Goal: Feedback & Contribution: Submit feedback/report problem

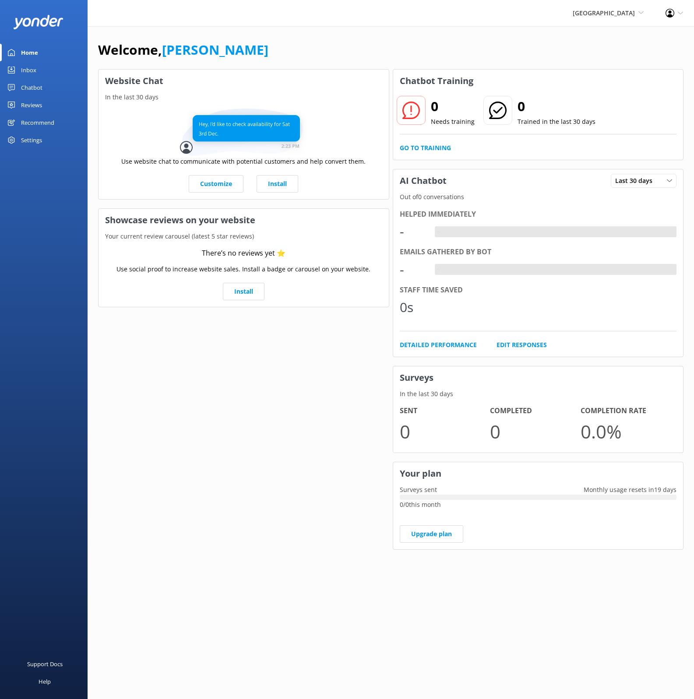
drag, startPoint x: 289, startPoint y: 31, endPoint x: 258, endPoint y: 8, distance: 37.9
click at [288, 31] on div "Welcome, [PERSON_NAME] Website Chat In the last 30 days Use website chat to com…" at bounding box center [391, 301] width 606 height 550
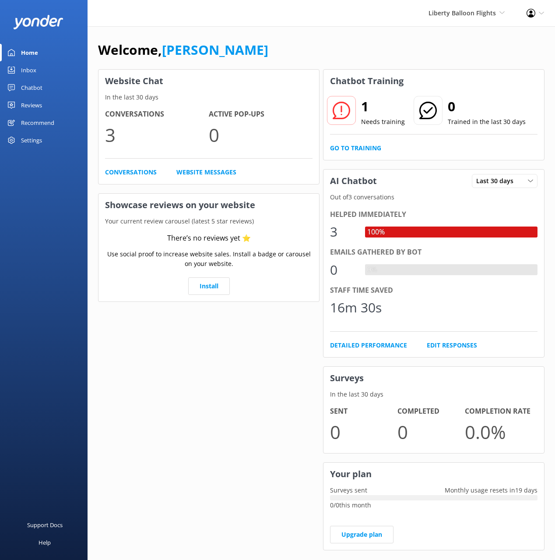
click at [37, 84] on div "Chatbot" at bounding box center [31, 88] width 21 height 18
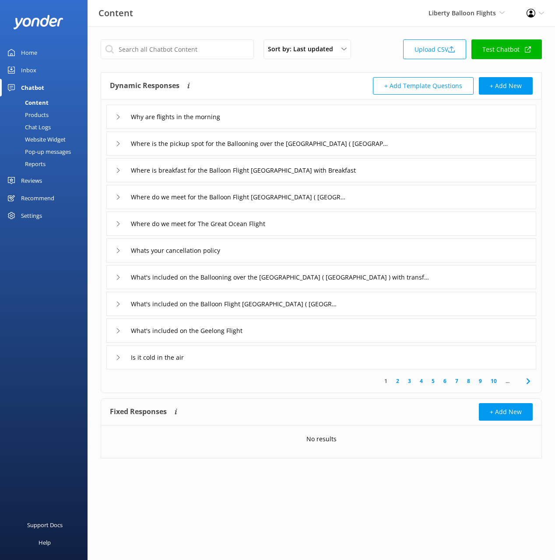
click at [43, 116] on div "Products" at bounding box center [26, 115] width 43 height 12
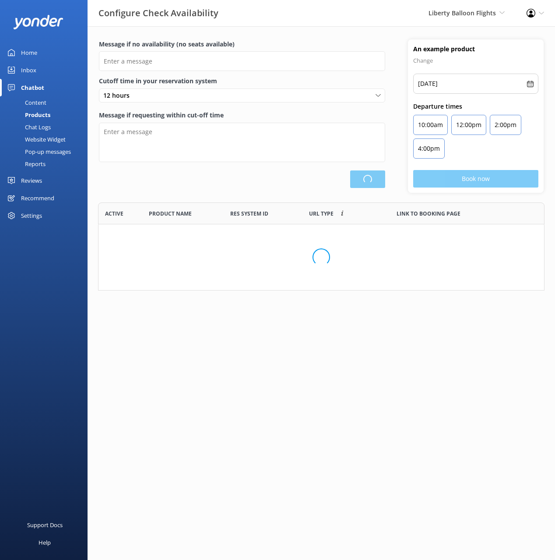
type input "There are no seats available, please check an alternative day"
type textarea "Our online booking system closes {hours} prior to departure. Please contact us …"
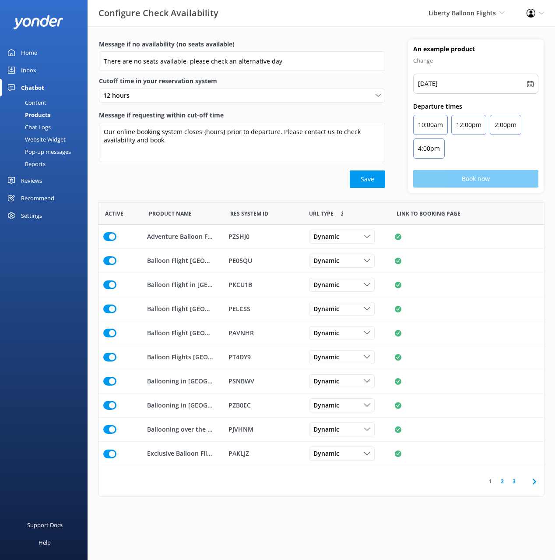
scroll to position [263, 446]
click at [223, 170] on div "Message if requesting within cut-off time Our online booking system closes {hou…" at bounding box center [242, 140] width 286 height 60
click at [355, 258] on div "Dynamic" at bounding box center [341, 261] width 61 height 10
drag, startPoint x: 289, startPoint y: 196, endPoint x: 385, endPoint y: 384, distance: 211.5
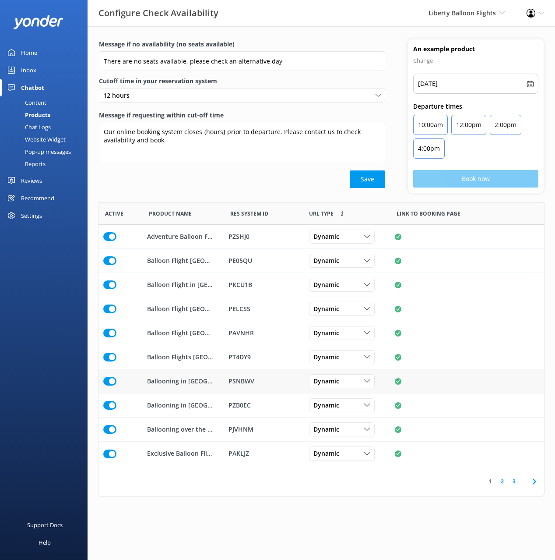
click at [289, 196] on div "Message if no availability (no seats available) There are no seats available, p…" at bounding box center [322, 120] width 468 height 163
click at [531, 478] on icon at bounding box center [534, 481] width 11 height 11
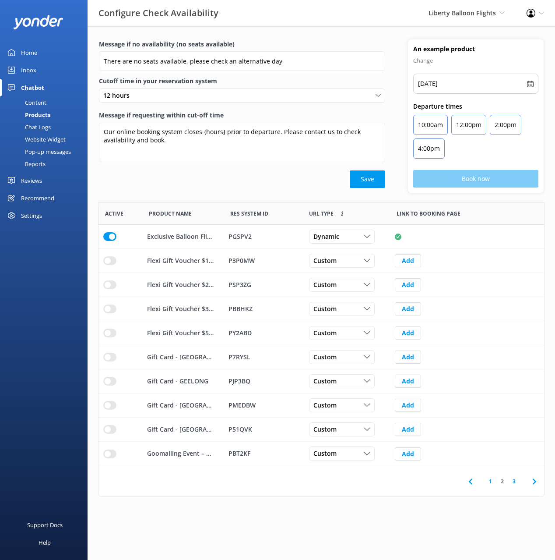
click at [531, 478] on icon at bounding box center [534, 481] width 11 height 11
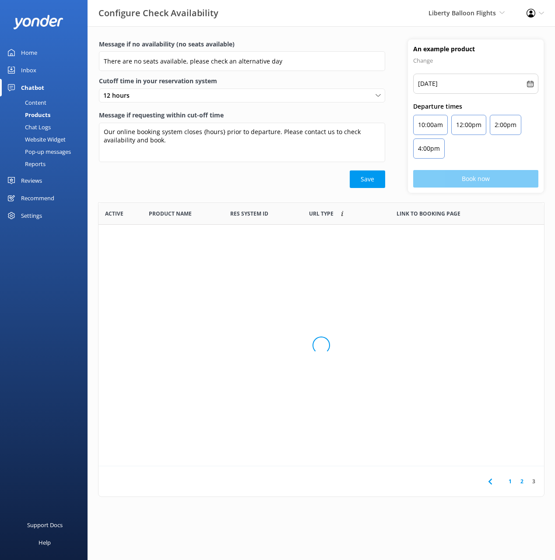
scroll to position [215, 446]
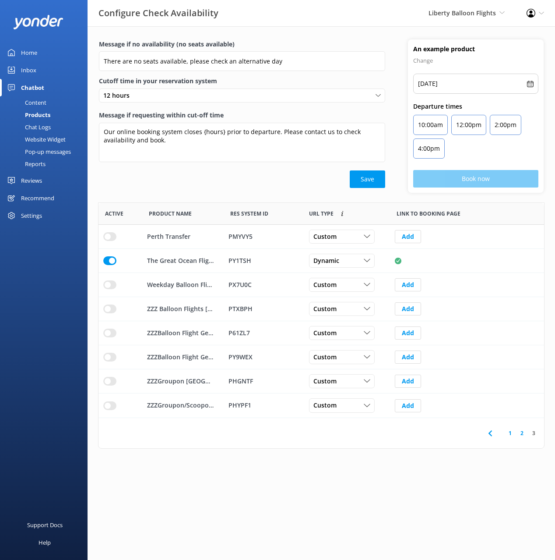
click at [511, 436] on link "1" at bounding box center [510, 433] width 12 height 8
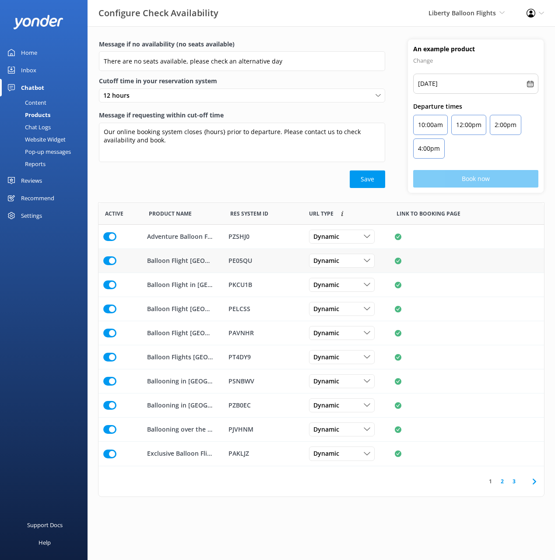
scroll to position [263, 446]
click at [183, 179] on div "Save" at bounding box center [242, 179] width 286 height 18
click at [41, 126] on div "Chat Logs" at bounding box center [28, 127] width 46 height 12
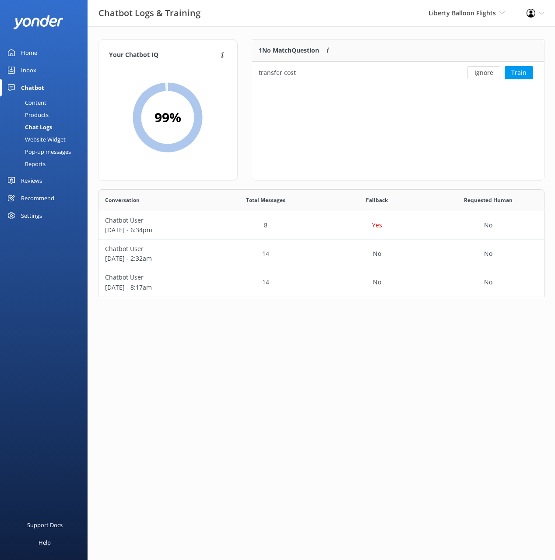
scroll to position [108, 447]
click at [48, 102] on link "Content" at bounding box center [46, 102] width 82 height 12
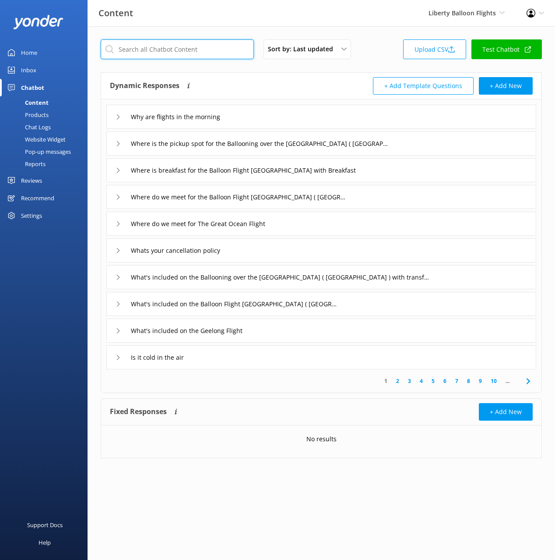
click at [196, 49] on input "text" at bounding box center [177, 49] width 153 height 20
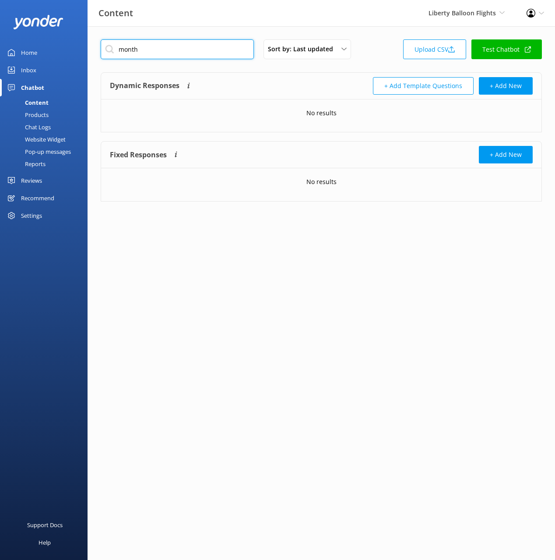
type input "month"
drag, startPoint x: 247, startPoint y: 78, endPoint x: 346, endPoint y: 94, distance: 100.1
click at [247, 78] on div "Dynamic Responses The chatbot will generate a response based on the content inf…" at bounding box center [215, 86] width 211 height 18
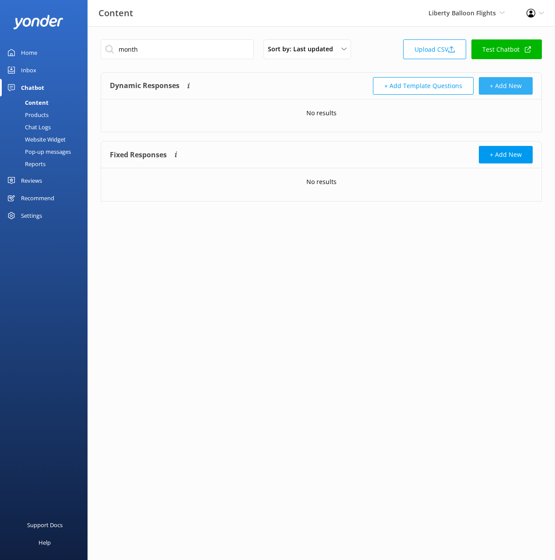
click at [523, 82] on button "+ Add New" at bounding box center [506, 86] width 54 height 18
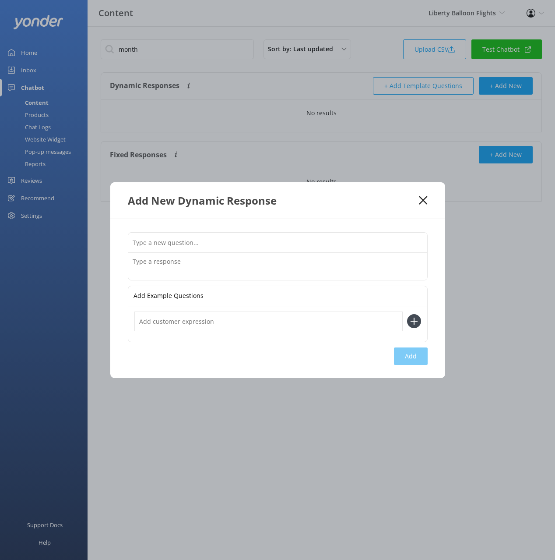
click at [343, 240] on input "text" at bounding box center [277, 243] width 299 height 20
paste input "Are you open on public holidays"
type input "Are you open on public holidays"
click at [236, 262] on textarea at bounding box center [277, 266] width 299 height 27
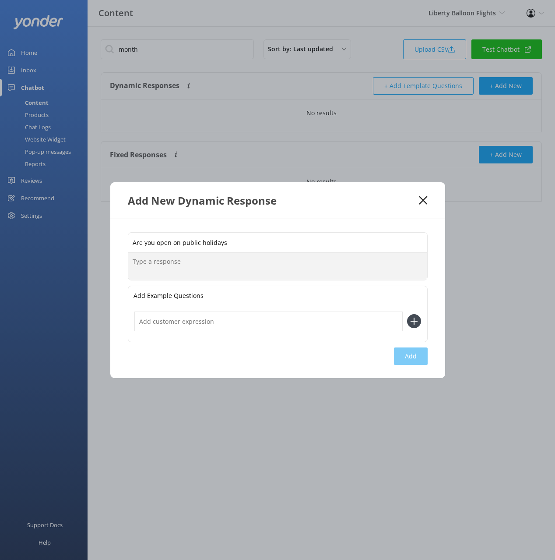
click at [236, 262] on textarea at bounding box center [277, 266] width 299 height 27
paste textarea "We fly every day over our flying seasons, apart from Christmas Day and New Year…"
type textarea "We fly every day over our flying seasons, apart from Christmas Day and New Year…"
click at [412, 349] on button "Add" at bounding box center [411, 356] width 34 height 18
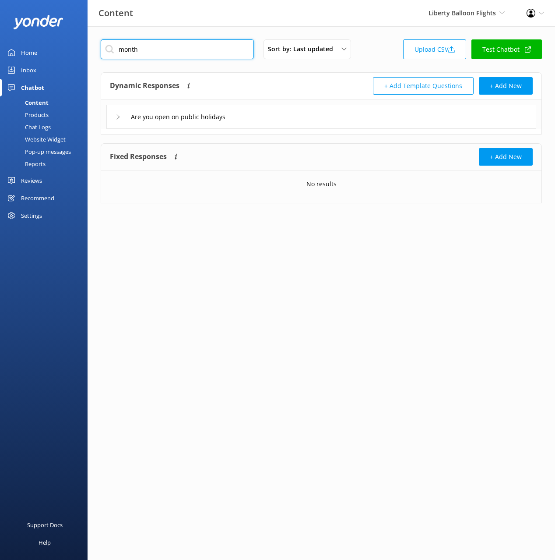
click at [180, 52] on input "month" at bounding box center [177, 49] width 153 height 20
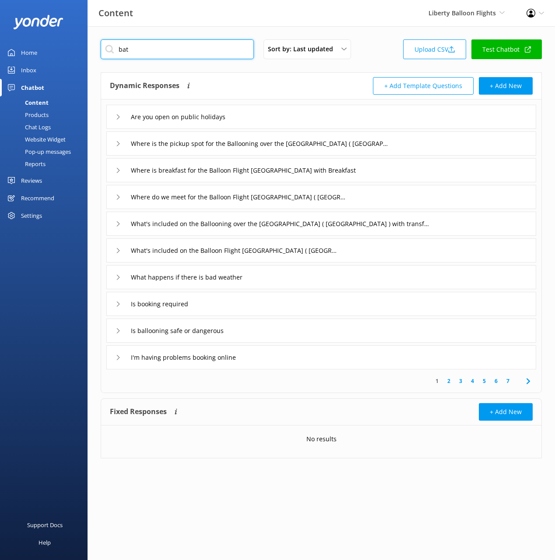
type input "bath"
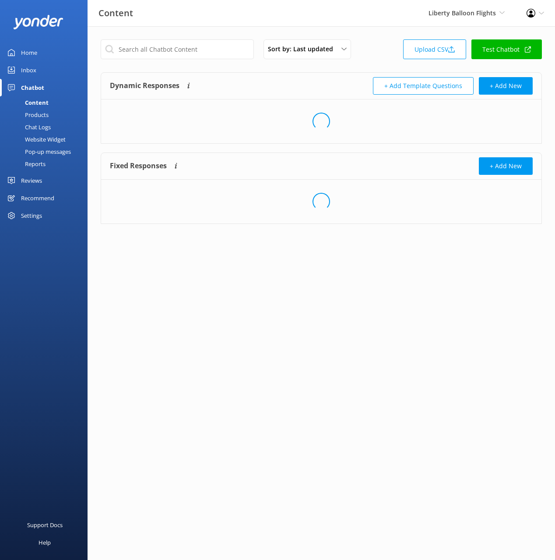
click at [297, 85] on div "Dynamic Responses The chatbot will generate a response based on the content inf…" at bounding box center [215, 86] width 211 height 18
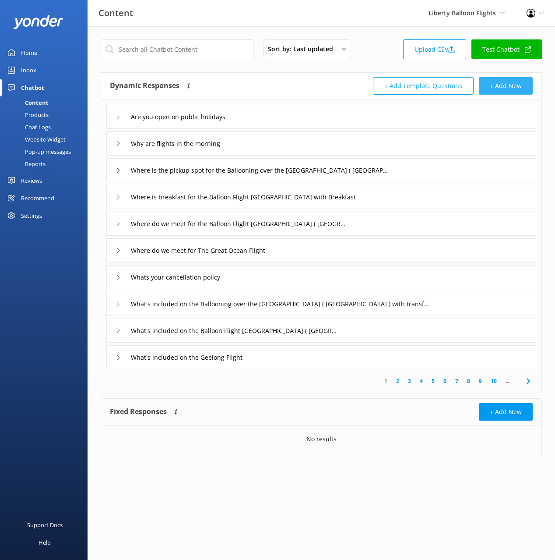
drag, startPoint x: 512, startPoint y: 105, endPoint x: 506, endPoint y: 91, distance: 15.3
click at [512, 105] on div "Are you open on public holidays" at bounding box center [321, 117] width 430 height 24
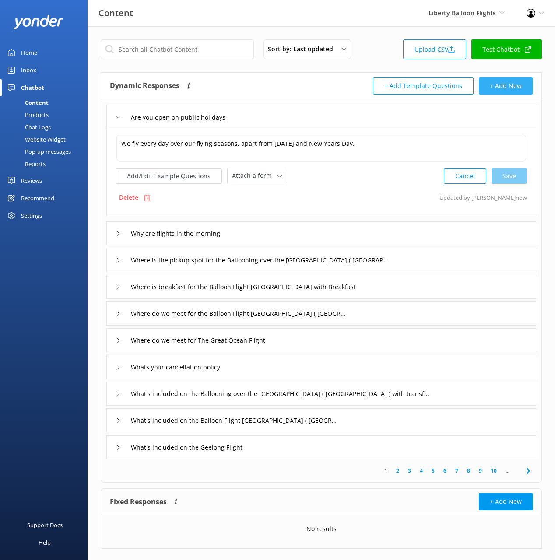
click at [505, 88] on button "+ Add New" at bounding box center [506, 86] width 54 height 18
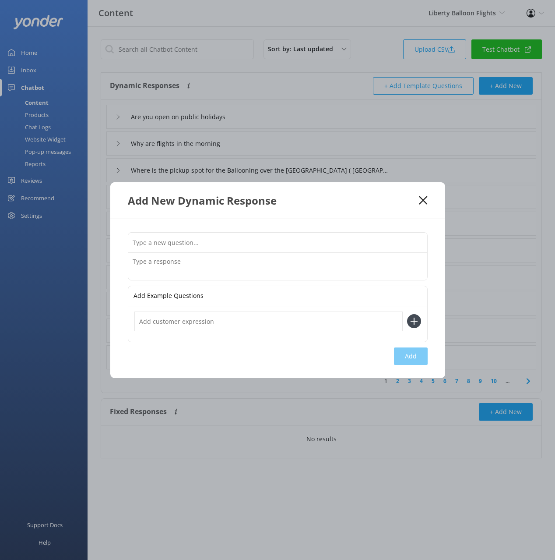
drag, startPoint x: 343, startPoint y: 242, endPoint x: 384, endPoint y: 232, distance: 41.9
click at [343, 241] on input "text" at bounding box center [277, 243] width 299 height 20
paste input "Do you have bathrooms and changing rooms"
type input "Do you have bathrooms and changing rooms"
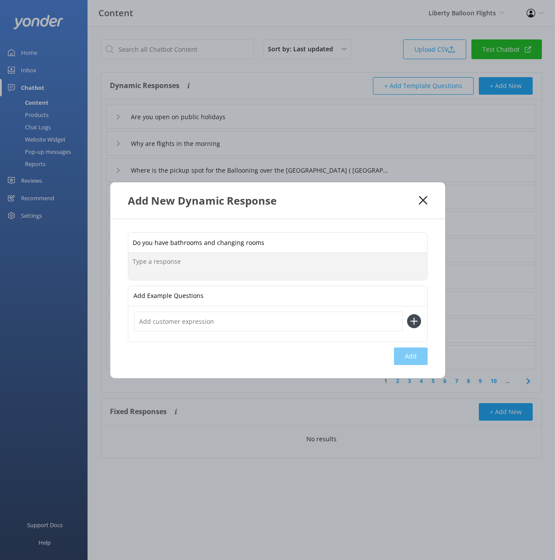
click at [288, 269] on textarea at bounding box center [277, 266] width 299 height 27
paste textarea "A rest room is available at check in and then available again once the experein…"
click at [151, 261] on textarea "A rest room is available at check in and then available again once the experein…" at bounding box center [277, 266] width 299 height 28
type textarea "A restroom is available at check in and then available again once the experienc…"
drag, startPoint x: 402, startPoint y: 357, endPoint x: 507, endPoint y: 315, distance: 113.3
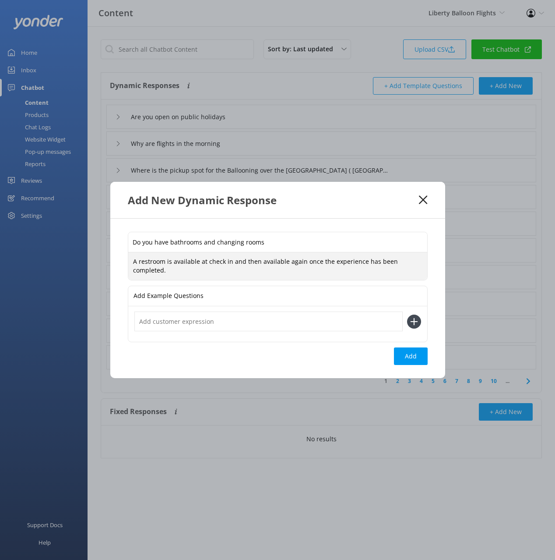
click at [402, 357] on button "Add" at bounding box center [411, 356] width 34 height 18
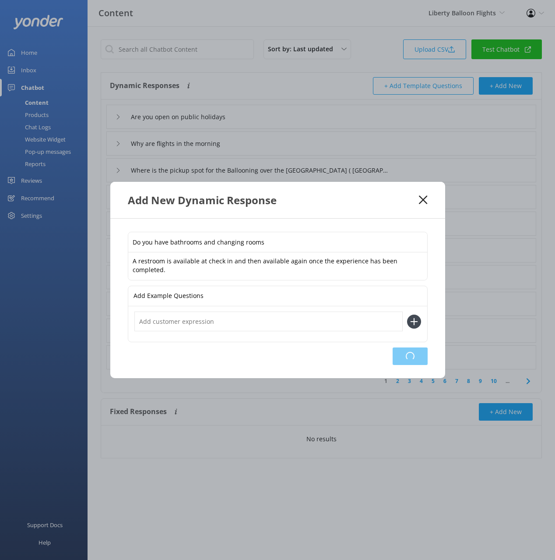
type input "Do you have bathrooms and changing rooms"
type input "Are you open on public holidays"
type input "Why are flights in the morning"
type input "Where is the pickup spot for the Ballooning over the Avon Valley ( Perth )"
type input "Where is breakfast for the Balloon Flight Melbourne with Breakfast"
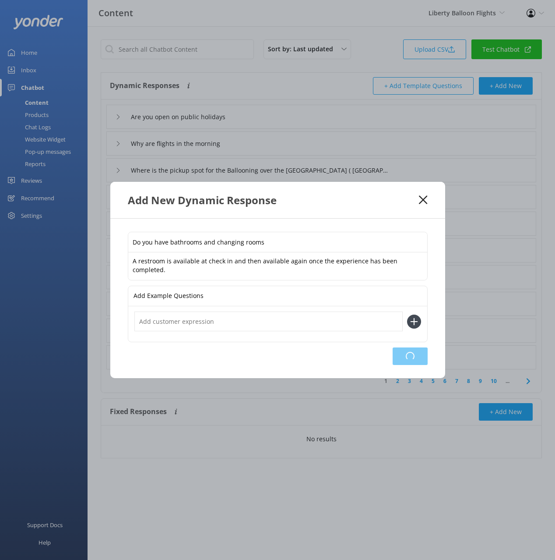
type input "Where do we meet for the Balloon Flight Avon Valley ( Perth )"
type input "Where do we meet for The Great Ocean Flight"
type input "Whats your cancellation policy"
type input "What's included on the Ballooning over the Avon Valley ( Perth ) with transfer …"
type input "What's included on the Balloon Flight Avon Valley ( Perth )"
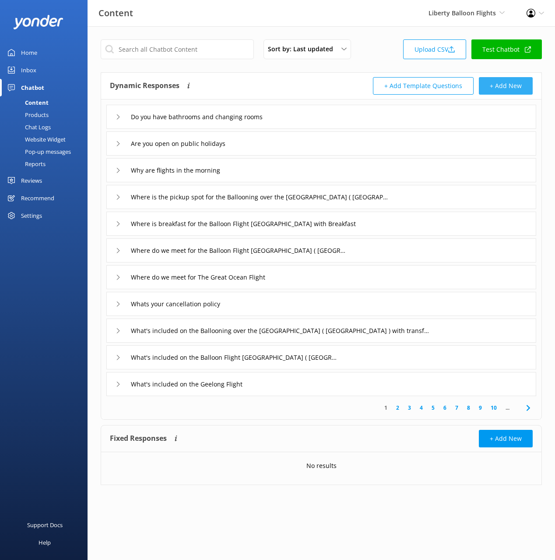
drag, startPoint x: 521, startPoint y: 95, endPoint x: 493, endPoint y: 93, distance: 27.2
click at [519, 94] on div "Dynamic Responses The chatbot will generate a response based on the content inf…" at bounding box center [321, 86] width 441 height 27
click at [502, 87] on button "+ Add New" at bounding box center [506, 86] width 54 height 18
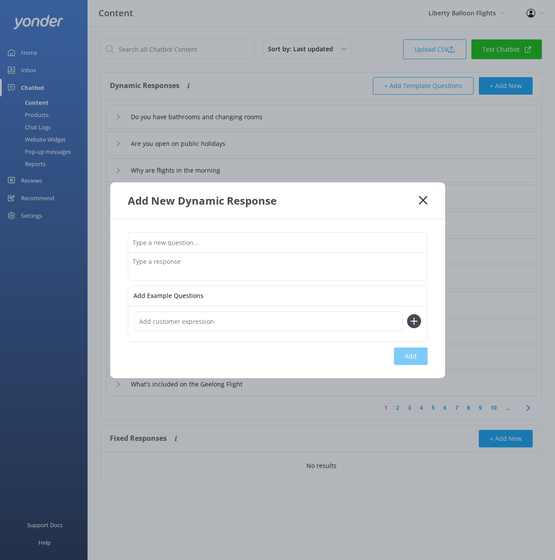
click at [395, 238] on input "text" at bounding box center [277, 243] width 299 height 20
paste input "What are your operating months"
type input "What are your operating months"
click at [297, 268] on textarea at bounding box center [277, 266] width 299 height 27
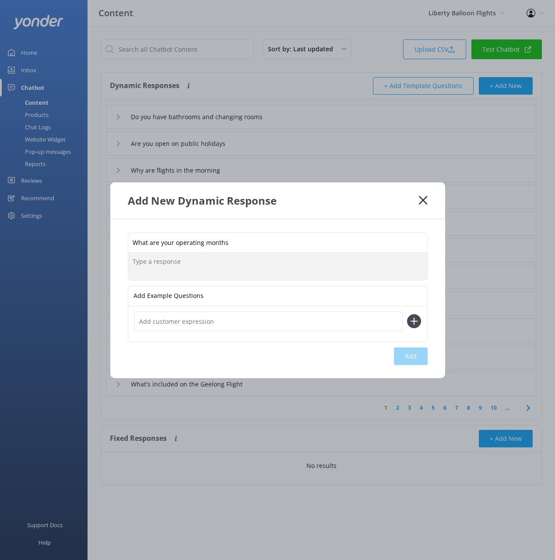
paste textarea "Avon Valley (Perth) flights run from mid-April to November 2. Melbourne, Geelon…"
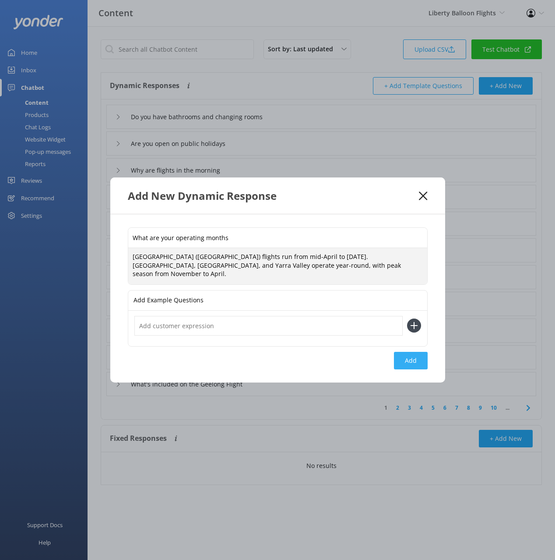
type textarea "Avon Valley (Perth) flights run from mid-April to November 2. Melbourne, Geelon…"
click at [413, 356] on button "Add" at bounding box center [411, 361] width 34 height 18
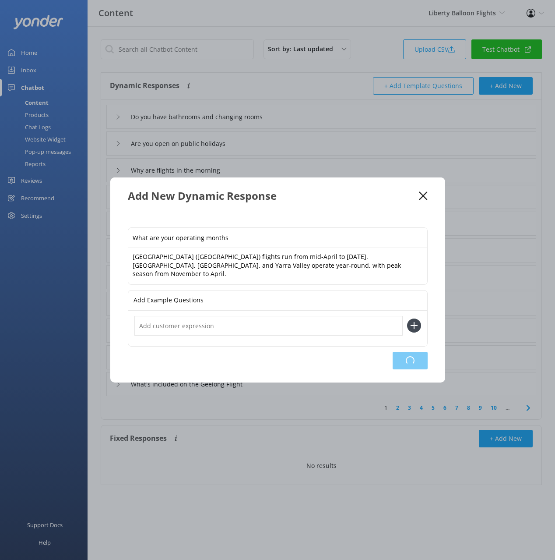
type input "What are your operating months"
type input "Do you have bathrooms and changing rooms"
type input "Are you open on public holidays"
type input "Why are flights in the morning"
type input "Where is the pickup spot for the Ballooning over the Avon Valley ( Perth )"
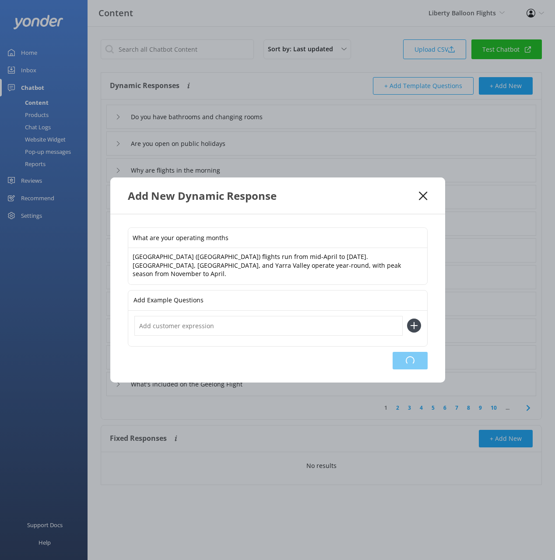
type input "Where is breakfast for the Balloon Flight Melbourne with Breakfast"
type input "Where do we meet for the Balloon Flight Avon Valley ( Perth )"
type input "Where do we meet for The Great Ocean Flight"
type input "Whats your cancellation policy"
type input "What's included on the Ballooning over the Avon Valley ( Perth ) with transfer …"
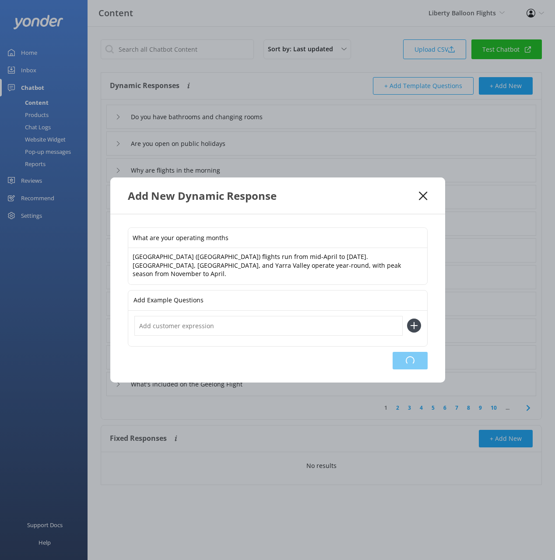
type input "What's included on the Balloon Flight Avon Valley ( Perth )"
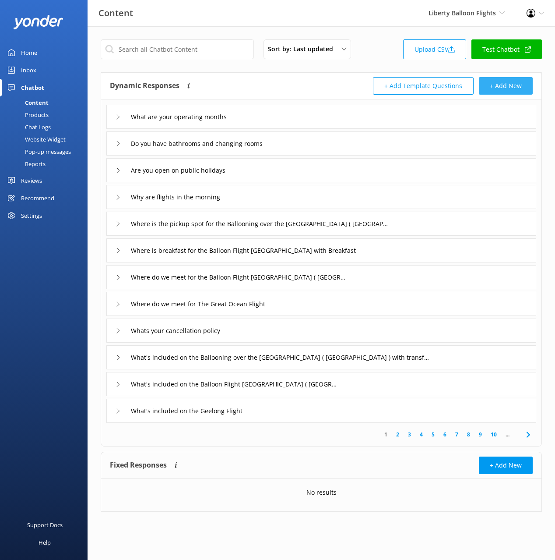
click at [507, 89] on button "+ Add New" at bounding box center [506, 86] width 54 height 18
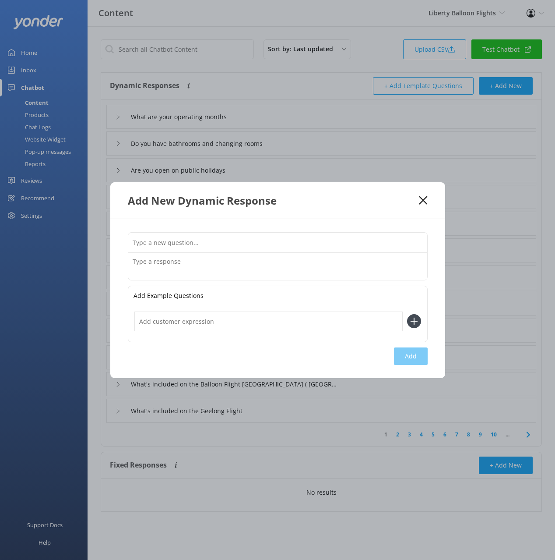
click at [338, 245] on input "text" at bounding box center [277, 243] width 299 height 20
paste input "What are your operating months"
type input "What are your operating months"
click at [424, 201] on use at bounding box center [423, 200] width 8 height 8
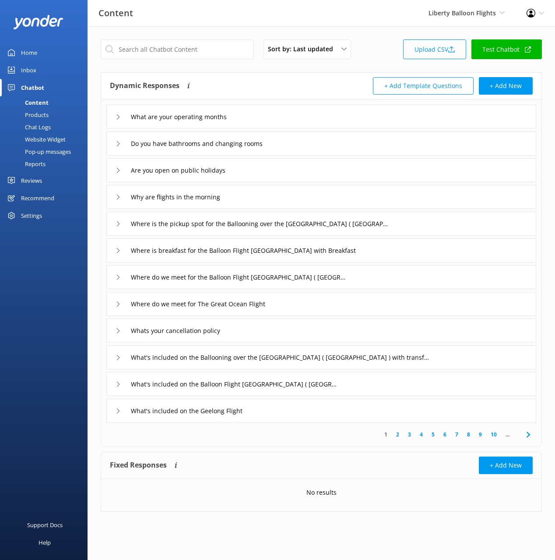
click at [441, 55] on link "Upload CSV" at bounding box center [434, 49] width 63 height 20
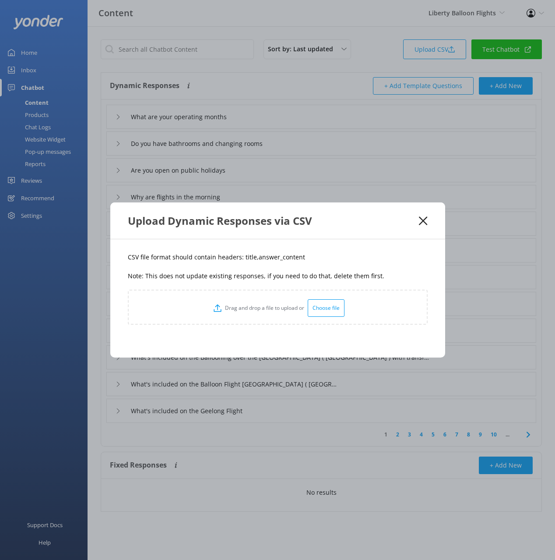
click at [282, 267] on div "CSV file format should contain headers: title,answer_content Note: This does no…" at bounding box center [277, 298] width 335 height 118
click at [247, 256] on p "CSV file format should contain headers: title,answer_content" at bounding box center [278, 257] width 300 height 10
drag, startPoint x: 247, startPoint y: 256, endPoint x: 253, endPoint y: 256, distance: 6.1
click at [246, 256] on p "CSV file format should contain headers: title,answer_content" at bounding box center [278, 257] width 300 height 10
copy p "title"
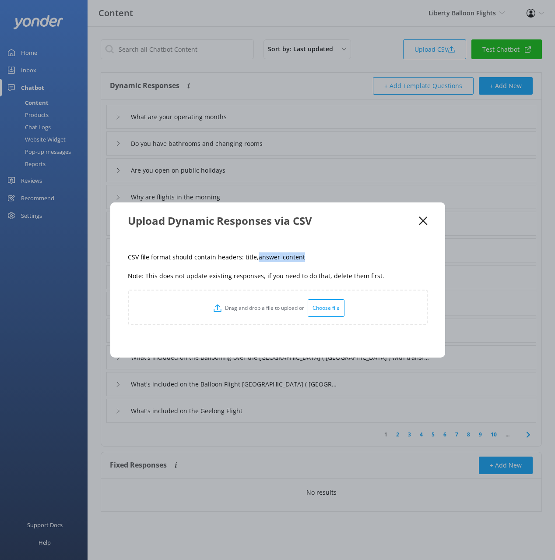
drag, startPoint x: 290, startPoint y: 258, endPoint x: 255, endPoint y: 258, distance: 35.5
click at [255, 258] on div "CSV file format should contain headers: title,answer_content Note: This does no…" at bounding box center [277, 298] width 335 height 118
copy p "answer_content"
click at [351, 280] on p "Note: This does not update existing responses, if you need to do that, delete t…" at bounding box center [278, 276] width 300 height 10
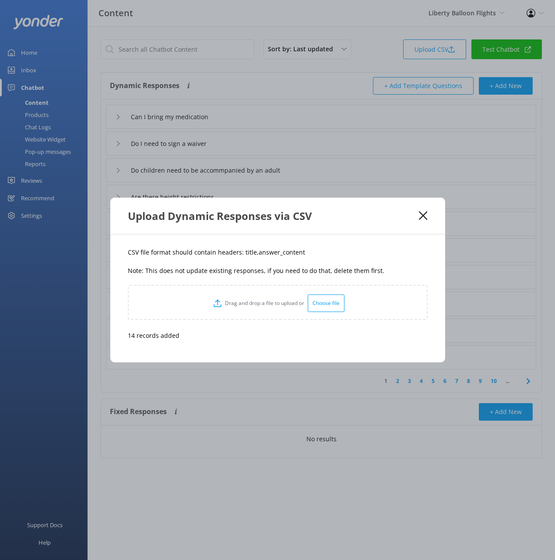
click at [424, 212] on icon at bounding box center [423, 215] width 8 height 9
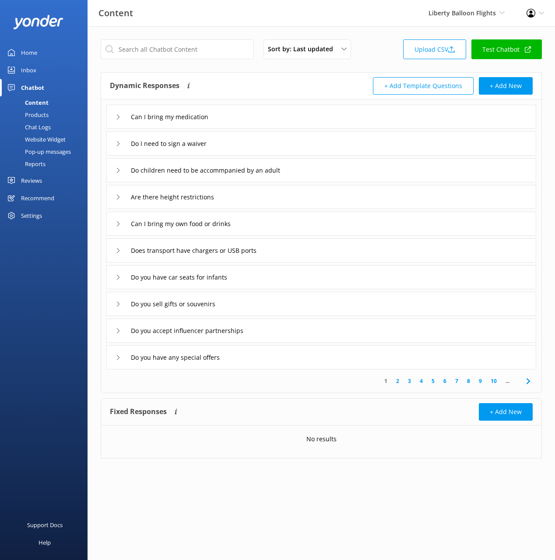
click at [268, 92] on div "Dynamic Responses The chatbot will generate a response based on the content inf…" at bounding box center [215, 86] width 211 height 18
click at [219, 22] on div "Content Liberty Balloon Flights Black Cat Cruises Banff Airporter International…" at bounding box center [277, 13] width 555 height 26
click at [203, 49] on input "text" at bounding box center [177, 49] width 153 height 20
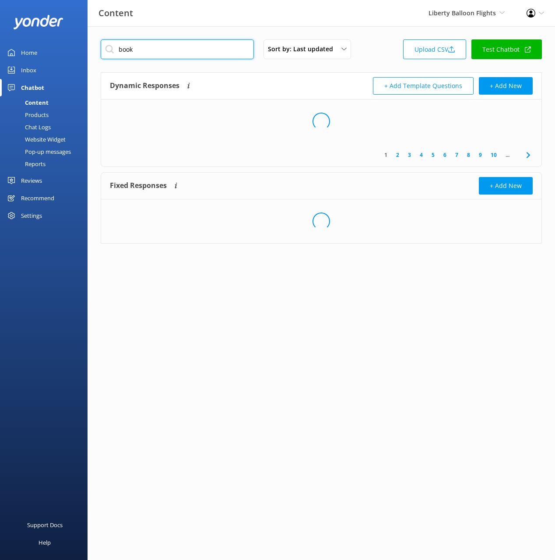
type input "book"
click at [270, 80] on div "Dynamic Responses The chatbot will generate a response based on the content inf…" at bounding box center [215, 86] width 211 height 18
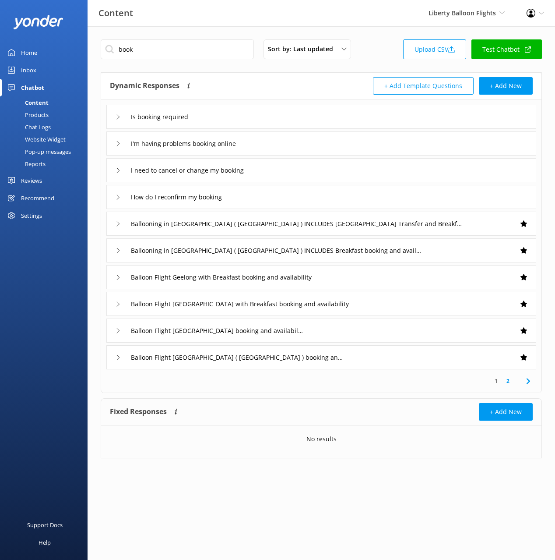
drag, startPoint x: 249, startPoint y: 69, endPoint x: 266, endPoint y: 99, distance: 35.3
click at [249, 69] on div "book Sort by: Last updated Title (A-Z) Last updated Upload CSV Test Chatbot Dyn…" at bounding box center [322, 255] width 468 height 458
click at [283, 124] on div "Is booking required" at bounding box center [321, 117] width 430 height 24
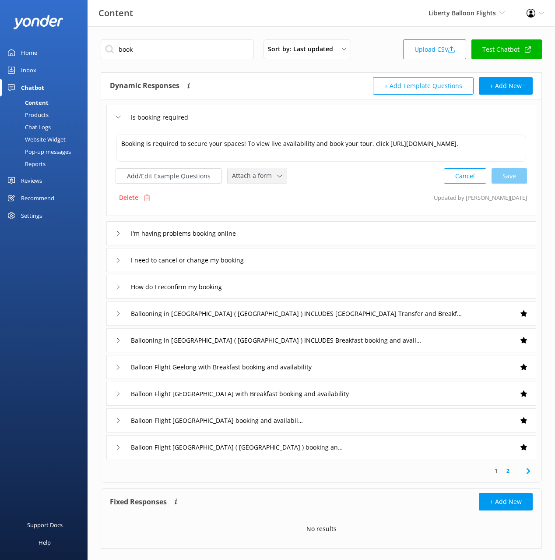
drag, startPoint x: 256, startPoint y: 173, endPoint x: 262, endPoint y: 185, distance: 14.1
click at [256, 173] on span "Attach a form" at bounding box center [254, 176] width 45 height 10
click at [273, 211] on div "Check availability" at bounding box center [254, 212] width 43 height 9
click at [282, 225] on div "I'm having problems booking online" at bounding box center [321, 232] width 430 height 24
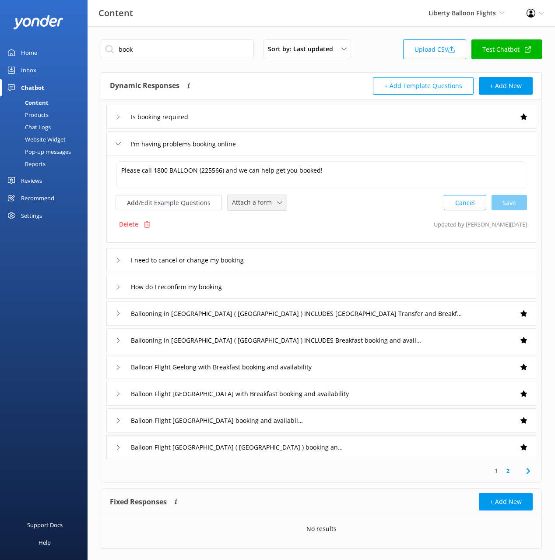
click at [262, 205] on span "Attach a form" at bounding box center [254, 202] width 45 height 10
click at [268, 220] on div "Leave contact details" at bounding box center [259, 221] width 53 height 9
click at [299, 202] on span "✕" at bounding box center [301, 201] width 4 height 8
click at [274, 258] on div "I need to cancel or change my booking" at bounding box center [321, 259] width 430 height 24
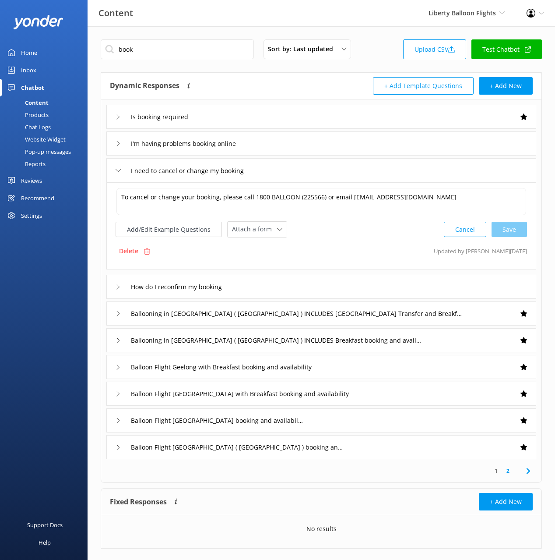
click at [282, 289] on div "How do I reconfirm my booking" at bounding box center [321, 287] width 430 height 24
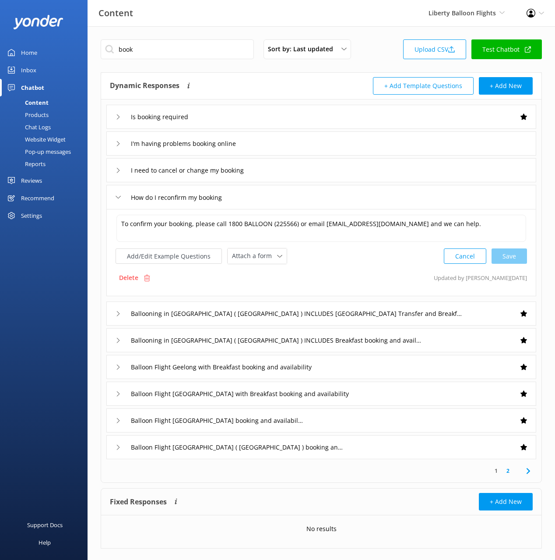
click at [300, 201] on div "How do I reconfirm my booking" at bounding box center [321, 197] width 430 height 24
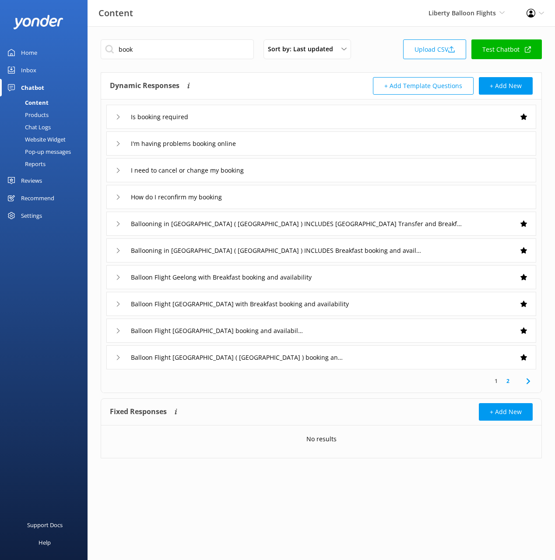
click at [528, 380] on use at bounding box center [528, 381] width 4 height 6
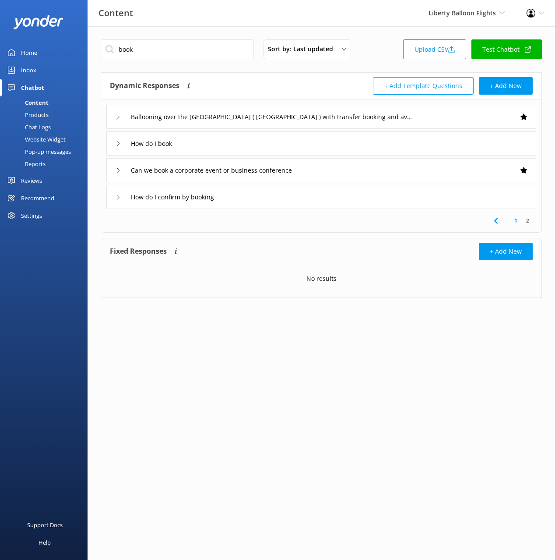
drag, startPoint x: 229, startPoint y: 141, endPoint x: 231, endPoint y: 152, distance: 11.3
click at [229, 141] on div "How do I book" at bounding box center [321, 143] width 430 height 24
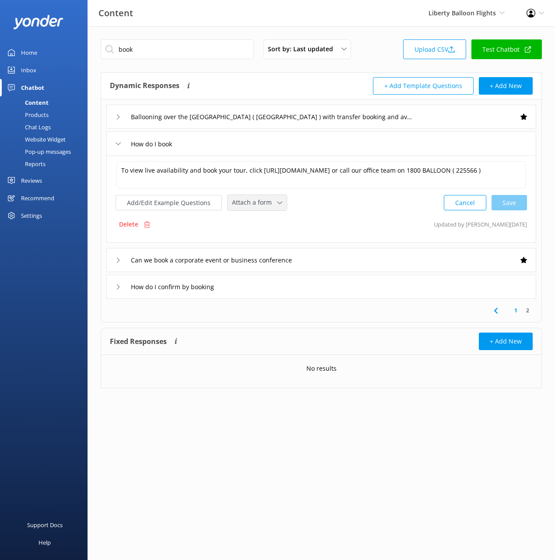
click at [246, 209] on div "Attach a form Leave contact details Check availability" at bounding box center [257, 202] width 59 height 15
drag, startPoint x: 259, startPoint y: 242, endPoint x: 302, endPoint y: 252, distance: 44.5
click at [259, 242] on div "Check availability" at bounding box center [254, 238] width 43 height 9
click at [169, 201] on button "Add/Edit Example Questions" at bounding box center [169, 201] width 106 height 15
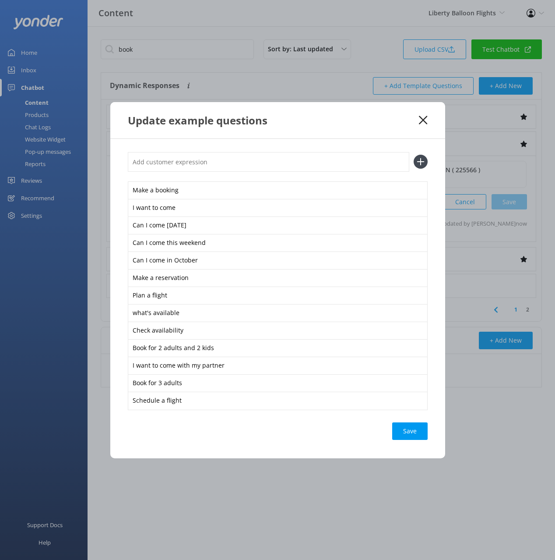
click at [423, 116] on icon at bounding box center [423, 120] width 8 height 9
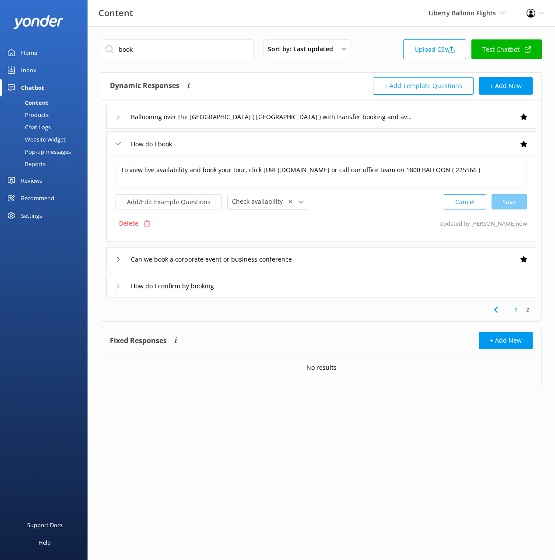
click at [320, 282] on div "How do I confirm by booking" at bounding box center [321, 286] width 430 height 24
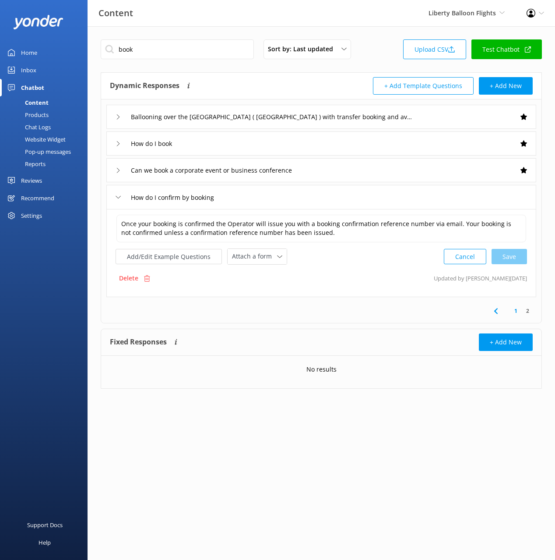
click at [271, 203] on div "How do I confirm by booking" at bounding box center [321, 197] width 430 height 24
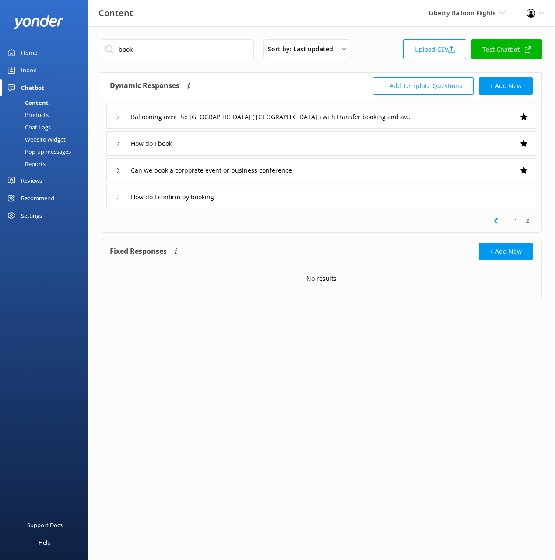
click at [516, 218] on link "1" at bounding box center [516, 220] width 12 height 8
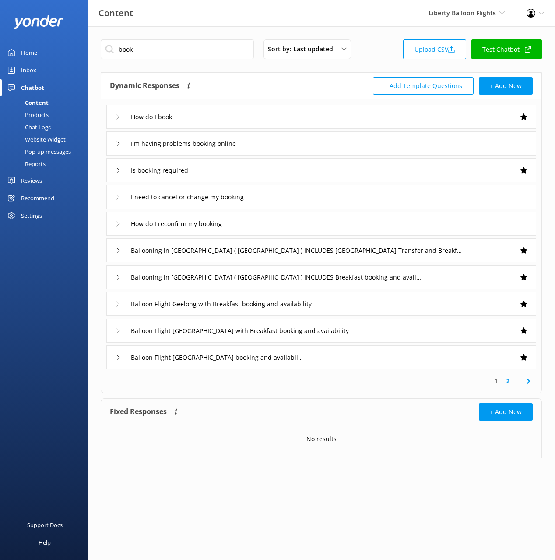
click at [287, 222] on div "How do I reconfirm my booking" at bounding box center [321, 223] width 430 height 24
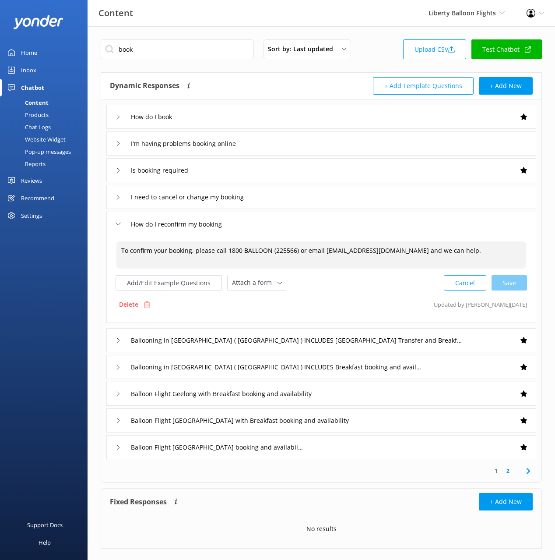
click at [220, 254] on textarea "To confirm your booking, please call 1800 BALLOON (225566) or email info@libert…" at bounding box center [321, 254] width 410 height 27
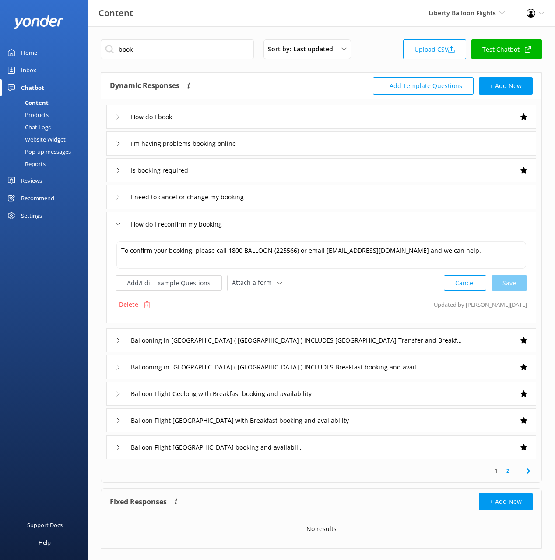
click at [529, 474] on icon at bounding box center [528, 470] width 11 height 11
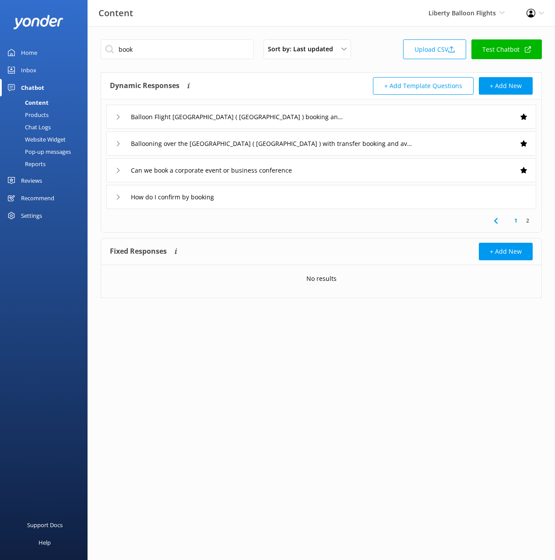
click at [271, 199] on div "How do I confirm by booking" at bounding box center [321, 197] width 430 height 24
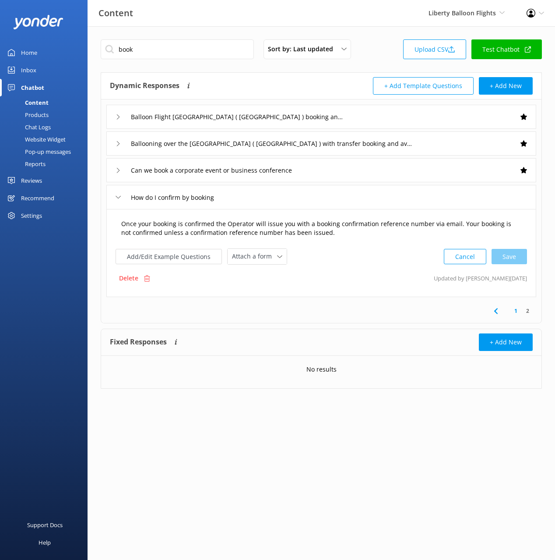
click at [343, 233] on textarea "Once your booking is confirmed the Operator will issue you with a booking confi…" at bounding box center [321, 229] width 410 height 28
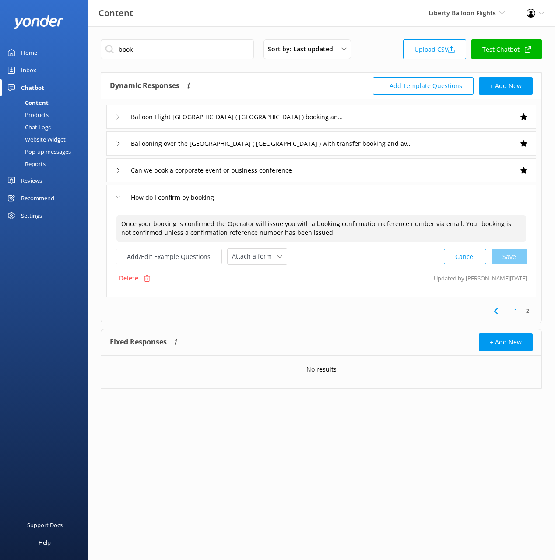
paste textarea "To confirm your booking, please call 1800 BALLOON (225566) or email info@libert…"
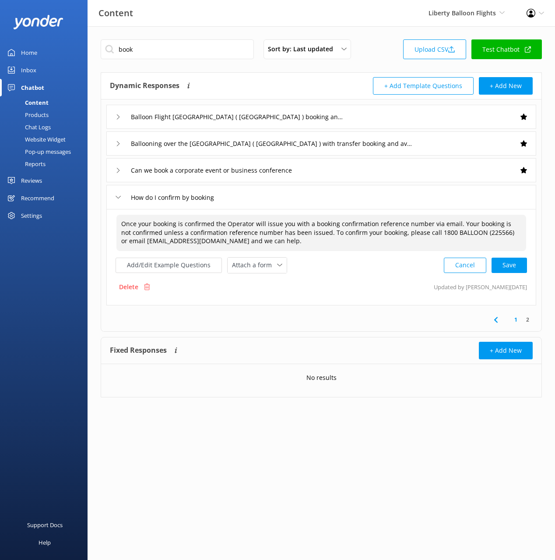
click at [328, 232] on textarea "Once your booking is confirmed the Operator will issue you with a booking confi…" at bounding box center [321, 233] width 410 height 36
drag, startPoint x: 321, startPoint y: 235, endPoint x: 333, endPoint y: 261, distance: 29.2
click at [333, 261] on div "Once your booking is confirmed the Operator will issue you with a booking confi…" at bounding box center [322, 244] width 412 height 60
click at [321, 232] on textarea "Once your booking is confirmed the Operator will issue you with a booking confi…" at bounding box center [321, 233] width 410 height 36
drag, startPoint x: 337, startPoint y: 233, endPoint x: 388, endPoint y: 233, distance: 51.2
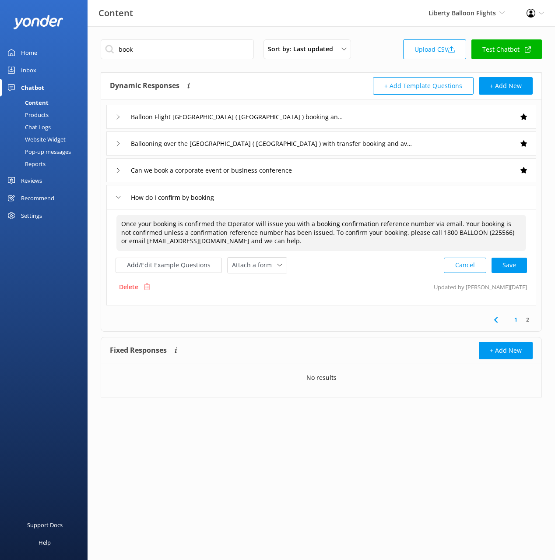
click at [388, 233] on textarea "Once your booking is confirmed the Operator will issue you with a booking confi…" at bounding box center [321, 233] width 410 height 36
drag, startPoint x: 516, startPoint y: 262, endPoint x: 498, endPoint y: 264, distance: 18.0
click at [516, 262] on div "Cancel Save" at bounding box center [485, 265] width 83 height 16
click at [175, 259] on button "Add/Edit Example Questions" at bounding box center [169, 264] width 106 height 15
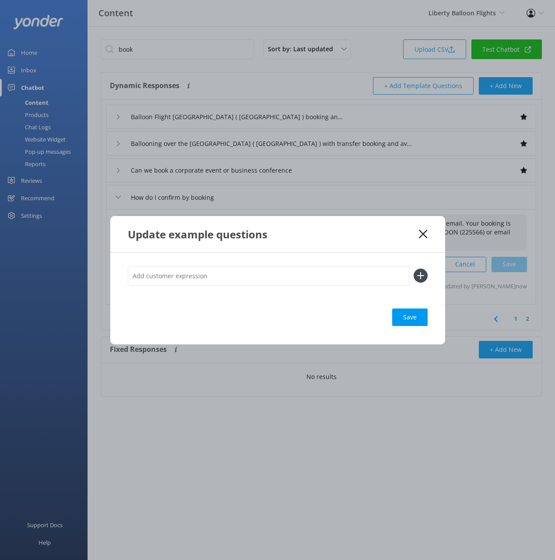
type textarea "Once your booking is confirmed the Operator will issue you with a booking confi…"
click at [245, 271] on input "text" at bounding box center [269, 276] width 282 height 20
type input "i want to reconfirm my booking"
click at [414, 268] on button at bounding box center [421, 275] width 14 height 14
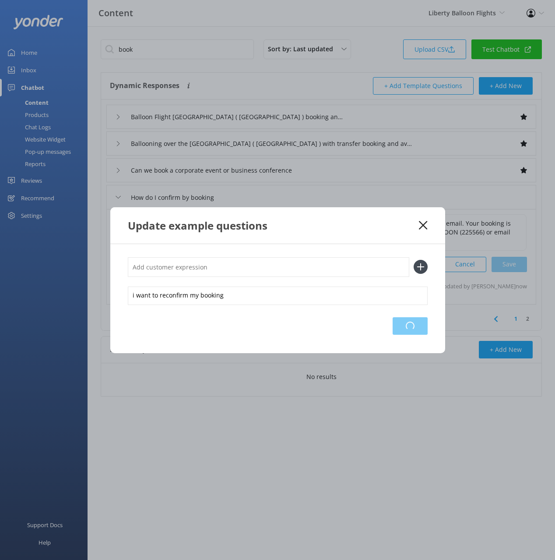
click at [413, 325] on div "Loading.." at bounding box center [410, 326] width 35 height 18
click at [422, 228] on icon at bounding box center [423, 225] width 8 height 9
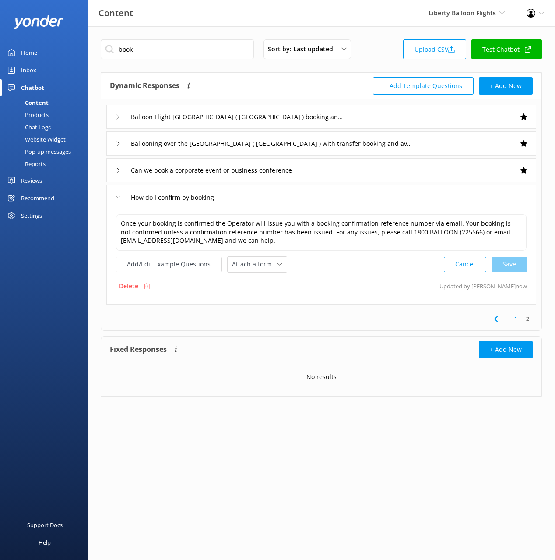
click at [495, 316] on icon at bounding box center [496, 319] width 11 height 11
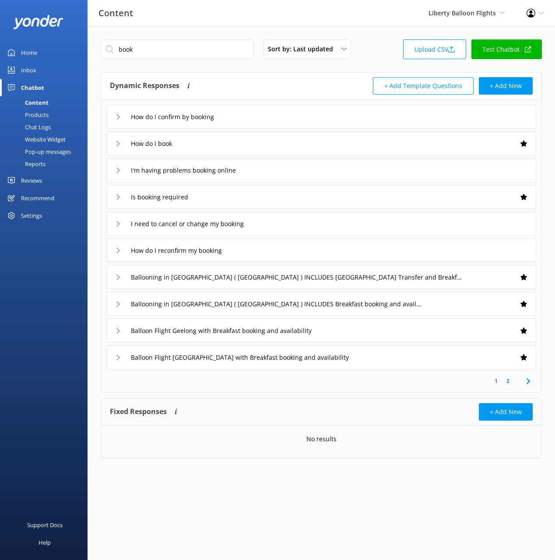
drag, startPoint x: 275, startPoint y: 247, endPoint x: 272, endPoint y: 251, distance: 5.3
click at [275, 247] on div "How do I reconfirm my booking" at bounding box center [321, 250] width 430 height 24
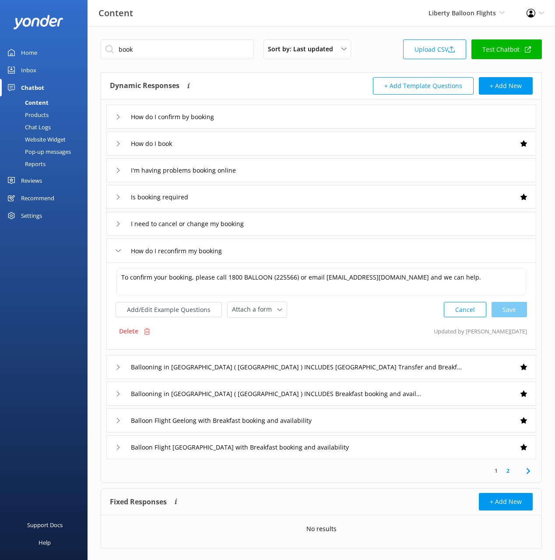
click at [139, 335] on div "Delete" at bounding box center [135, 331] width 38 height 17
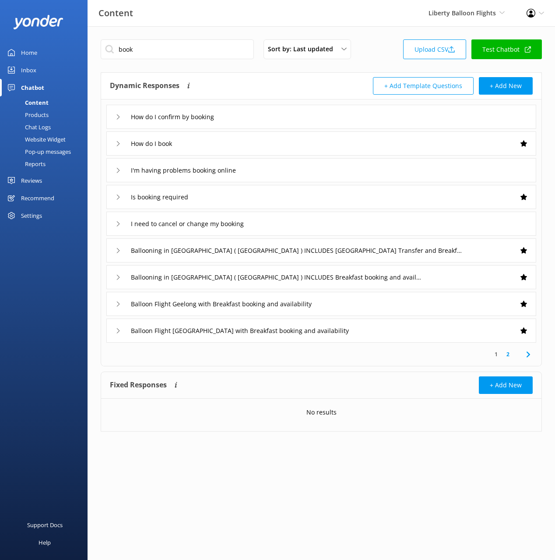
drag, startPoint x: 393, startPoint y: 75, endPoint x: 278, endPoint y: 64, distance: 115.7
click at [384, 73] on div "Dynamic Responses The chatbot will generate a response based on the content inf…" at bounding box center [321, 86] width 441 height 27
click at [200, 52] on input "book" at bounding box center [177, 49] width 153 height 20
click at [353, 59] on div "Sort by: Last updated Title (A-Z) Last updated Upload CSV Test Chatbot" at bounding box center [321, 51] width 441 height 25
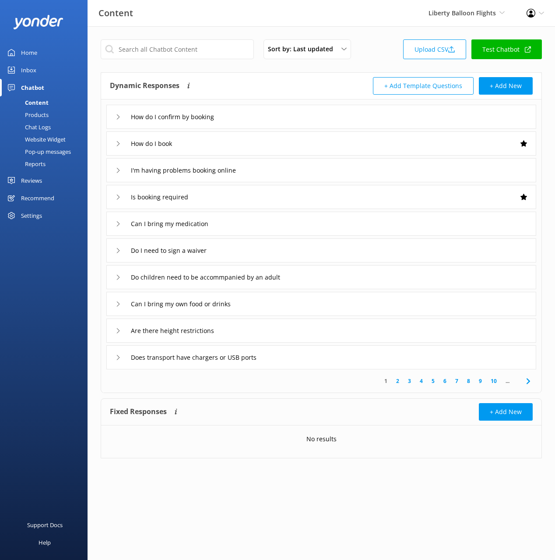
drag, startPoint x: 378, startPoint y: 34, endPoint x: 370, endPoint y: 107, distance: 73.6
click at [378, 34] on div "Sort by: Last updated Title (A-Z) Last updated Upload CSV Test Chatbot Dynamic …" at bounding box center [322, 255] width 468 height 458
click at [36, 126] on div "Chat Logs" at bounding box center [28, 127] width 46 height 12
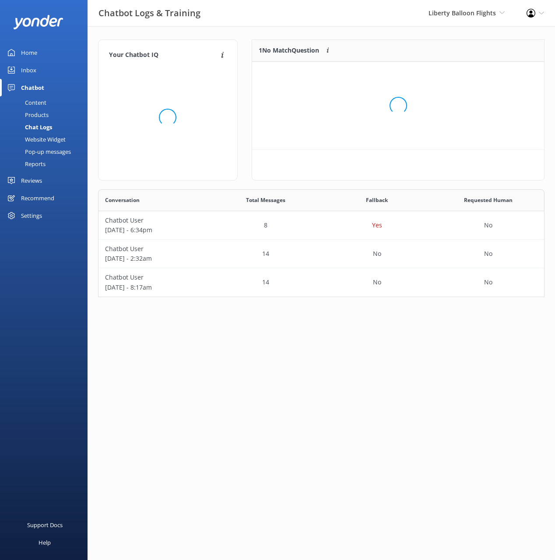
scroll to position [108, 447]
drag, startPoint x: 338, startPoint y: 127, endPoint x: 266, endPoint y: 42, distance: 111.2
click at [335, 124] on div "1 No Match Question Customers sometimes ask questions that don't fully match an…" at bounding box center [398, 109] width 293 height 141
click at [237, 23] on div "Chatbot Logs & Training Liberty Balloon Flights Black Cat Cruises Banff Airport…" at bounding box center [277, 13] width 555 height 26
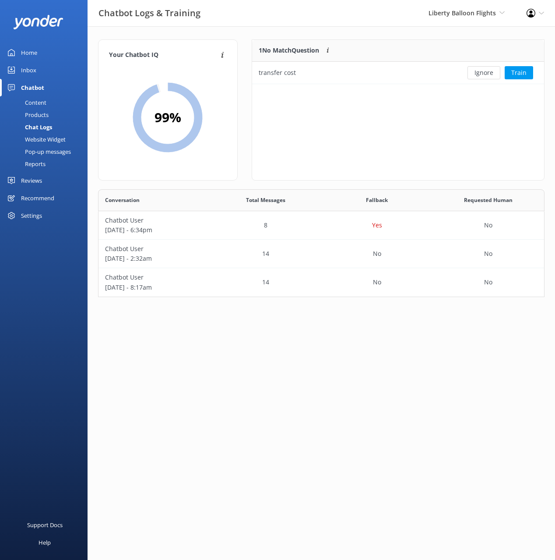
drag, startPoint x: 49, startPoint y: 99, endPoint x: 63, endPoint y: 94, distance: 15.2
click at [49, 99] on link "Content" at bounding box center [46, 102] width 82 height 12
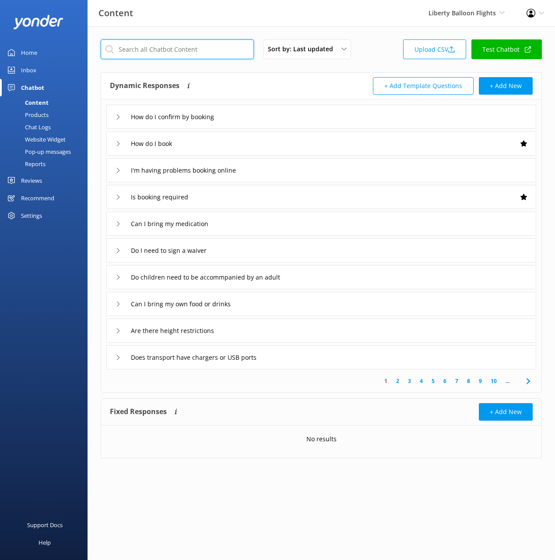
click at [181, 53] on input "text" at bounding box center [177, 49] width 153 height 20
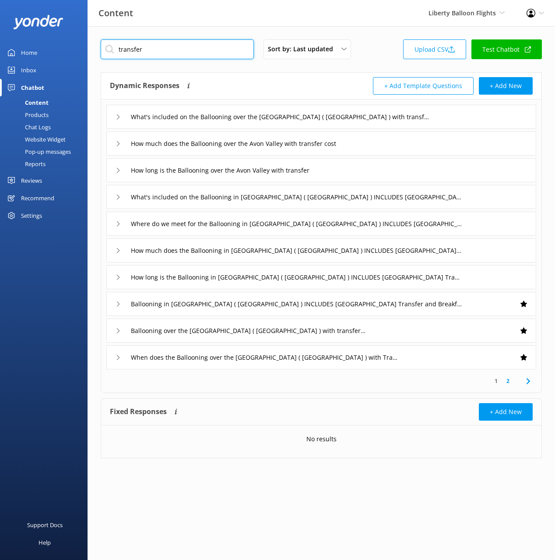
type input "transfer"
click at [253, 79] on div "Dynamic Responses The chatbot will generate a response based on the content inf…" at bounding box center [215, 86] width 211 height 18
click at [525, 381] on icon at bounding box center [528, 381] width 11 height 11
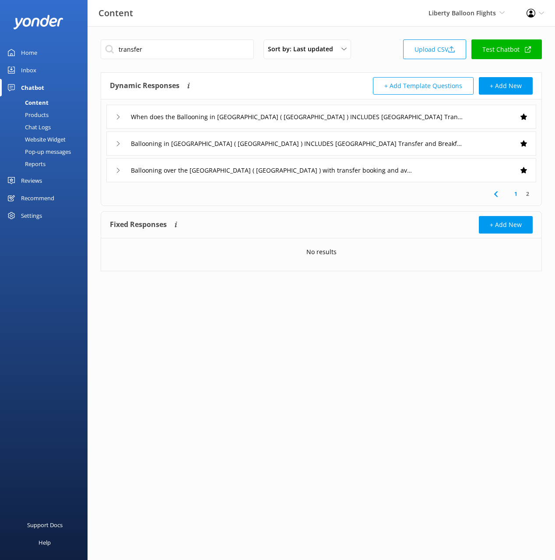
drag, startPoint x: 515, startPoint y: 193, endPoint x: 516, endPoint y: 207, distance: 14.0
click at [515, 193] on link "1" at bounding box center [516, 194] width 12 height 8
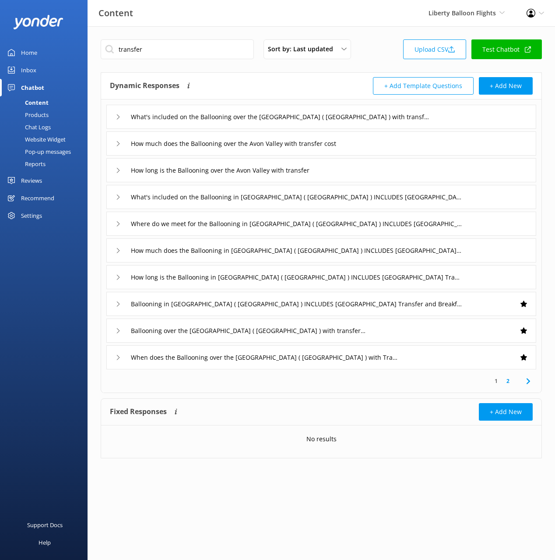
drag, startPoint x: 293, startPoint y: 74, endPoint x: 254, endPoint y: 67, distance: 40.1
click at [293, 74] on div "Dynamic Responses The chatbot will generate a response based on the content inf…" at bounding box center [321, 86] width 441 height 27
click at [181, 50] on input "transfer" at bounding box center [177, 49] width 153 height 20
click at [236, 82] on div "Dynamic Responses The chatbot will generate a response based on the content inf…" at bounding box center [215, 86] width 211 height 18
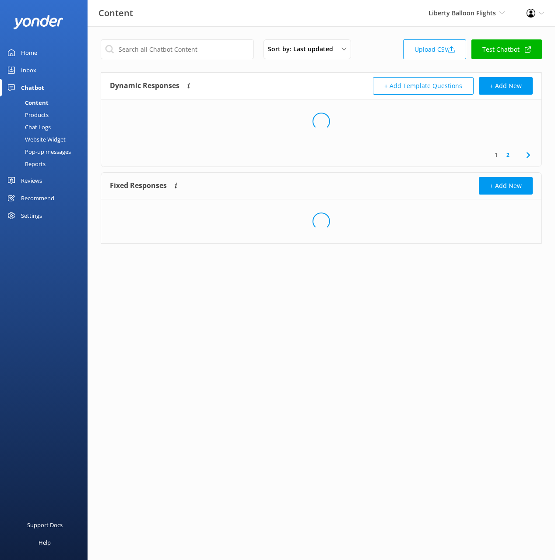
click at [186, 12] on div "Content Liberty Balloon Flights Black Cat Cruises Banff Airporter International…" at bounding box center [277, 13] width 555 height 26
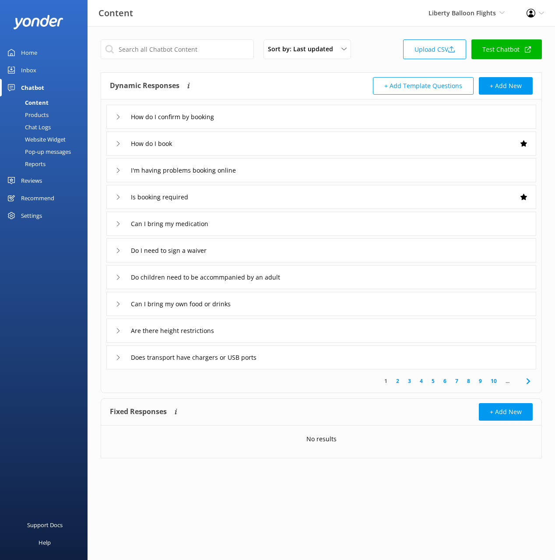
drag, startPoint x: 34, startPoint y: 55, endPoint x: 42, endPoint y: 55, distance: 7.5
click at [34, 55] on div "Home" at bounding box center [29, 53] width 16 height 18
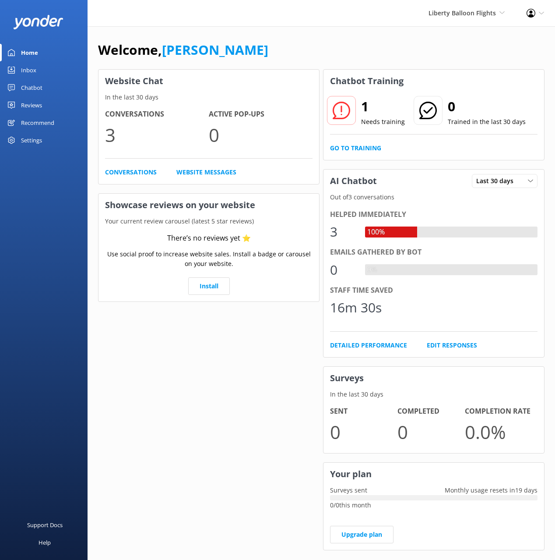
click at [346, 57] on div "Welcome, Mikayla" at bounding box center [321, 54] width 447 height 30
click at [355, 53] on div "Welcome, Mikayla" at bounding box center [321, 54] width 447 height 30
click at [47, 83] on link "Chatbot" at bounding box center [44, 88] width 88 height 18
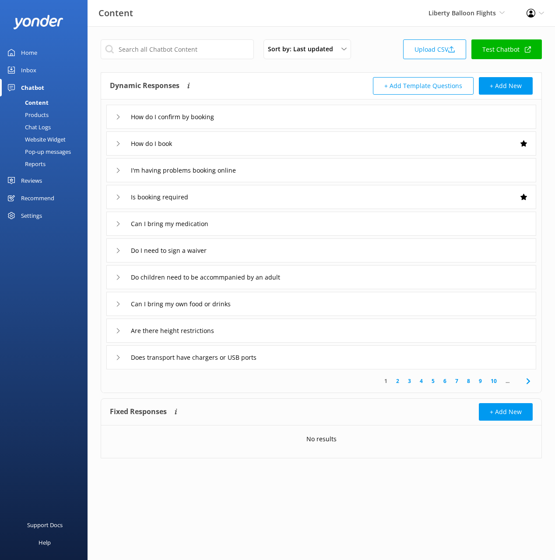
drag, startPoint x: 375, startPoint y: 31, endPoint x: 402, endPoint y: 16, distance: 31.0
click at [376, 31] on div "Sort by: Last updated Title (A-Z) Last updated Upload CSV Test Chatbot Dynamic …" at bounding box center [322, 255] width 468 height 458
click at [376, 47] on div "Sort by: Last updated Title (A-Z) Last updated Upload CSV Test Chatbot" at bounding box center [321, 51] width 441 height 25
click at [493, 49] on link "Test Chatbot" at bounding box center [507, 49] width 70 height 20
click at [262, 137] on div "How do I book" at bounding box center [321, 143] width 430 height 24
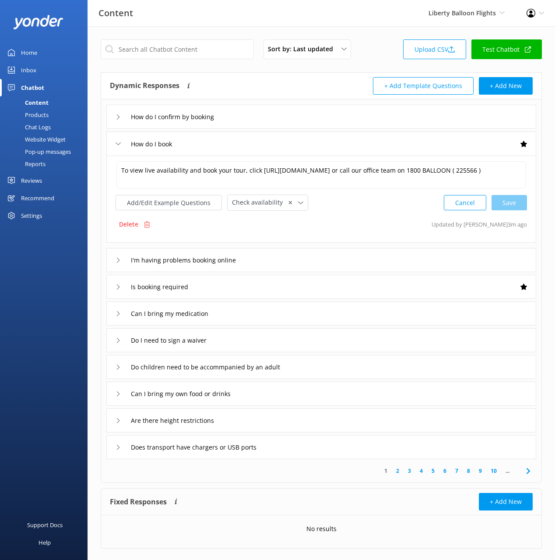
click at [377, 63] on div "Sort by: Last updated Title (A-Z) Last updated Upload CSV Test Chatbot" at bounding box center [321, 51] width 441 height 25
click at [18, 222] on div "Settings" at bounding box center [44, 216] width 88 height 18
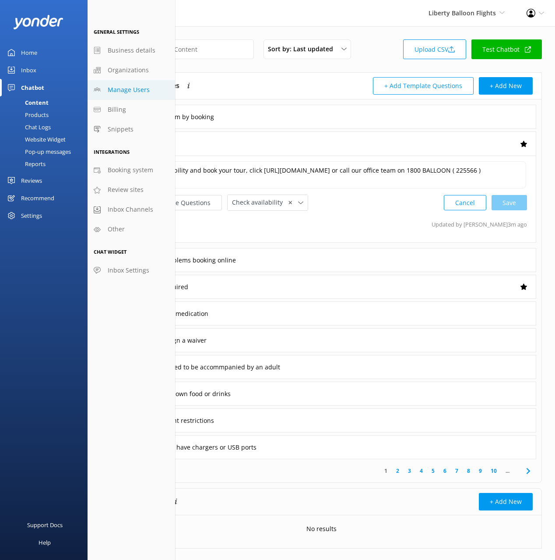
click at [139, 81] on link "Manage Users" at bounding box center [132, 90] width 88 height 20
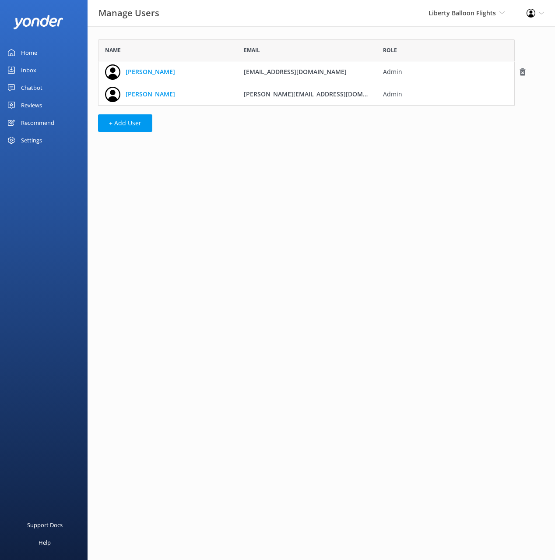
scroll to position [66, 417]
click at [220, 33] on div "Name Email Role Nick nick@libertyballoonflights.com.au Admin Tanya tanya@libert…" at bounding box center [307, 87] width 438 height 123
drag, startPoint x: 183, startPoint y: 20, endPoint x: 187, endPoint y: 67, distance: 46.5
click at [185, 23] on div "Manage Users Liberty Balloon Flights Black Cat Cruises Banff Airporter Internat…" at bounding box center [277, 13] width 555 height 26
click at [191, 114] on div "Name Email Role Nick nick@libertyballoonflights.com.au Admin Tanya tanya@libert…" at bounding box center [307, 87] width 438 height 123
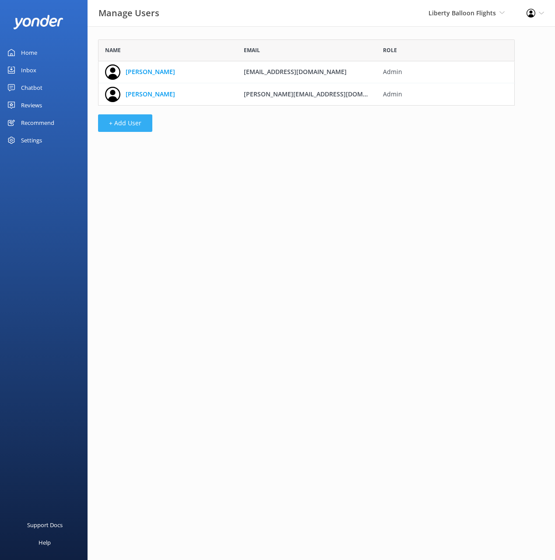
click at [148, 114] on button "+ Add User" at bounding box center [125, 123] width 54 height 18
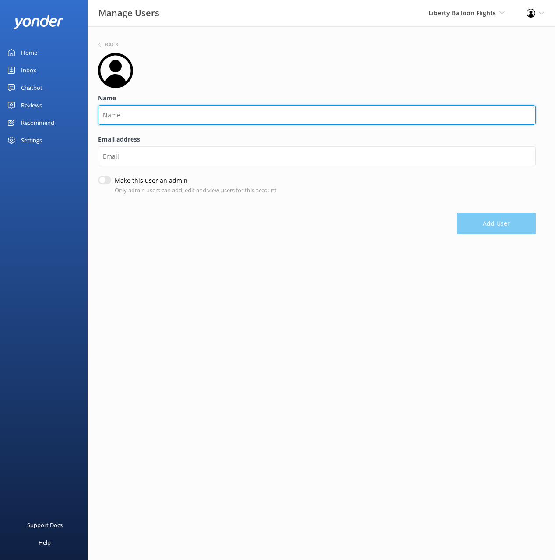
click at [135, 115] on input "Name" at bounding box center [317, 115] width 438 height 20
type input "Rae"
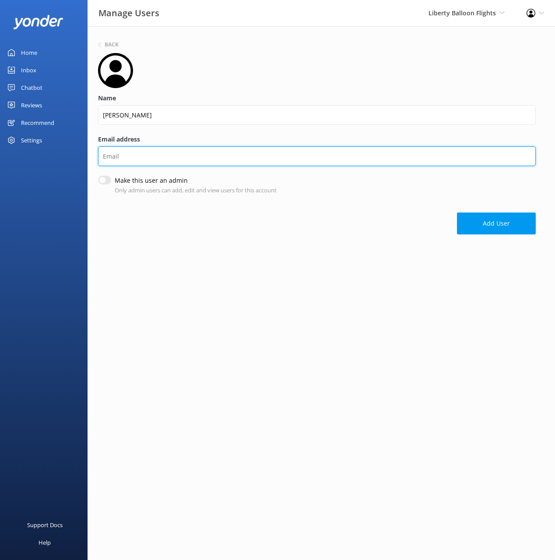
click at [134, 156] on input "Email address" at bounding box center [317, 156] width 438 height 20
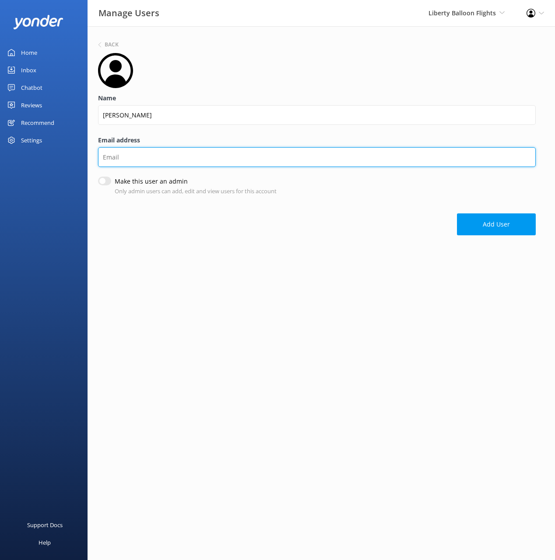
paste input "rae@libertyballoonflights.com.au"
type input "rae@libertyballoonflights.com.au"
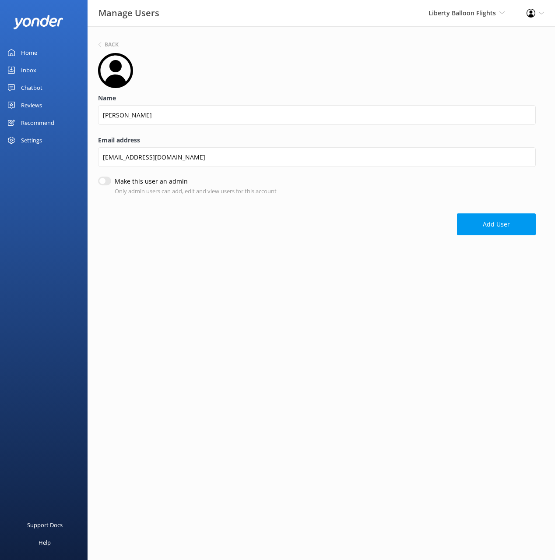
click at [102, 184] on input "Make this user an admin" at bounding box center [104, 180] width 13 height 9
checkbox input "true"
click at [489, 222] on button "Add User" at bounding box center [496, 225] width 79 height 22
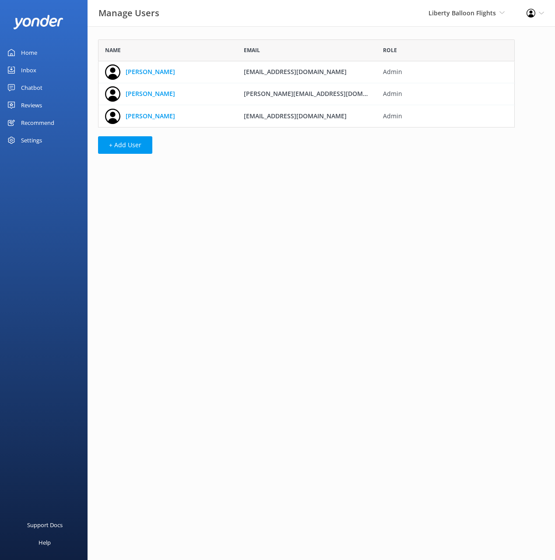
scroll to position [88, 417]
drag, startPoint x: 26, startPoint y: 90, endPoint x: 32, endPoint y: 89, distance: 6.6
click at [26, 90] on div "Chatbot" at bounding box center [31, 88] width 21 height 18
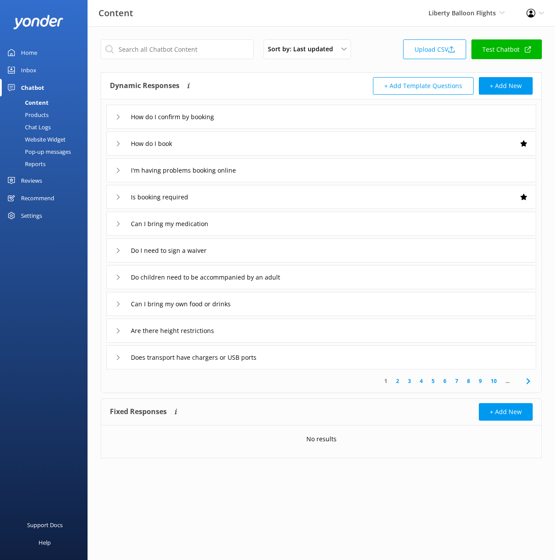
drag, startPoint x: 370, startPoint y: 62, endPoint x: 381, endPoint y: 31, distance: 33.1
click at [370, 62] on div "Sort by: Last updated Title (A-Z) Last updated Upload CSV Test Chatbot" at bounding box center [321, 51] width 441 height 25
click at [169, 52] on input "text" at bounding box center [177, 49] width 153 height 20
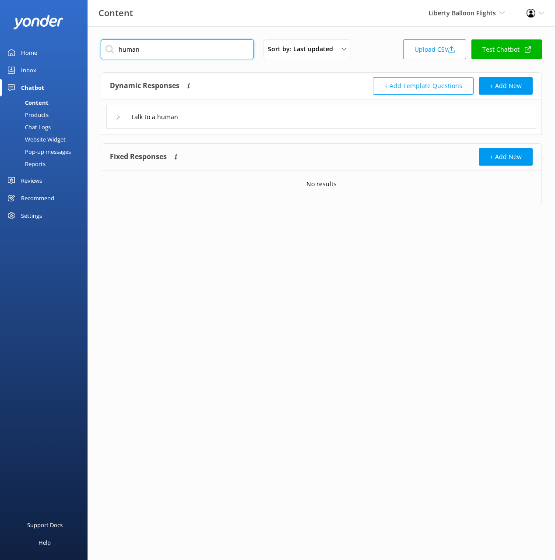
type input "human"
click at [229, 112] on div "Talk to a human" at bounding box center [321, 117] width 430 height 24
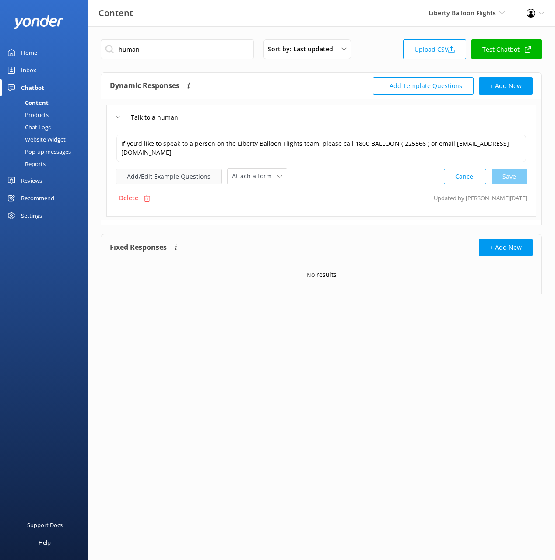
click at [166, 183] on button "Add/Edit Example Questions" at bounding box center [169, 176] width 106 height 15
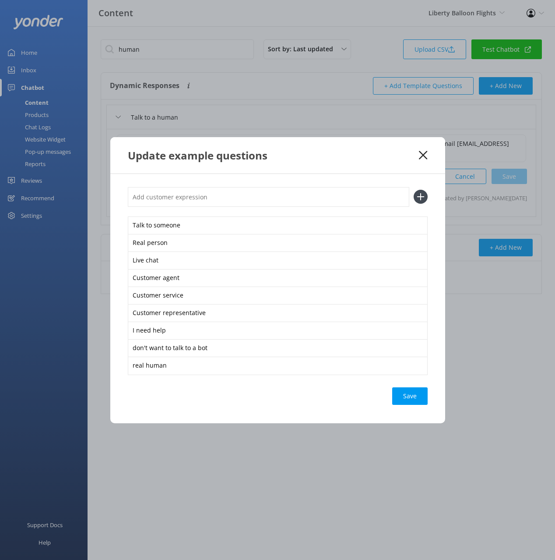
click at [422, 153] on use at bounding box center [423, 155] width 8 height 8
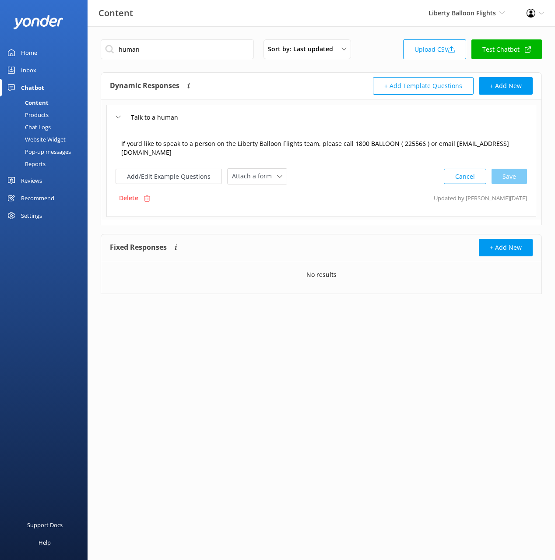
click at [119, 153] on textarea "If you’d like to speak to a person on the Liberty Balloon Flights team, please …" at bounding box center [321, 148] width 410 height 28
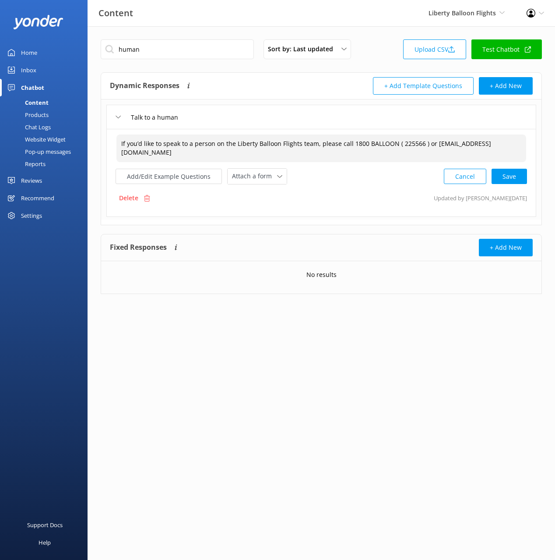
type textarea "If you’d like to speak to a person on the Liberty Balloon Flights team, please …"
click at [169, 180] on button "Add/Edit Example Questions" at bounding box center [169, 176] width 106 height 15
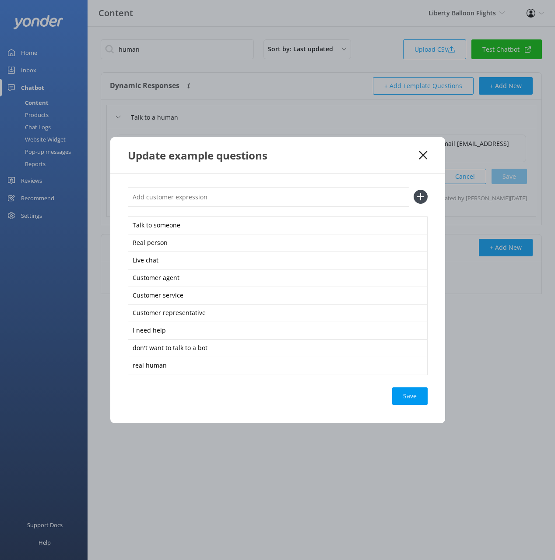
click at [182, 199] on input "text" at bounding box center [269, 197] width 282 height 20
click at [425, 155] on icon at bounding box center [423, 155] width 8 height 9
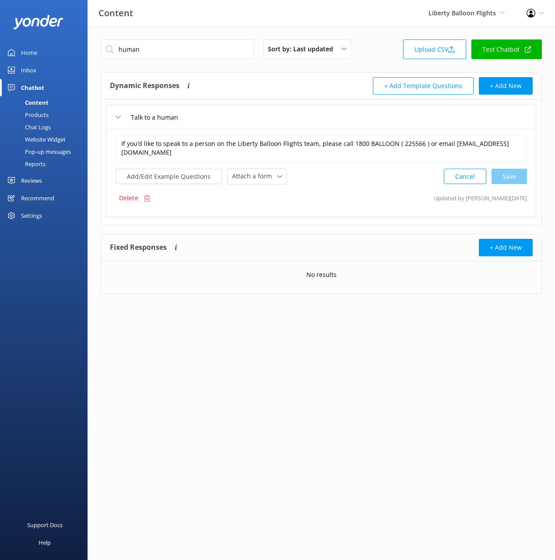
click at [377, 55] on div "human Sort by: Last updated Title (A-Z) Last updated Upload CSV Test Chatbot" at bounding box center [321, 51] width 441 height 25
click at [197, 47] on input "human" at bounding box center [177, 49] width 153 height 20
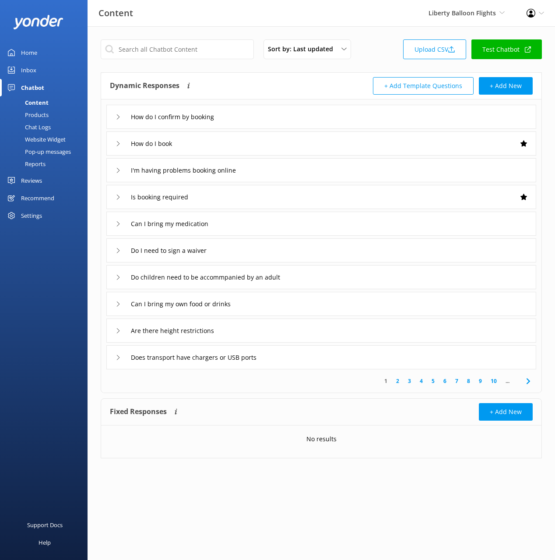
click at [373, 61] on div "Sort by: Last updated Title (A-Z) Last updated Upload CSV Test Chatbot" at bounding box center [321, 51] width 441 height 25
click at [245, 254] on div "Do I need to sign a waiver" at bounding box center [321, 250] width 430 height 24
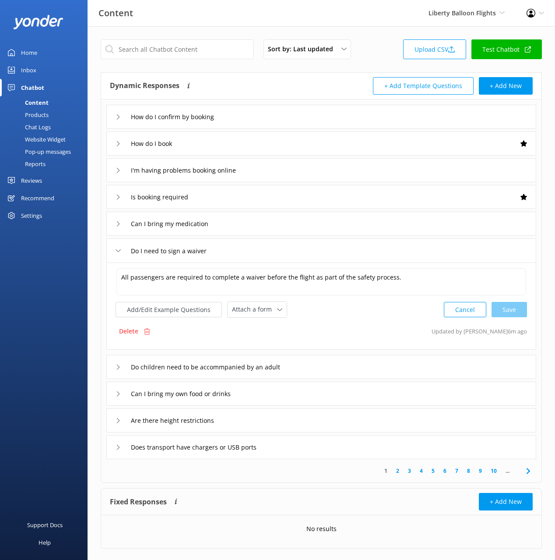
click at [245, 254] on div "Do I need to sign a waiver" at bounding box center [321, 250] width 430 height 24
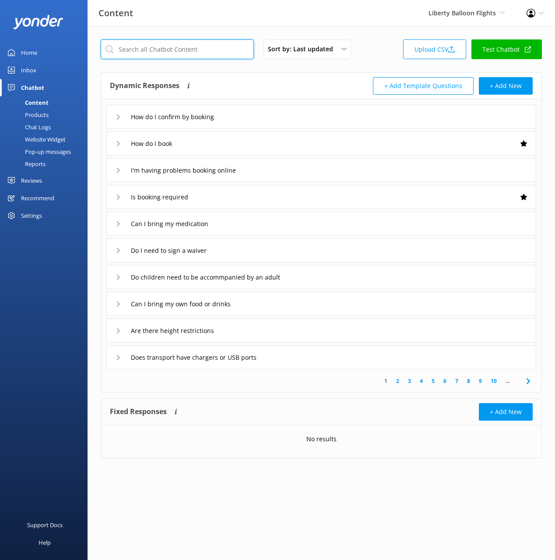
click at [165, 52] on input "text" at bounding box center [177, 49] width 153 height 20
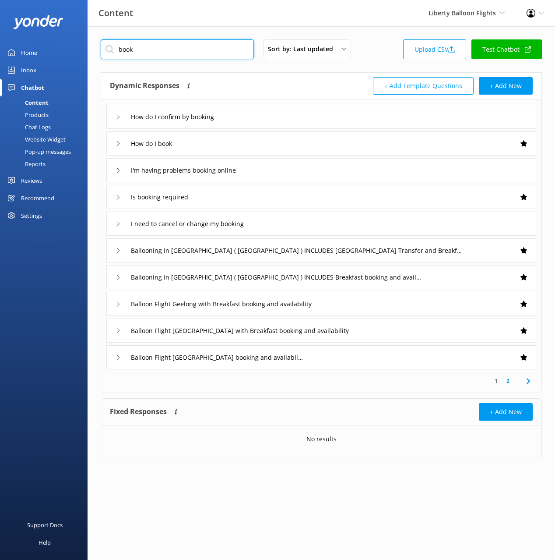
click at [183, 47] on input "book" at bounding box center [177, 49] width 153 height 20
click at [127, 46] on input "book" at bounding box center [177, 49] width 153 height 20
drag, startPoint x: 127, startPoint y: 46, endPoint x: 268, endPoint y: 94, distance: 148.9
click at [127, 46] on input "book" at bounding box center [177, 49] width 153 height 20
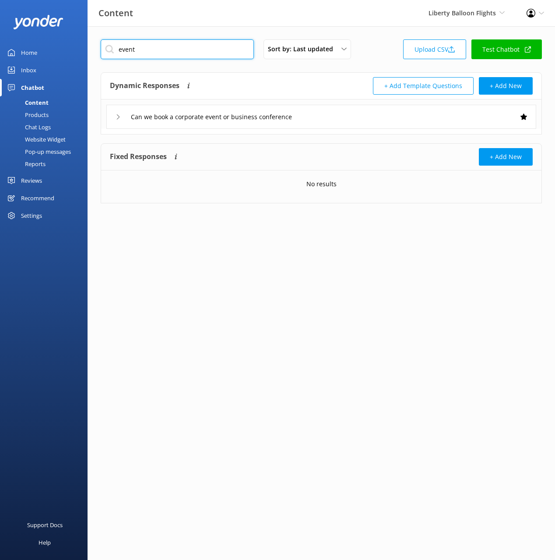
type input "event"
click at [352, 116] on div "Can we book a corporate event or business conference" at bounding box center [321, 117] width 430 height 24
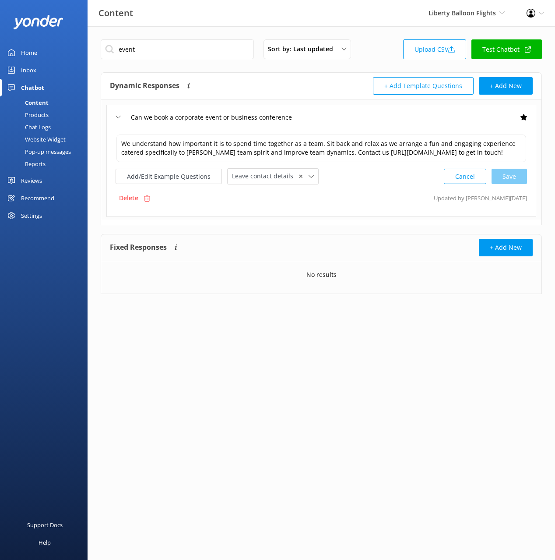
click at [351, 116] on div "Can we book a corporate event or business conference" at bounding box center [321, 117] width 430 height 24
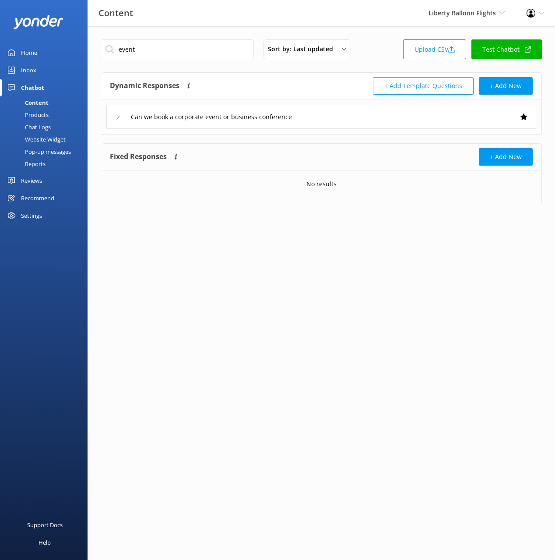
drag, startPoint x: 227, startPoint y: 85, endPoint x: 219, endPoint y: 88, distance: 8.7
click at [226, 85] on div "Dynamic Responses The chatbot will generate a response based on the content inf…" at bounding box center [215, 86] width 211 height 18
drag, startPoint x: 54, startPoint y: 114, endPoint x: 69, endPoint y: 109, distance: 15.5
click at [55, 113] on link "Products" at bounding box center [46, 115] width 82 height 12
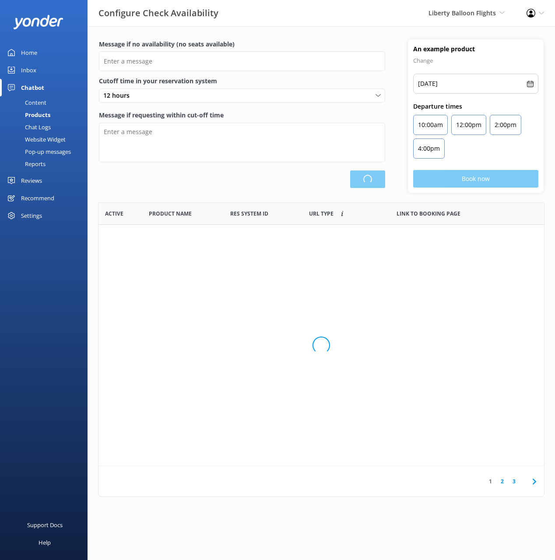
scroll to position [263, 446]
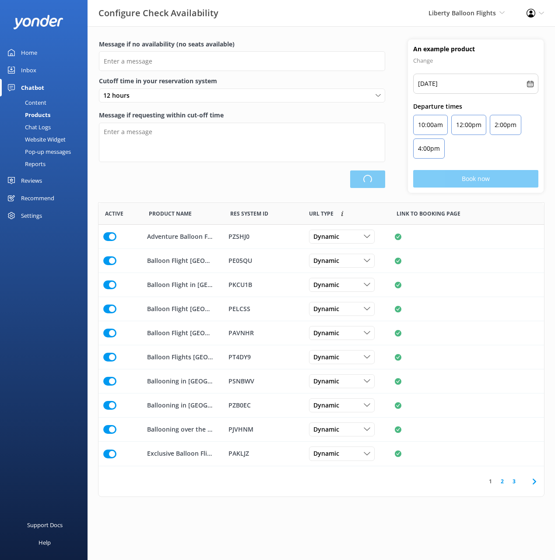
type input "There are no seats available, please check an alternative day"
type textarea "Our online booking system closes {hours} prior to departure. Please contact us …"
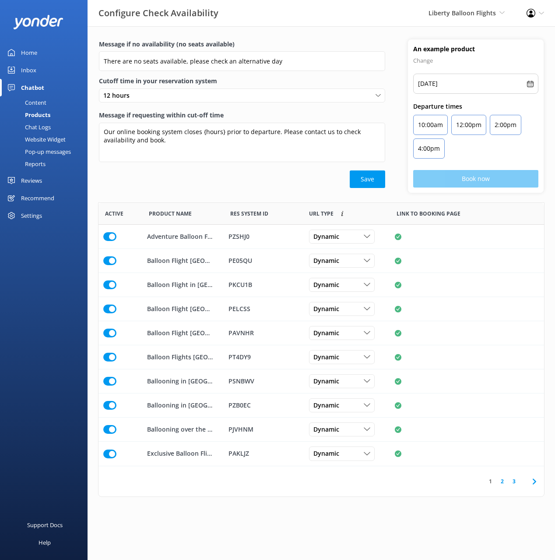
drag, startPoint x: 313, startPoint y: 186, endPoint x: 367, endPoint y: 129, distance: 78.1
click at [313, 185] on div "Save" at bounding box center [242, 179] width 286 height 18
drag, startPoint x: 391, startPoint y: 26, endPoint x: 285, endPoint y: 53, distance: 109.3
click at [389, 25] on div "Configure Check Availability Liberty Balloon Flights Black Cat Cruises Banff Ai…" at bounding box center [277, 13] width 555 height 26
drag, startPoint x: 46, startPoint y: 103, endPoint x: 75, endPoint y: 96, distance: 30.2
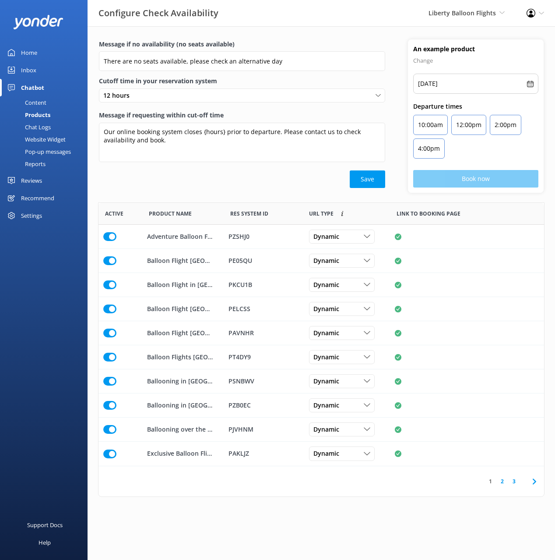
click at [46, 103] on div "Content" at bounding box center [25, 102] width 41 height 12
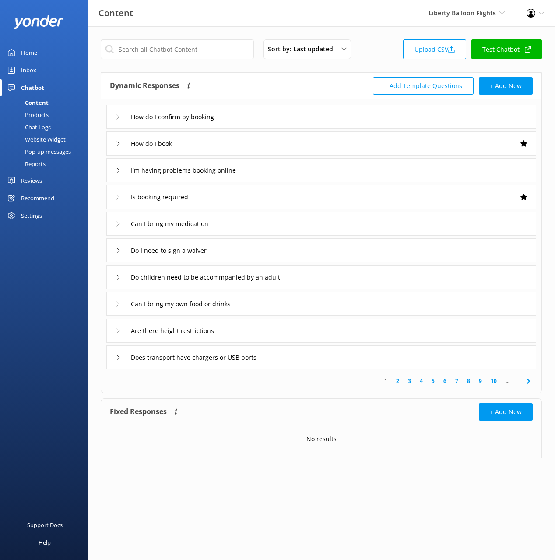
drag, startPoint x: 371, startPoint y: 53, endPoint x: 385, endPoint y: 53, distance: 14.5
click at [372, 53] on div "Sort by: Last updated Title (A-Z) Last updated Upload CSV Test Chatbot" at bounding box center [321, 51] width 441 height 25
click at [211, 50] on input "text" at bounding box center [177, 49] width 153 height 20
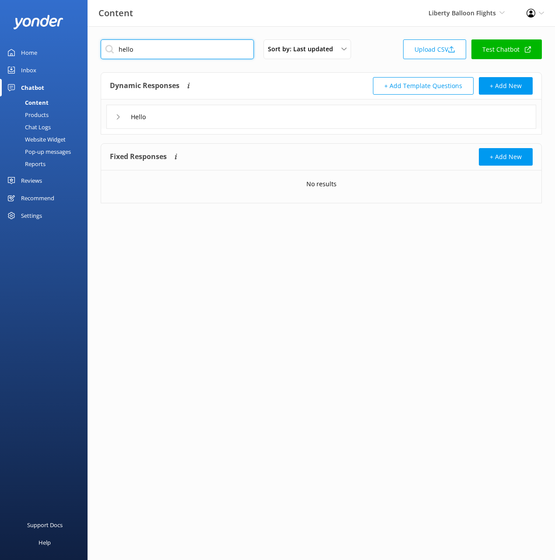
type input "hello"
drag, startPoint x: 270, startPoint y: 80, endPoint x: 275, endPoint y: 107, distance: 27.1
click at [270, 80] on div "Dynamic Responses The chatbot will generate a response based on the content inf…" at bounding box center [215, 86] width 211 height 18
click at [260, 123] on div "Hello" at bounding box center [321, 117] width 430 height 24
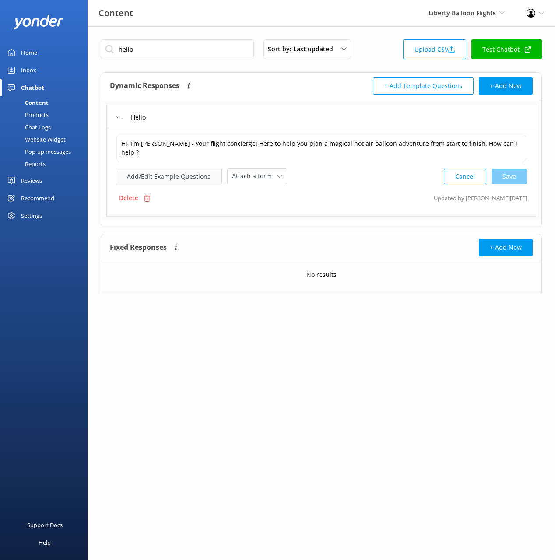
click at [183, 175] on button "Add/Edit Example Questions" at bounding box center [169, 176] width 106 height 15
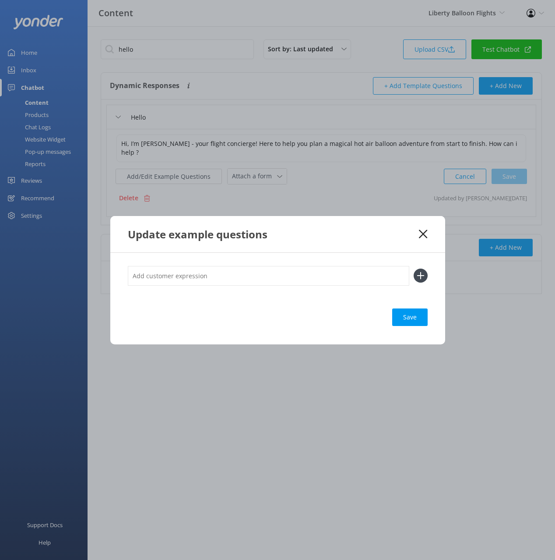
click at [295, 278] on input "text" at bounding box center [269, 276] width 282 height 20
type input "hi"
click at [414, 268] on button at bounding box center [421, 275] width 14 height 14
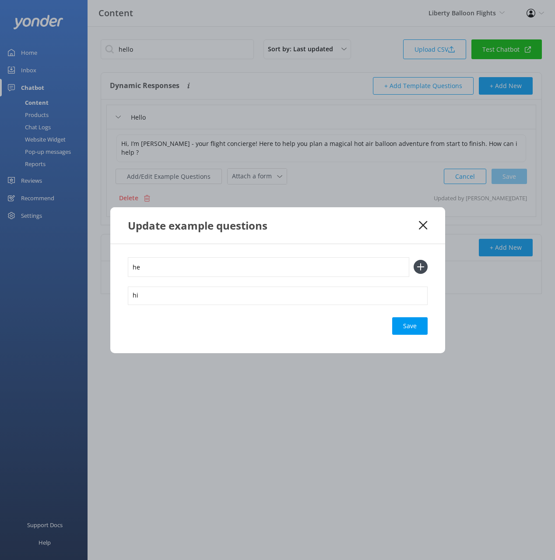
type input "he"
click at [414, 260] on button at bounding box center [421, 267] width 14 height 14
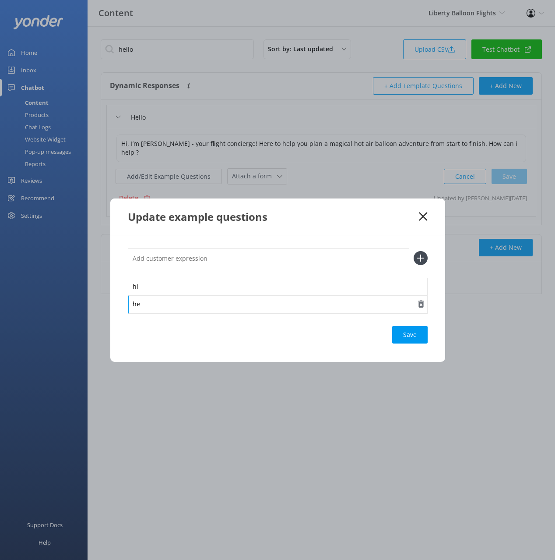
click at [150, 303] on div "he" at bounding box center [278, 304] width 300 height 18
click at [148, 254] on input "text" at bounding box center [269, 258] width 282 height 20
type input "good morning"
click at [414, 251] on button at bounding box center [421, 258] width 14 height 14
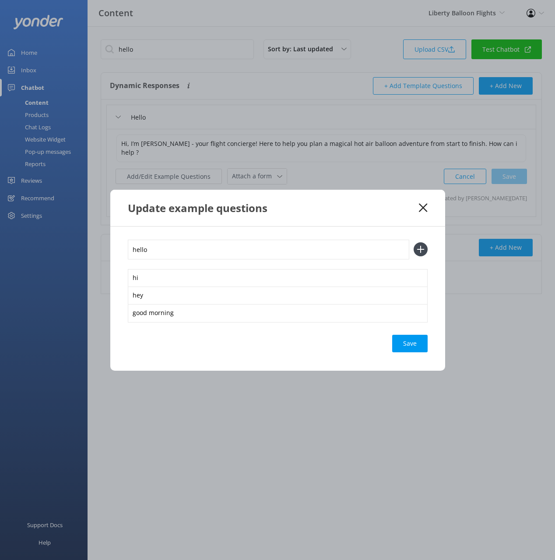
type input "hello"
click at [414, 242] on button at bounding box center [421, 249] width 14 height 14
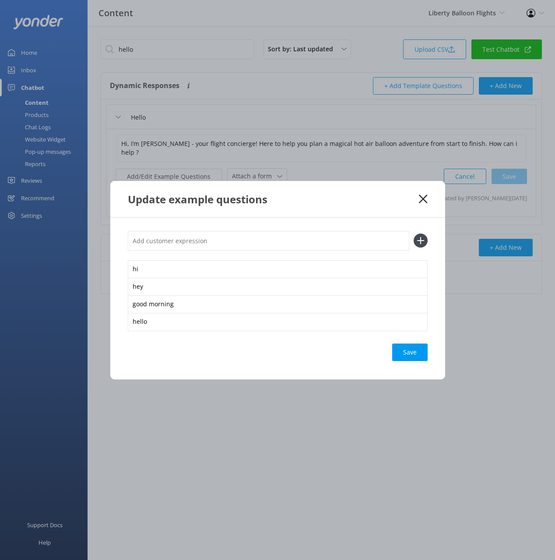
drag, startPoint x: 406, startPoint y: 349, endPoint x: 411, endPoint y: 339, distance: 11.2
click at [407, 349] on div "Save" at bounding box center [409, 352] width 35 height 18
click at [421, 196] on icon at bounding box center [423, 198] width 8 height 9
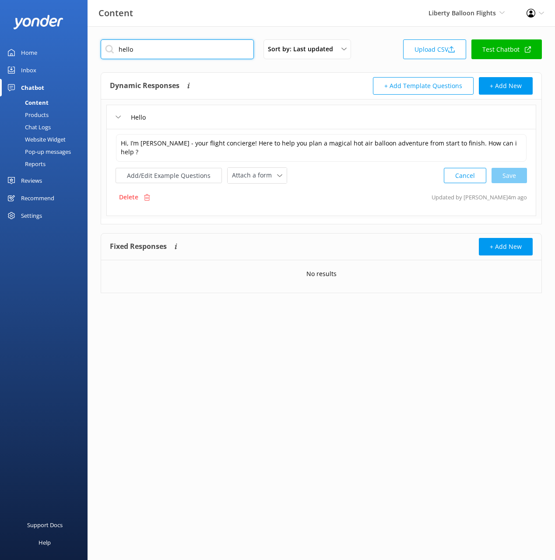
click at [173, 50] on input "hello" at bounding box center [177, 49] width 153 height 20
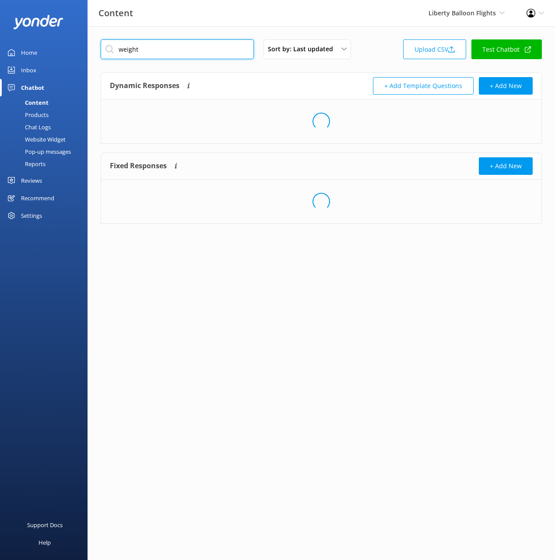
type input "weight"
drag, startPoint x: 299, startPoint y: 80, endPoint x: 274, endPoint y: 95, distance: 29.2
click at [294, 82] on div "Dynamic Responses The chatbot will generate a response based on the content inf…" at bounding box center [215, 86] width 211 height 18
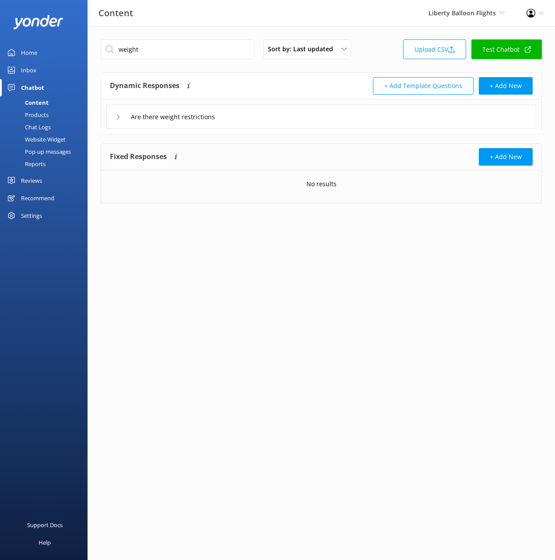
drag, startPoint x: 302, startPoint y: 122, endPoint x: 293, endPoint y: 127, distance: 10.8
click at [302, 122] on div "Are there weight restrictions" at bounding box center [321, 117] width 430 height 24
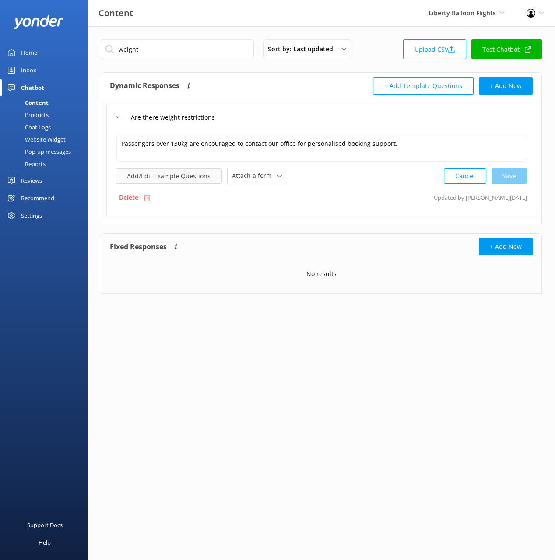
click at [163, 168] on button "Add/Edit Example Questions" at bounding box center [169, 175] width 106 height 15
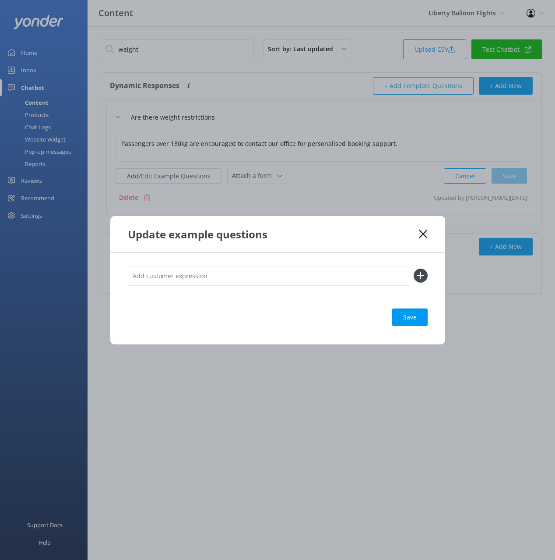
click at [298, 271] on input "text" at bounding box center [269, 276] width 282 height 20
paste input "What is the weight limit?"
type input "What is the weight limit?"
drag, startPoint x: 421, startPoint y: 274, endPoint x: 412, endPoint y: 328, distance: 54.9
click at [420, 274] on use at bounding box center [420, 275] width 7 height 7
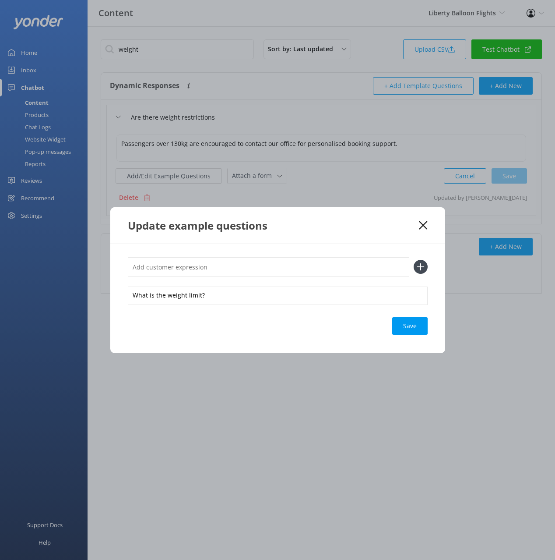
click at [411, 330] on div "Save" at bounding box center [409, 326] width 35 height 18
click at [423, 223] on icon at bounding box center [423, 225] width 8 height 9
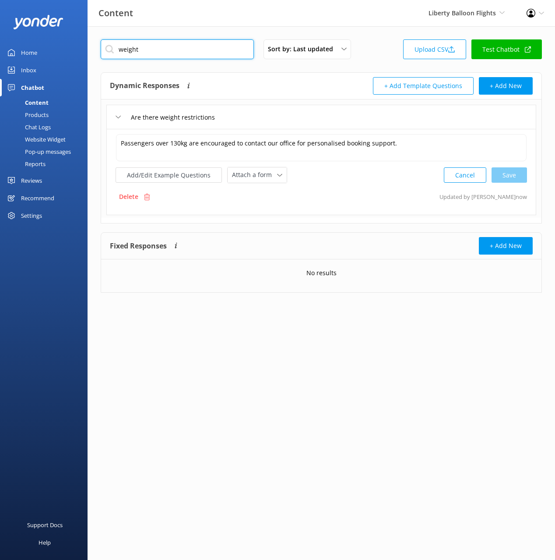
click at [174, 47] on input "weight" at bounding box center [177, 49] width 153 height 20
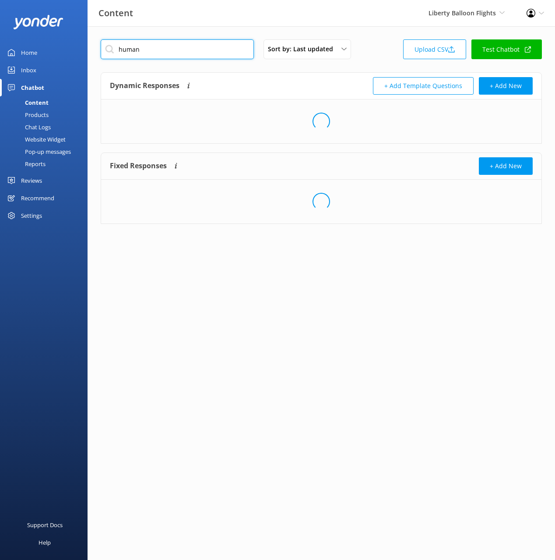
type input "human"
drag, startPoint x: 240, startPoint y: 82, endPoint x: 241, endPoint y: 88, distance: 5.4
click at [240, 82] on div "Dynamic Responses The chatbot will generate a response based on the content inf…" at bounding box center [215, 86] width 211 height 18
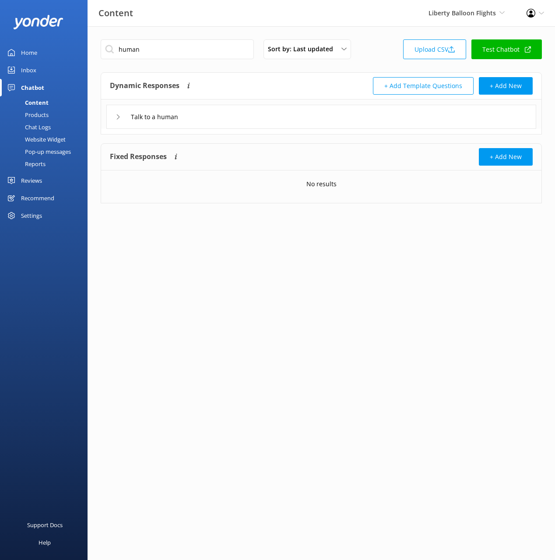
drag, startPoint x: 263, startPoint y: 117, endPoint x: 258, endPoint y: 127, distance: 10.4
click at [263, 118] on div "Talk to a human" at bounding box center [321, 117] width 430 height 24
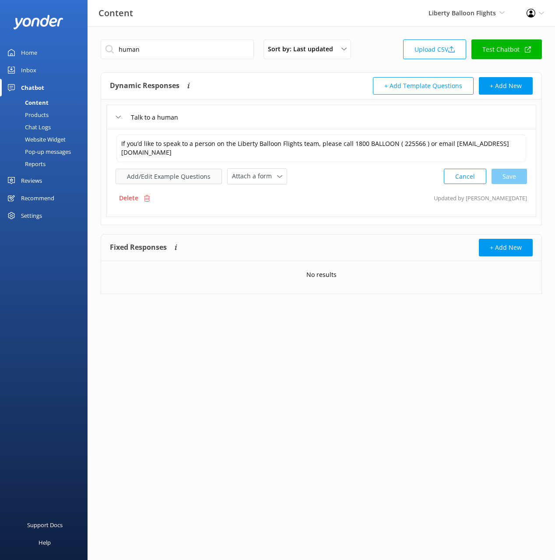
click at [176, 178] on button "Add/Edit Example Questions" at bounding box center [169, 176] width 106 height 15
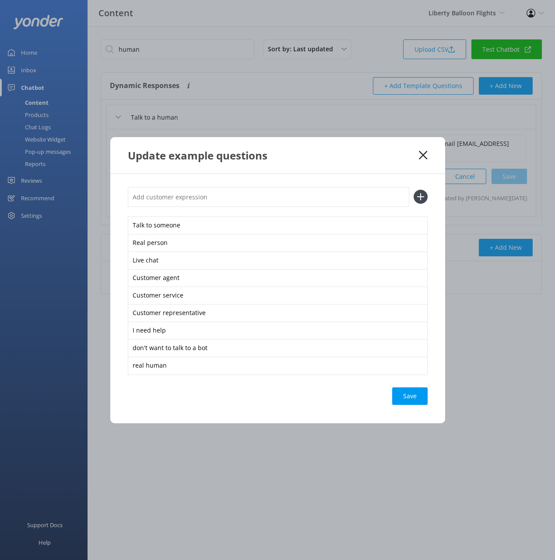
click at [249, 202] on input "text" at bounding box center [269, 197] width 282 height 20
type input "that didn't answer my question"
click at [414, 190] on button at bounding box center [421, 197] width 14 height 14
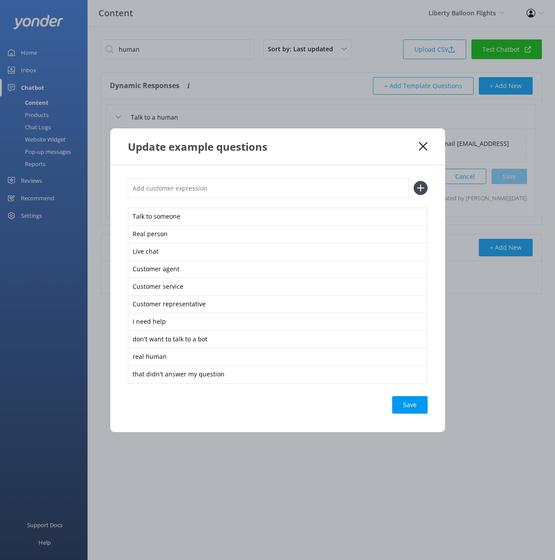
click at [410, 406] on div "Save" at bounding box center [409, 405] width 35 height 18
drag, startPoint x: 401, startPoint y: 151, endPoint x: 416, endPoint y: 147, distance: 15.7
click at [405, 149] on div "Update example questions" at bounding box center [274, 146] width 292 height 14
drag, startPoint x: 425, startPoint y: 144, endPoint x: 349, endPoint y: 95, distance: 90.1
click at [424, 144] on icon at bounding box center [423, 146] width 8 height 9
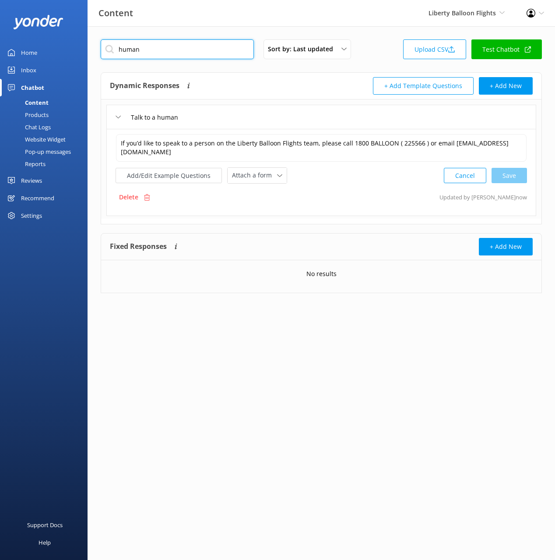
click at [201, 51] on input "human" at bounding box center [177, 49] width 153 height 20
type input "human"
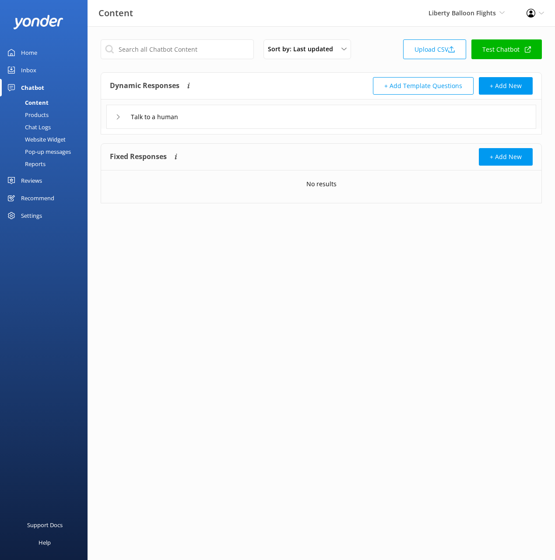
click at [49, 54] on link "Home" at bounding box center [44, 53] width 88 height 18
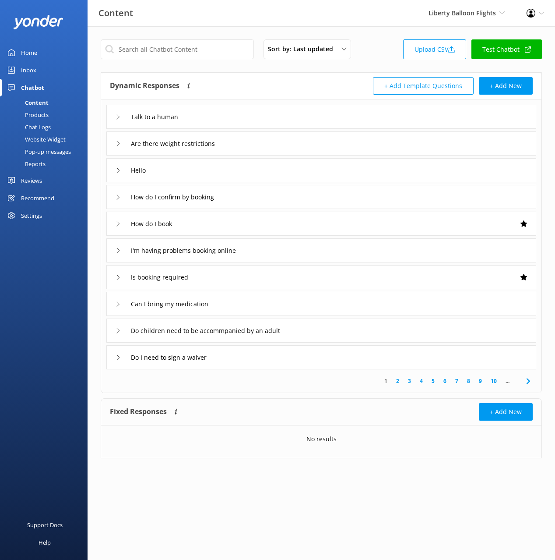
drag, startPoint x: 31, startPoint y: 69, endPoint x: 45, endPoint y: 68, distance: 14.5
click at [31, 69] on div "Inbox" at bounding box center [28, 70] width 15 height 18
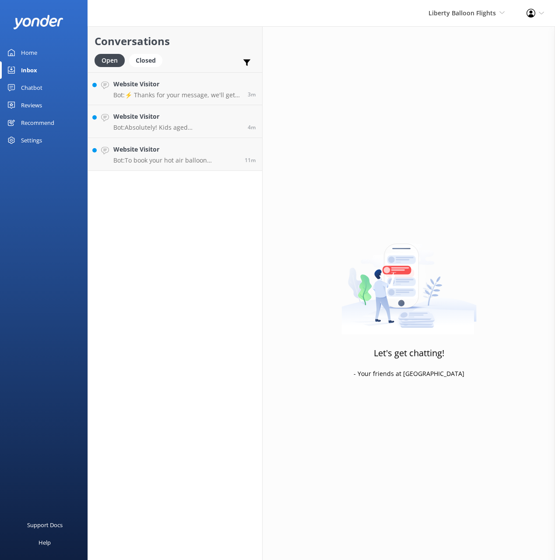
click at [233, 41] on h2 "Conversations" at bounding box center [175, 41] width 161 height 17
click at [215, 38] on h2 "Conversations" at bounding box center [175, 41] width 161 height 17
click at [241, 226] on div "Conversations Open Closed Important Converted Assigned to me Unassigned Website…" at bounding box center [175, 292] width 175 height 533
click at [158, 56] on div "Closed" at bounding box center [145, 60] width 33 height 13
click at [204, 48] on h2 "Conversations" at bounding box center [175, 41] width 161 height 17
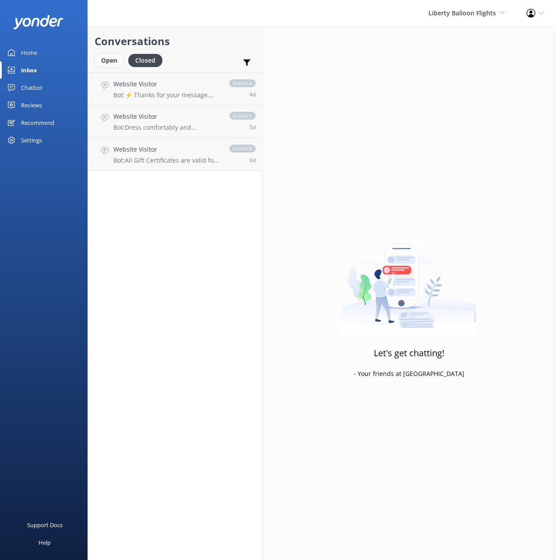
click at [108, 55] on div "Open" at bounding box center [109, 60] width 29 height 13
click at [199, 37] on h2 "Conversations" at bounding box center [175, 41] width 161 height 17
click at [28, 52] on div "Home" at bounding box center [29, 53] width 16 height 18
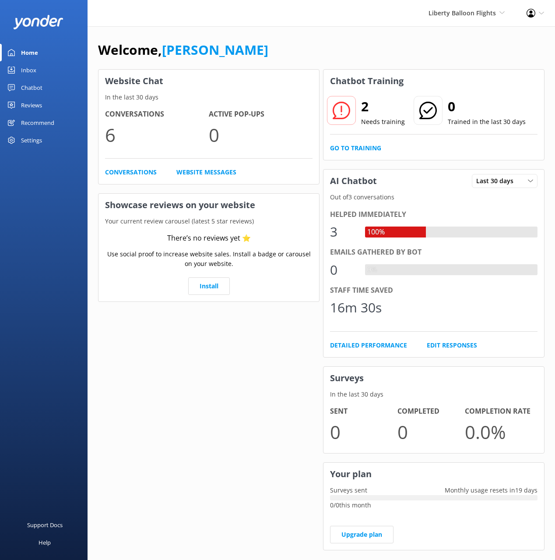
click at [378, 46] on div "Welcome, [PERSON_NAME]" at bounding box center [321, 54] width 447 height 30
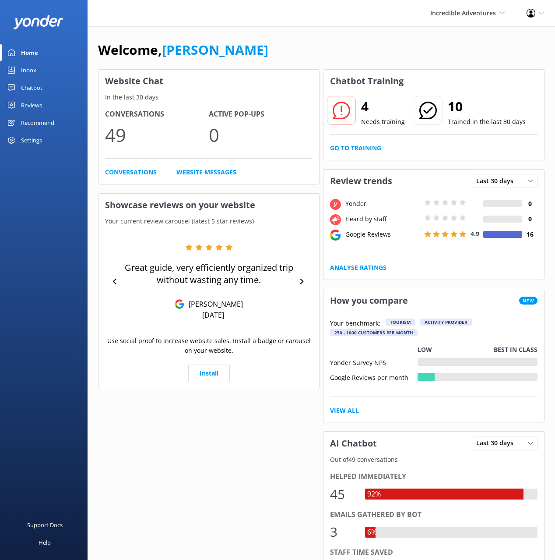
click at [53, 90] on link "Chatbot" at bounding box center [44, 88] width 88 height 18
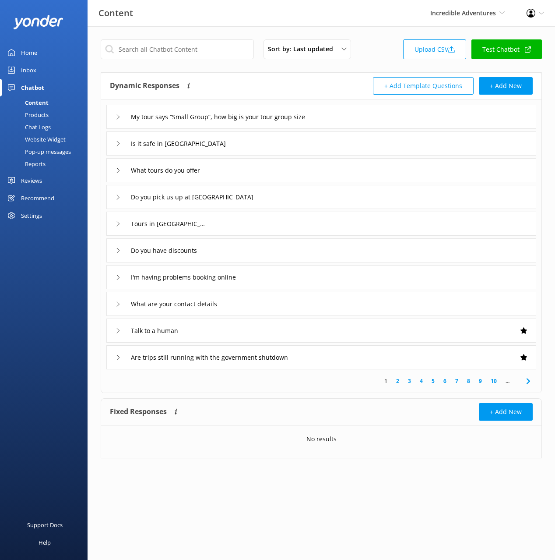
click at [272, 165] on div "What tours do you offer" at bounding box center [321, 170] width 430 height 24
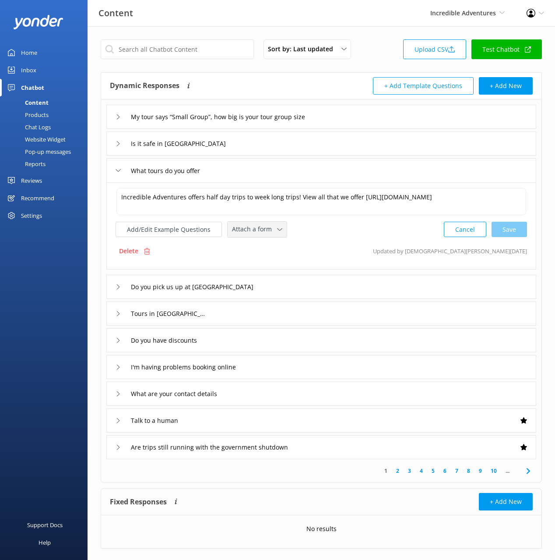
click at [266, 228] on span "Attach a form" at bounding box center [254, 229] width 45 height 10
click at [261, 262] on div "Check availability" at bounding box center [254, 265] width 43 height 9
click at [263, 313] on div "Tours in San Francisco" at bounding box center [321, 312] width 430 height 24
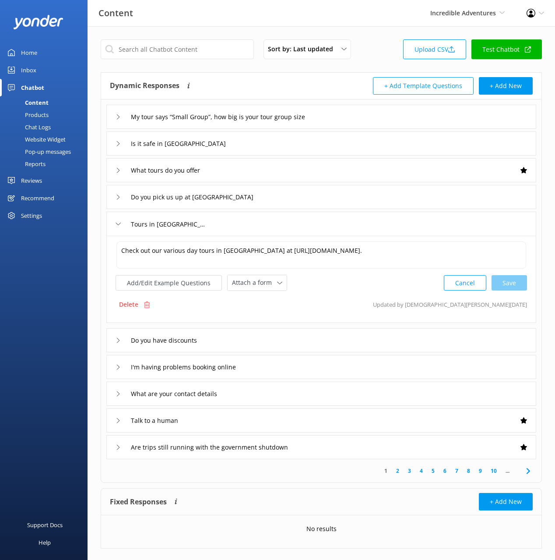
drag, startPoint x: 43, startPoint y: 114, endPoint x: 41, endPoint y: 104, distance: 9.9
click at [43, 113] on div "Products" at bounding box center [26, 115] width 43 height 12
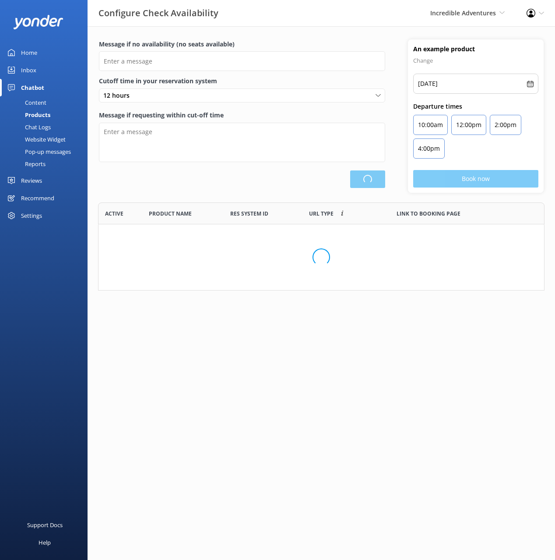
scroll to position [263, 446]
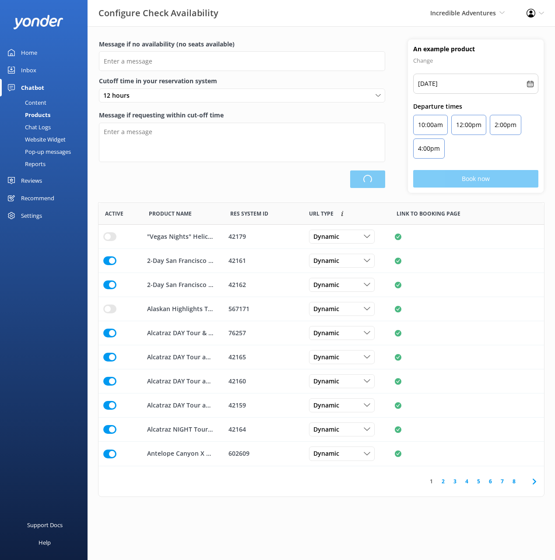
type input "There are no seats available, please check an alternative day"
type textarea "Our online booking system closes {hours} prior to departure. Please contact us …"
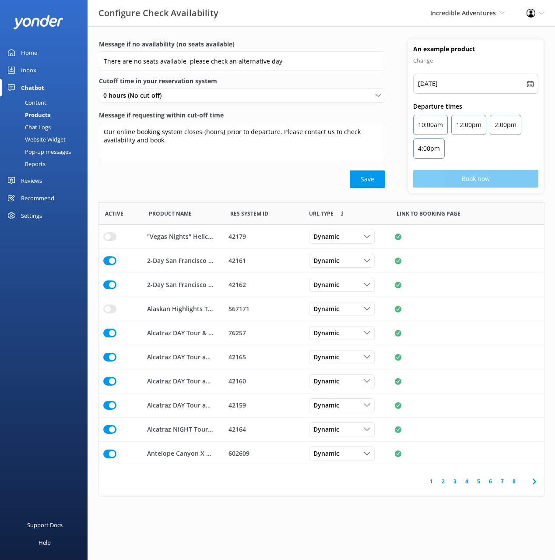
drag, startPoint x: 41, startPoint y: 103, endPoint x: 58, endPoint y: 105, distance: 17.1
click at [41, 103] on div "Content" at bounding box center [25, 102] width 41 height 12
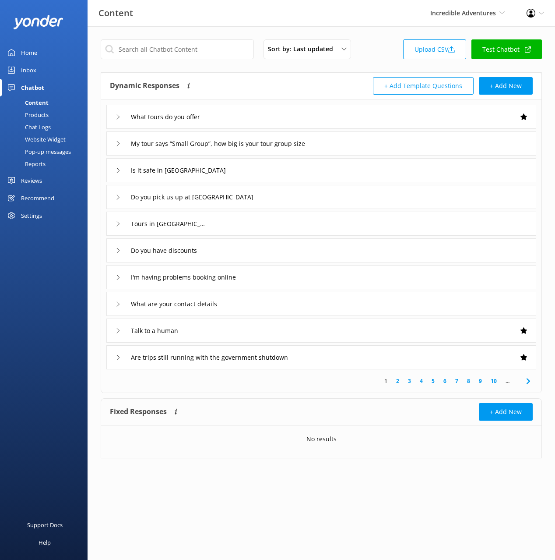
drag, startPoint x: 271, startPoint y: 167, endPoint x: 270, endPoint y: 175, distance: 8.4
click at [270, 167] on div "Is it safe in San Francisco" at bounding box center [321, 170] width 430 height 24
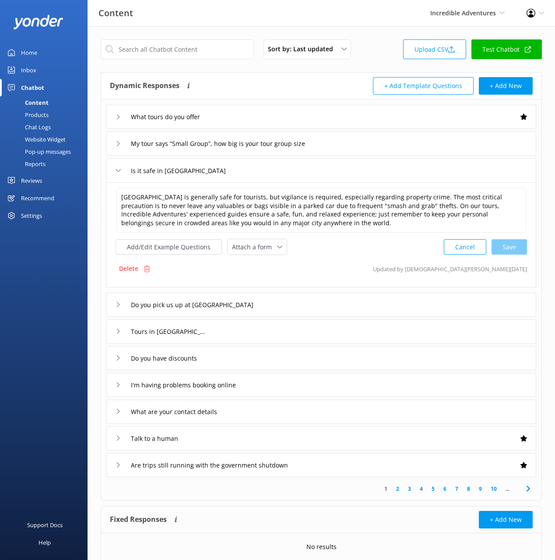
click at [270, 333] on div "Tours in San Francisco" at bounding box center [321, 331] width 430 height 24
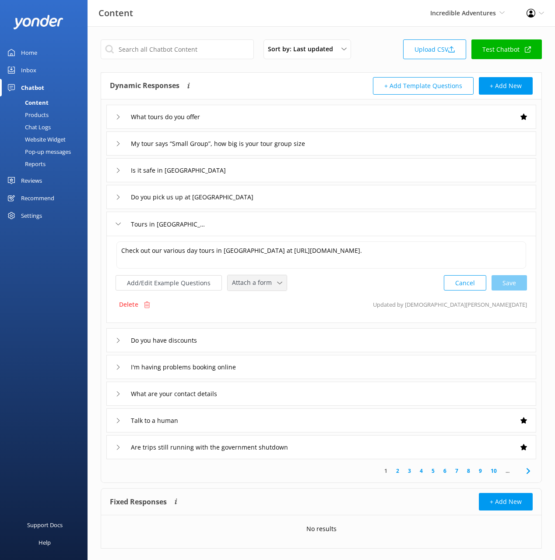
click at [232, 285] on span "Attach a form" at bounding box center [254, 283] width 45 height 10
drag, startPoint x: 260, startPoint y: 318, endPoint x: 266, endPoint y: 327, distance: 11.1
click at [260, 318] on div "Check availability" at bounding box center [254, 318] width 43 height 9
click at [278, 395] on div "What are your contact details" at bounding box center [321, 393] width 430 height 24
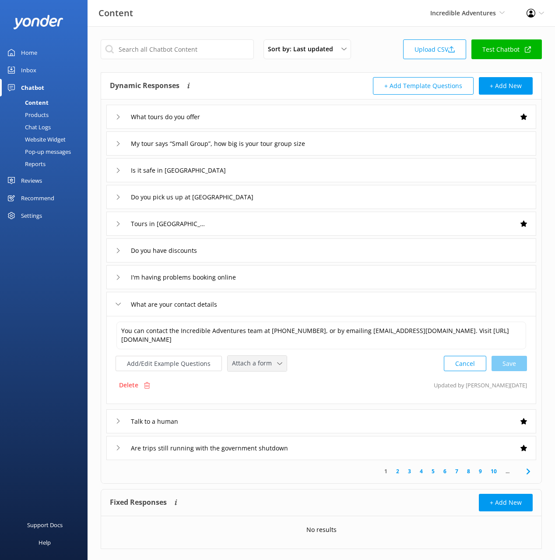
click at [257, 364] on span "Attach a form" at bounding box center [254, 363] width 45 height 10
drag, startPoint x: 263, startPoint y: 380, endPoint x: 274, endPoint y: 390, distance: 14.9
click at [263, 380] on div "Leave contact details" at bounding box center [259, 381] width 53 height 9
click at [526, 471] on icon at bounding box center [528, 470] width 11 height 11
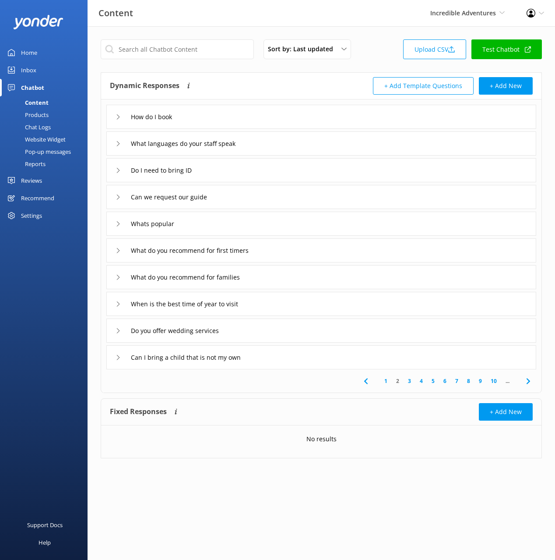
click at [245, 122] on div "How do I book" at bounding box center [321, 117] width 430 height 24
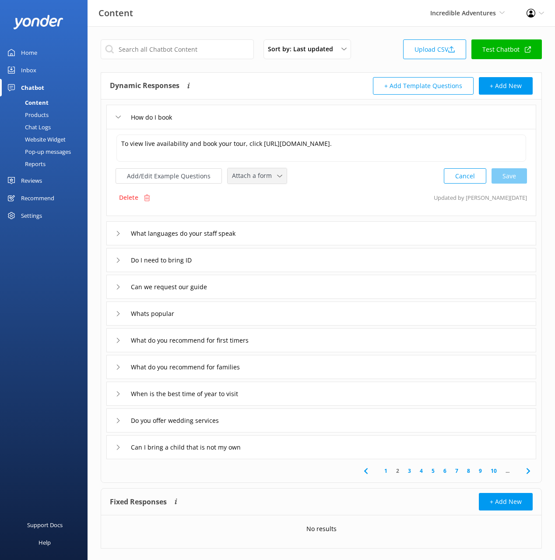
drag, startPoint x: 249, startPoint y: 180, endPoint x: 261, endPoint y: 213, distance: 34.8
click at [249, 180] on span "Attach a form" at bounding box center [254, 176] width 45 height 10
click at [261, 208] on div "Check availability" at bounding box center [254, 212] width 43 height 9
click at [49, 122] on div "Chat Logs" at bounding box center [28, 127] width 46 height 12
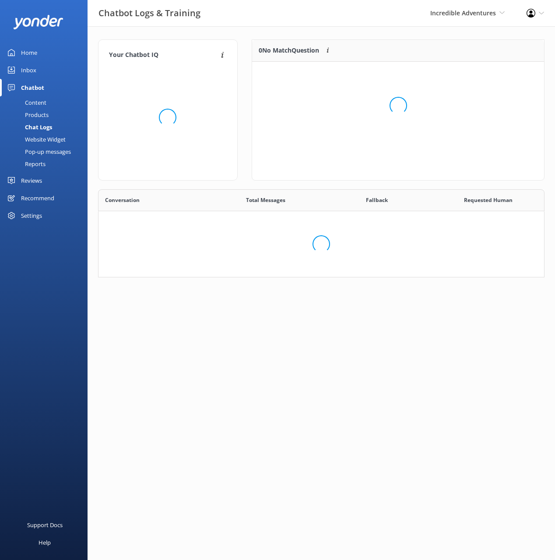
scroll to position [88, 447]
click at [265, 26] on div "Chatbot Logs & Training Incredible Adventures Black Cat Cruises Banff Airporter…" at bounding box center [277, 13] width 555 height 27
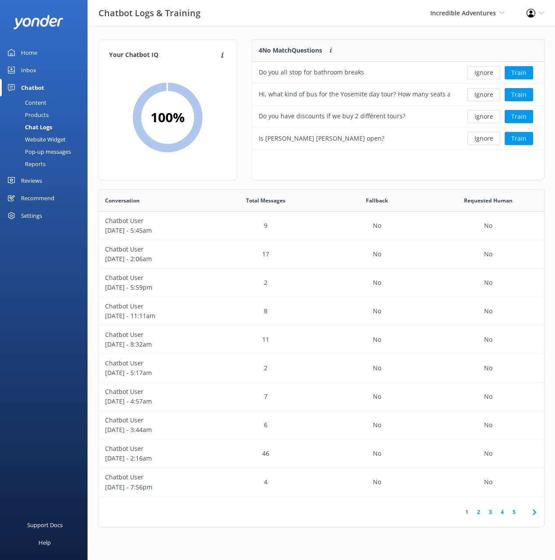
click at [265, 27] on div "Chatbot Logs & Training Incredible Adventures Black Cat Cruises Banff Airporter…" at bounding box center [277, 285] width 555 height 518
click at [404, 46] on div "4 No Match Questions Customers sometimes ask questions that don't fully match a…" at bounding box center [354, 51] width 204 height 22
click at [516, 73] on button "Train" at bounding box center [519, 72] width 28 height 13
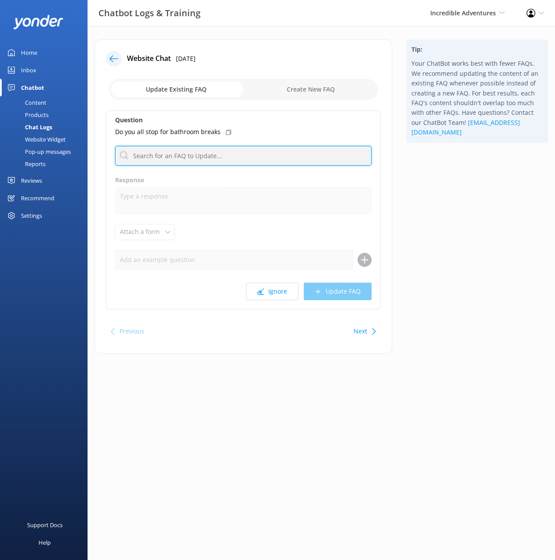
click at [250, 155] on input "text" at bounding box center [243, 156] width 257 height 20
type input "room"
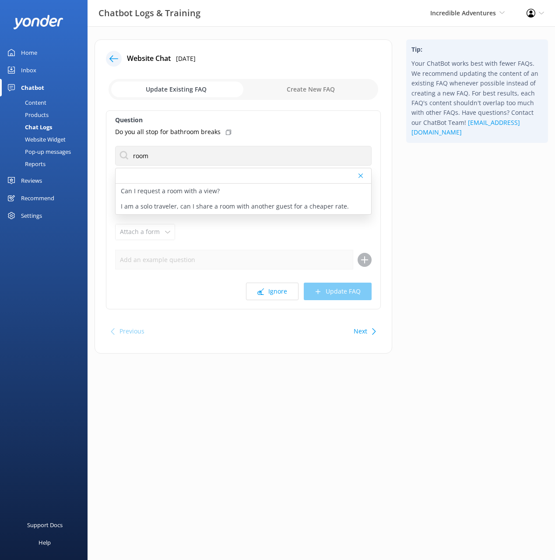
click at [474, 197] on div "Tip: Your ChatBot works best with fewer FAQs. We recommend updating the content…" at bounding box center [477, 200] width 156 height 323
click at [355, 334] on button "Next" at bounding box center [361, 331] width 14 height 18
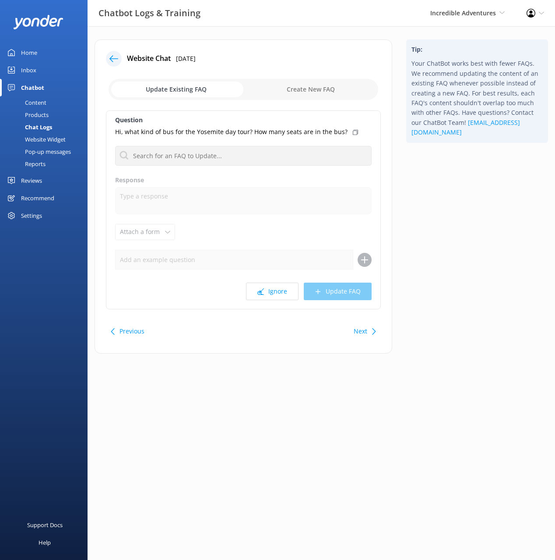
click at [365, 332] on button "Next" at bounding box center [361, 331] width 14 height 18
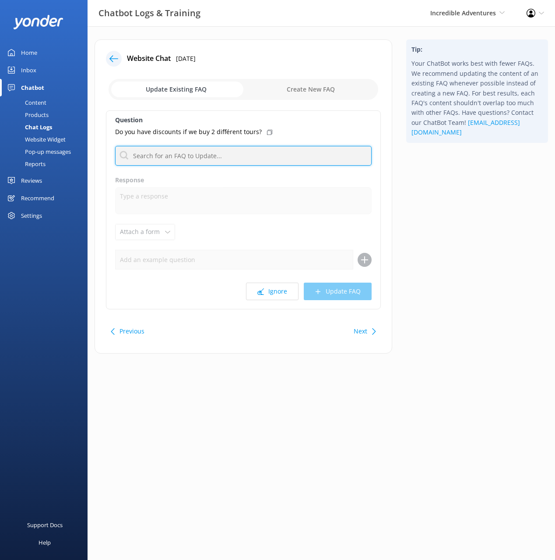
click at [248, 158] on input "text" at bounding box center [243, 156] width 257 height 20
type input "speci"
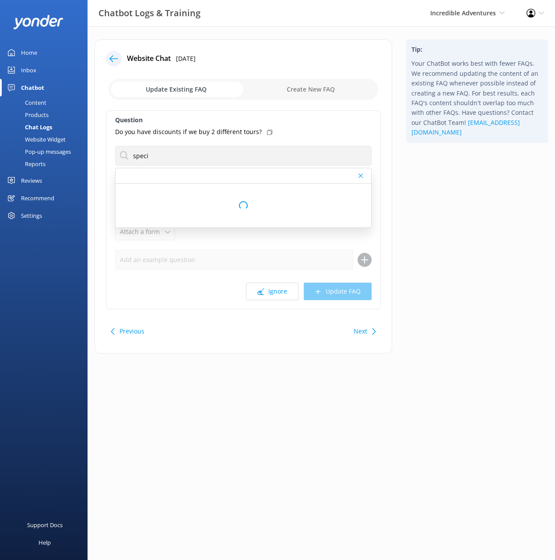
click at [428, 224] on div "Tip: Your ChatBot works best with fewer FAQs. We recommend updating the content…" at bounding box center [477, 200] width 156 height 323
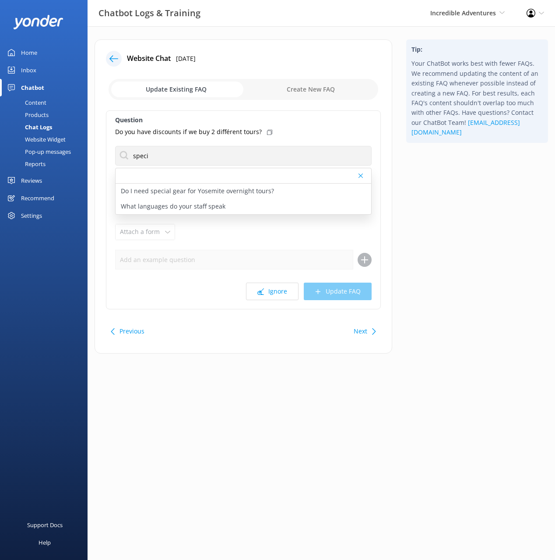
click at [365, 330] on button "Next" at bounding box center [361, 331] width 14 height 18
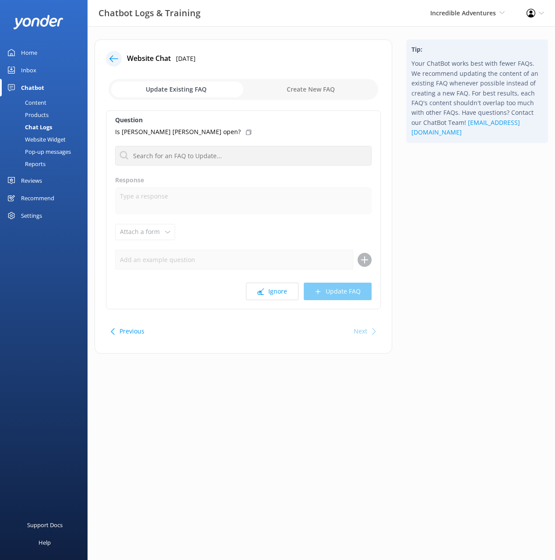
click at [113, 63] on div at bounding box center [114, 59] width 16 height 16
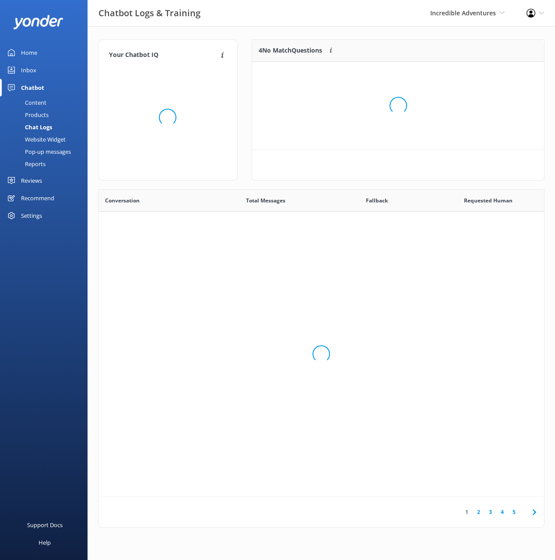
scroll to position [307, 446]
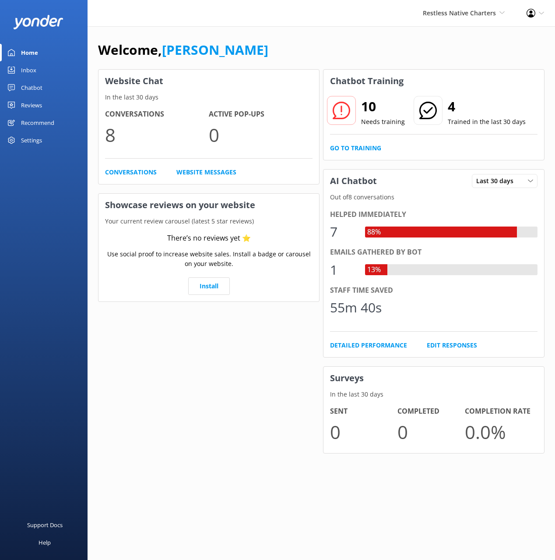
click at [36, 87] on div "Chatbot" at bounding box center [31, 88] width 21 height 18
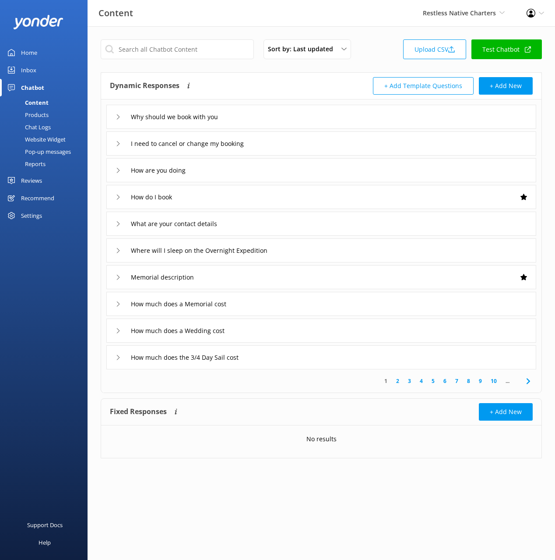
click at [259, 76] on div "Dynamic Responses The chatbot will generate a response based on the content inf…" at bounding box center [321, 86] width 441 height 27
click at [290, 199] on div "How do I book" at bounding box center [321, 197] width 430 height 24
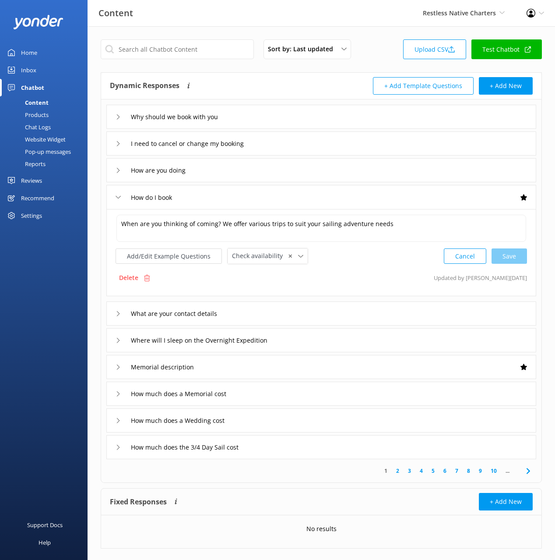
click at [290, 199] on div "How do I book" at bounding box center [321, 197] width 430 height 24
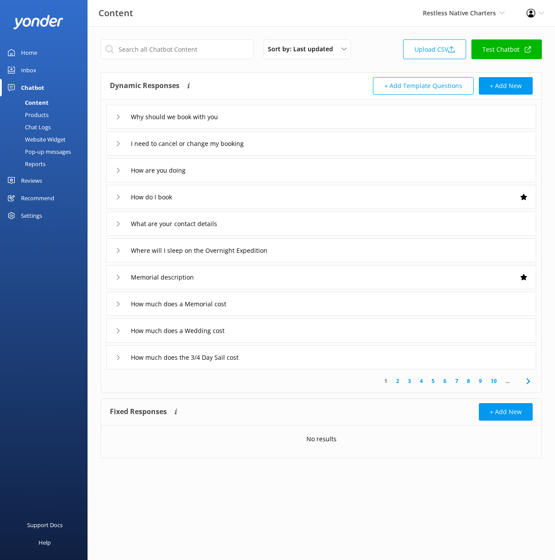
click at [255, 113] on div "Why should we book with you" at bounding box center [321, 117] width 430 height 24
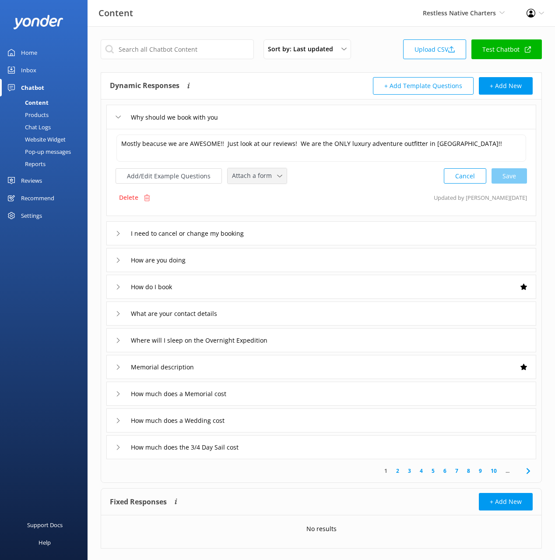
drag, startPoint x: 243, startPoint y: 174, endPoint x: 255, endPoint y: 209, distance: 37.4
click at [243, 174] on span "Attach a form" at bounding box center [254, 176] width 45 height 10
drag, startPoint x: 256, startPoint y: 214, endPoint x: 271, endPoint y: 202, distance: 18.4
click at [256, 214] on div "Check availability" at bounding box center [254, 212] width 43 height 9
click at [331, 120] on div "Why should we book with you" at bounding box center [321, 117] width 430 height 24
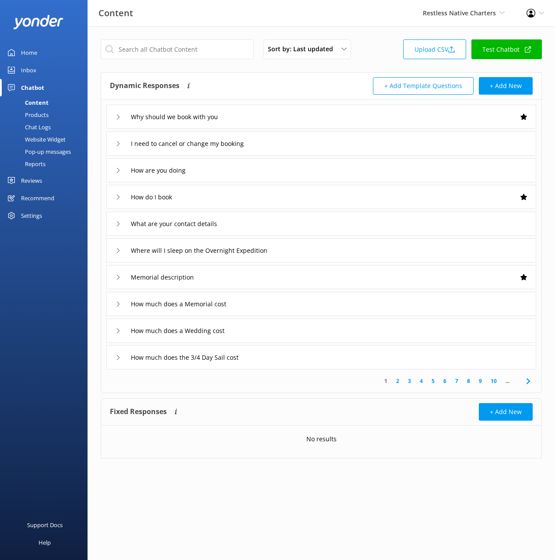
click at [39, 128] on div "Chat Logs" at bounding box center [28, 127] width 46 height 12
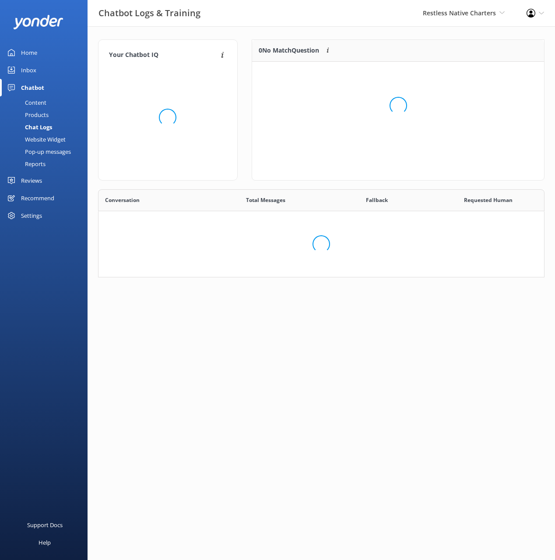
scroll to position [250, 447]
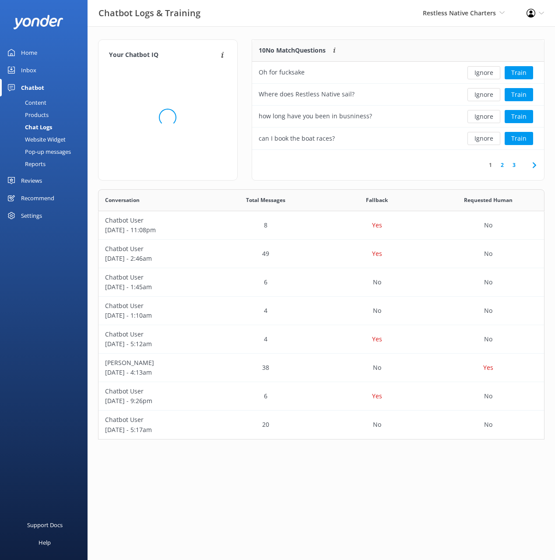
click at [302, 26] on div "Chatbot Logs & Training Restless Native Charters Black Cat Cruises Banff Airpor…" at bounding box center [277, 13] width 555 height 26
click at [518, 73] on button "Train" at bounding box center [519, 72] width 28 height 13
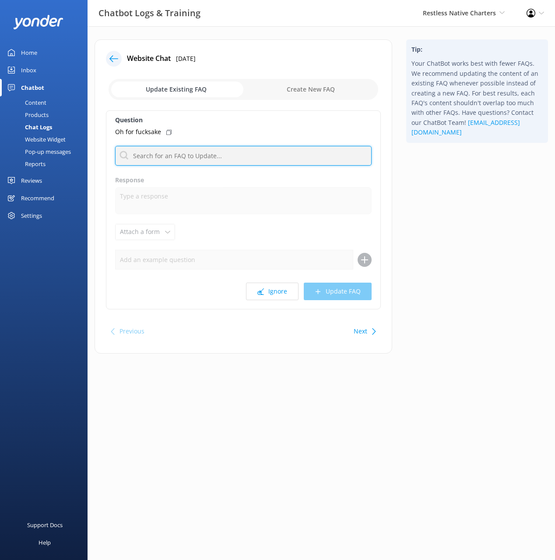
click at [237, 163] on input "text" at bounding box center [243, 156] width 257 height 20
type input "human"
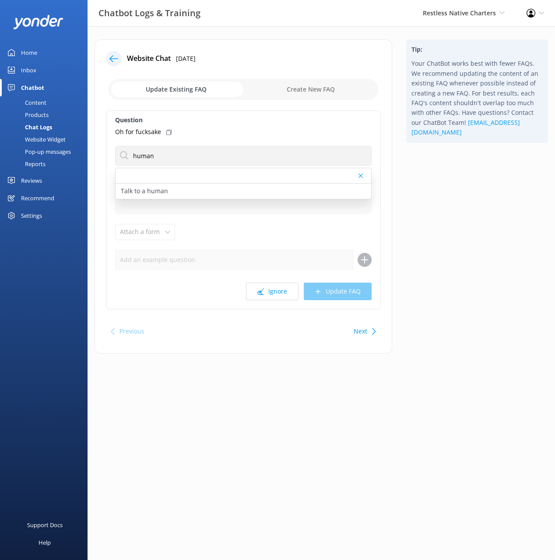
drag, startPoint x: 169, startPoint y: 130, endPoint x: 171, endPoint y: 143, distance: 12.5
click at [169, 130] on icon at bounding box center [168, 132] width 5 height 5
click at [191, 187] on div "Talk to a human" at bounding box center [244, 190] width 256 height 15
type textarea "If you’d like to speak to a person on the Restless Native Charters team, please…"
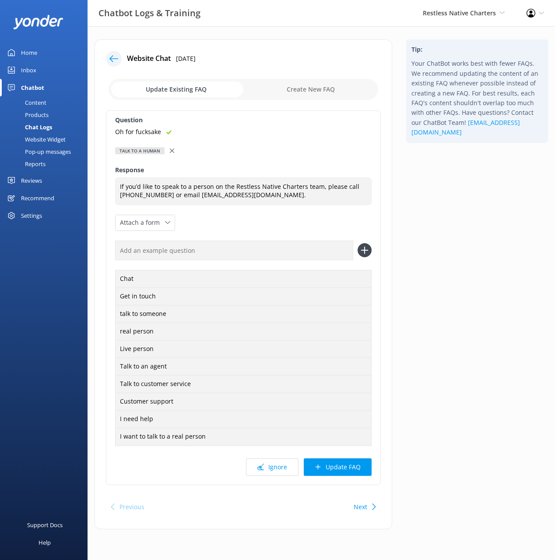
click at [218, 251] on input "text" at bounding box center [234, 250] width 238 height 20
paste input "Oh for fucksake"
type input "Oh for fucksake"
click at [358, 243] on button at bounding box center [365, 250] width 14 height 14
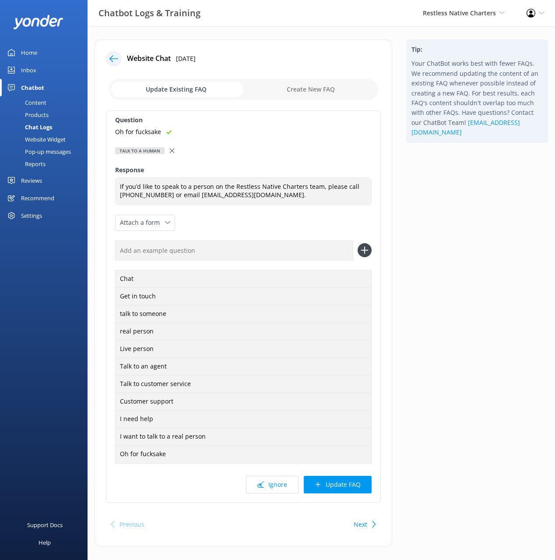
click at [354, 497] on div "Question Oh for fucksake Talk to a human Talk to a human Response If you’d like…" at bounding box center [243, 306] width 275 height 392
click at [353, 479] on button "Update FAQ" at bounding box center [338, 485] width 68 height 18
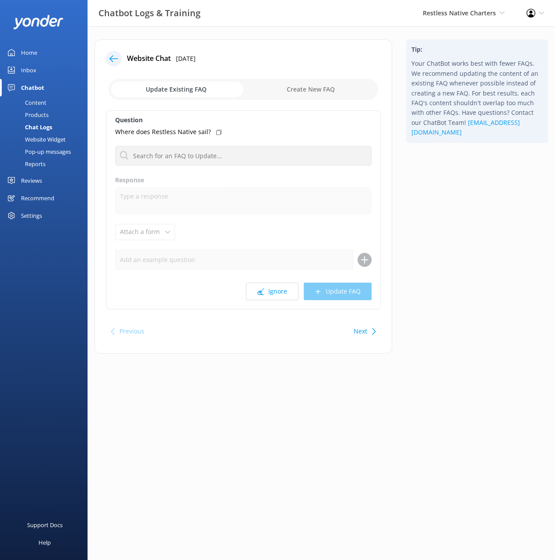
click at [478, 260] on div "Tip: Your ChatBot works best with fewer FAQs. We recommend updating the content…" at bounding box center [477, 200] width 156 height 323
click at [353, 331] on div "Next" at bounding box center [363, 331] width 27 height 18
click at [354, 331] on button "Next" at bounding box center [361, 331] width 14 height 18
click at [359, 331] on button "Next" at bounding box center [361, 331] width 14 height 18
click at [359, 330] on button "Next" at bounding box center [361, 331] width 14 height 18
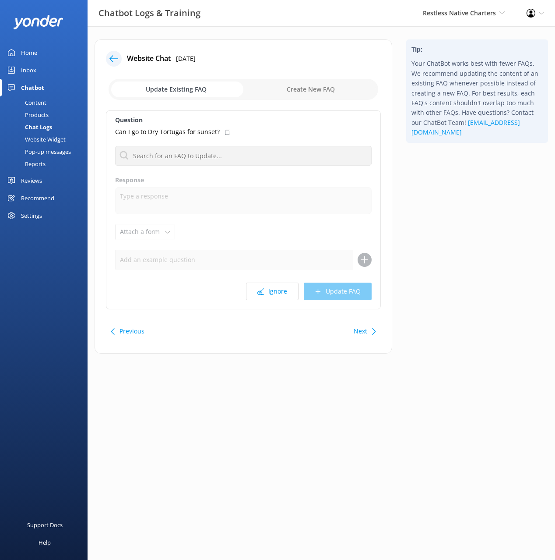
click at [119, 61] on div at bounding box center [114, 59] width 16 height 16
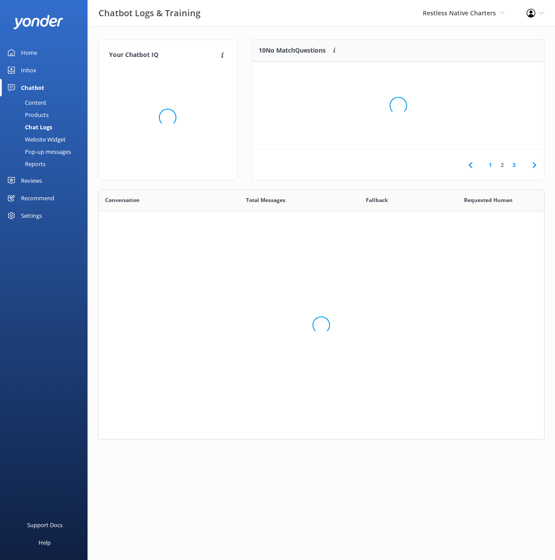
scroll to position [250, 447]
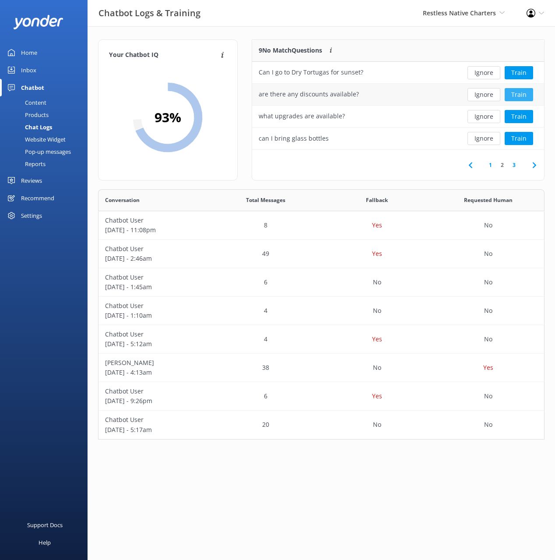
click at [522, 92] on button "Train" at bounding box center [519, 94] width 28 height 13
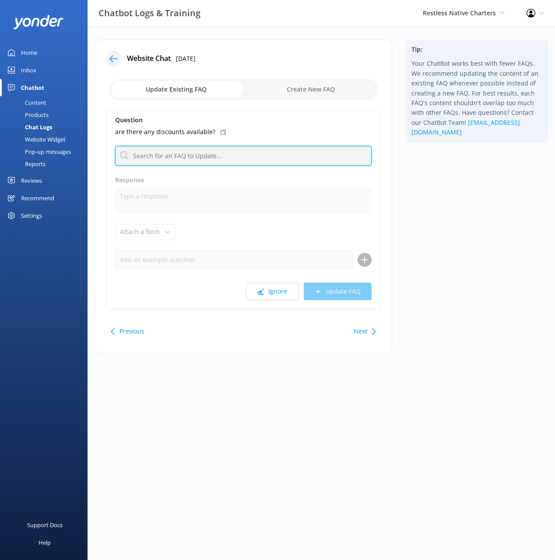
click at [240, 156] on input "text" at bounding box center [243, 156] width 257 height 20
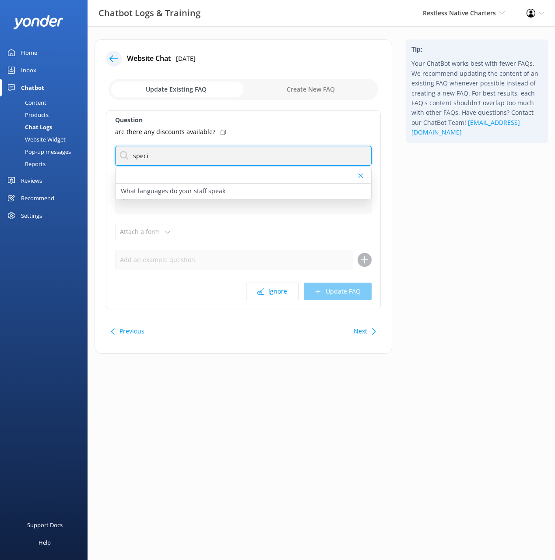
type input "speci"
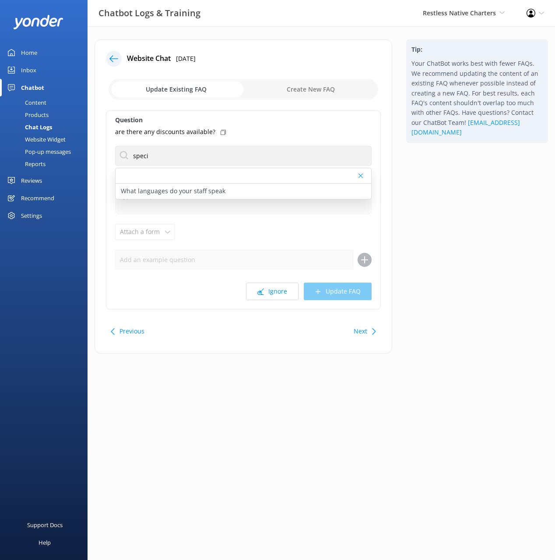
drag, startPoint x: 460, startPoint y: 183, endPoint x: 454, endPoint y: 187, distance: 6.7
click at [458, 184] on div "Tip: Your ChatBot works best with fewer FAQs. We recommend updating the content…" at bounding box center [477, 200] width 156 height 323
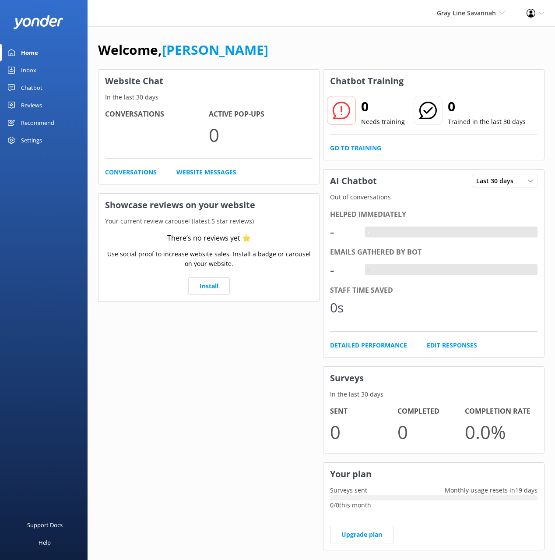
click at [39, 89] on div "Chatbot" at bounding box center [31, 88] width 21 height 18
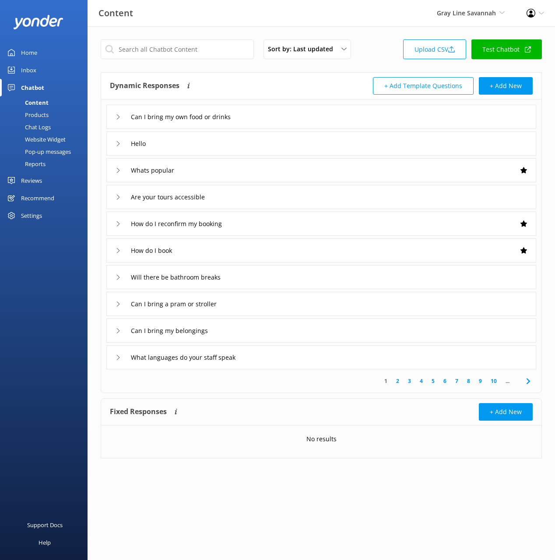
drag, startPoint x: 260, startPoint y: 81, endPoint x: 284, endPoint y: 90, distance: 26.3
click at [260, 81] on div "Dynamic Responses The chatbot will generate a response based on the content inf…" at bounding box center [215, 86] width 211 height 18
click at [328, 110] on div "Can I bring my own food or drinks" at bounding box center [321, 117] width 430 height 24
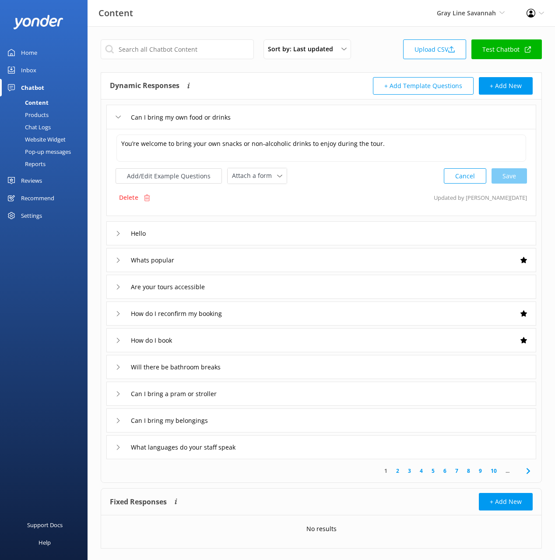
click at [328, 110] on div "Can I bring my own food or drinks" at bounding box center [321, 117] width 430 height 24
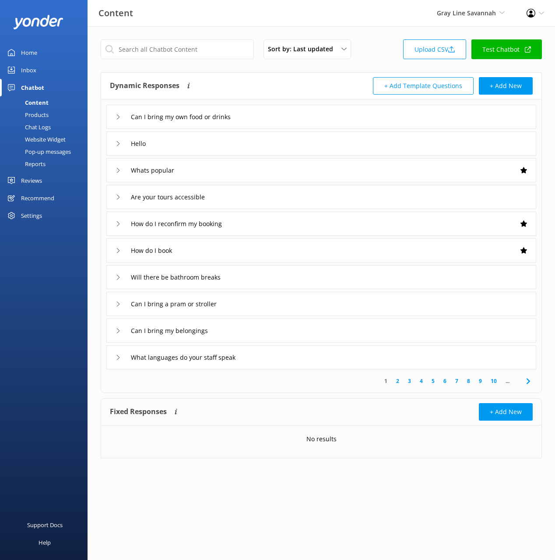
drag, startPoint x: 51, startPoint y: 127, endPoint x: 78, endPoint y: 120, distance: 28.3
click at [51, 126] on link "Chat Logs" at bounding box center [46, 127] width 82 height 12
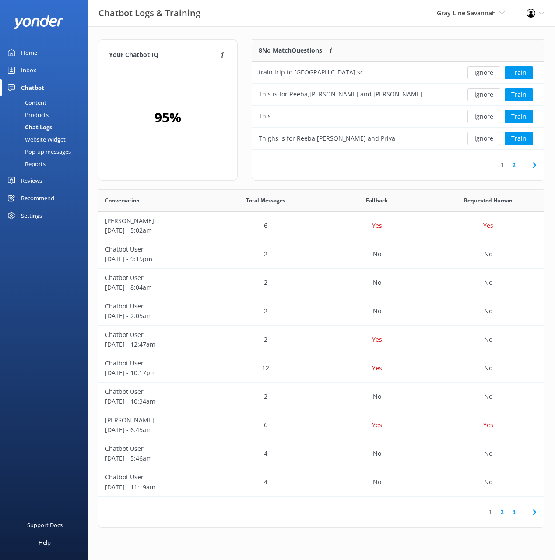
scroll to position [110, 293]
click at [345, 16] on div "Chatbot Logs & Training Gray Line Savannah Black Cat Cruises Banff Airporter In…" at bounding box center [277, 13] width 555 height 26
click at [380, 23] on div "Chatbot Logs & Training Gray Line Savannah Black Cat Cruises Banff Airporter In…" at bounding box center [277, 13] width 555 height 26
click at [398, 29] on div "Your Chatbot IQ Your Chatbot IQ is the percentage of trained FAQs against untra…" at bounding box center [322, 285] width 468 height 518
click at [482, 95] on button "Ignore" at bounding box center [484, 94] width 33 height 13
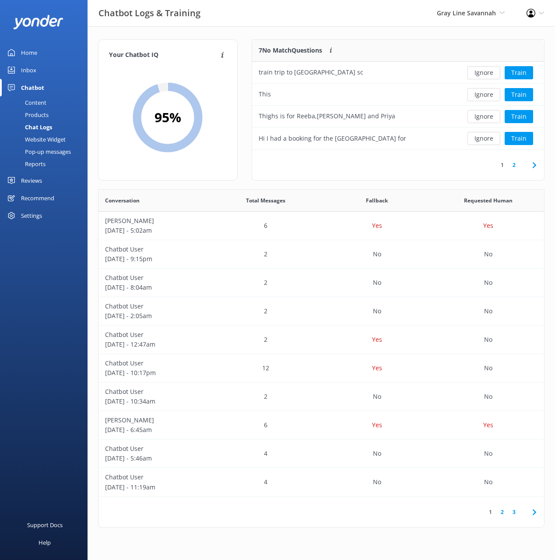
click at [482, 95] on button "Ignore" at bounding box center [484, 94] width 33 height 13
click at [489, 95] on button "Ignore" at bounding box center [484, 94] width 33 height 13
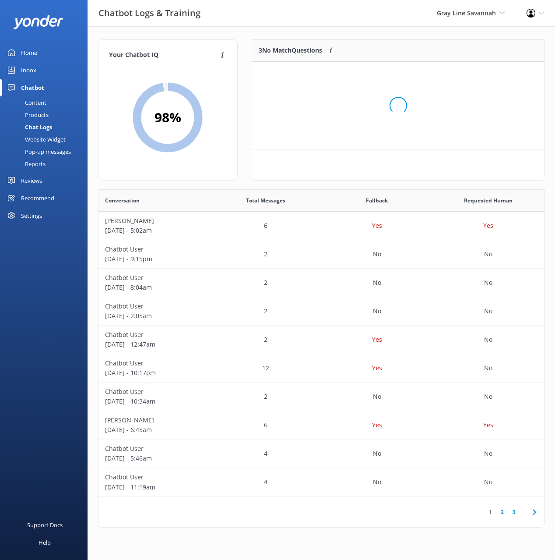
scroll to position [88, 293]
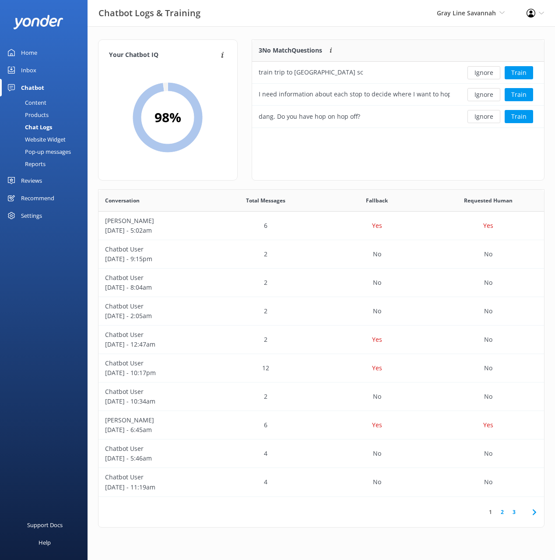
click at [494, 155] on div "3 No Match Questions Customers sometimes ask questions that don't fully match a…" at bounding box center [398, 109] width 293 height 141
click at [348, 30] on div "Your Chatbot IQ Your Chatbot IQ is the percentage of trained FAQs against untra…" at bounding box center [322, 285] width 468 height 518
drag, startPoint x: 352, startPoint y: 32, endPoint x: 328, endPoint y: 50, distance: 30.6
click at [352, 32] on div "Your Chatbot IQ Your Chatbot IQ is the percentage of trained FAQs against untra…" at bounding box center [322, 285] width 468 height 518
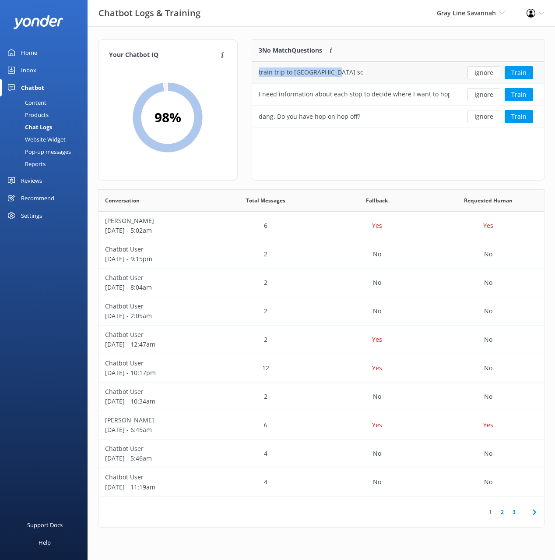
drag, startPoint x: 296, startPoint y: 70, endPoint x: 254, endPoint y: 72, distance: 42.5
click at [254, 72] on div "train trip to charleston sc" at bounding box center [354, 73] width 204 height 22
copy div "train trip to charleston sc"
click at [35, 98] on div "Content" at bounding box center [25, 102] width 41 height 12
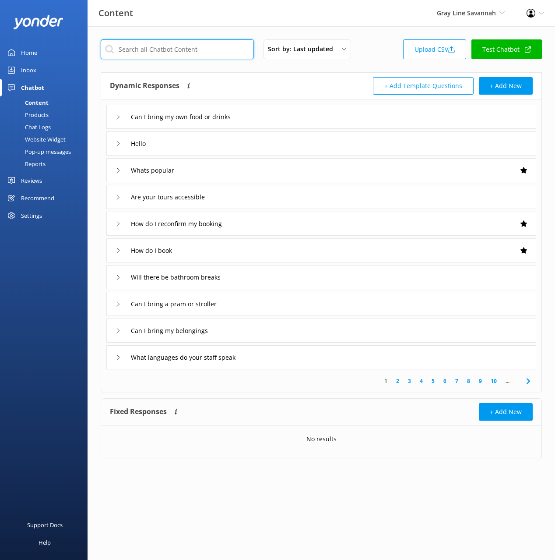
click at [186, 56] on input "text" at bounding box center [177, 49] width 153 height 20
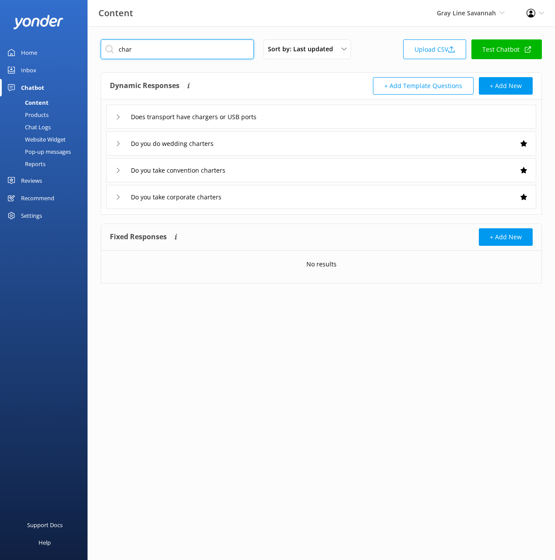
type input "char"
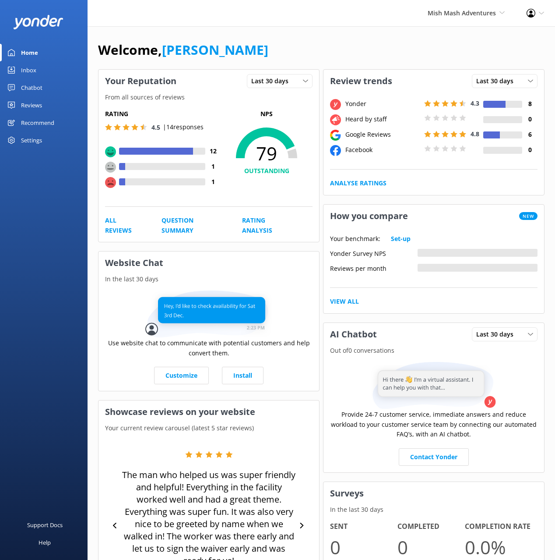
click at [25, 97] on div "Reviews" at bounding box center [31, 105] width 21 height 18
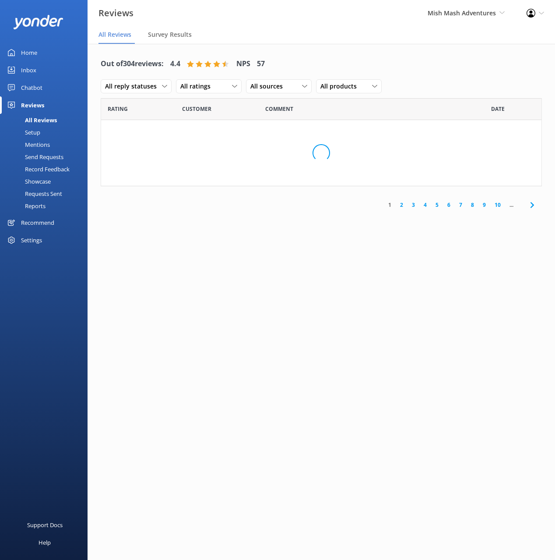
click at [33, 87] on div "Chatbot" at bounding box center [31, 88] width 21 height 18
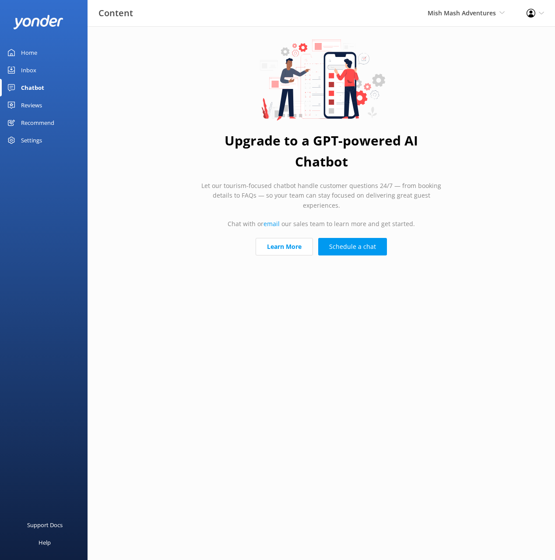
click at [35, 104] on div "Reviews" at bounding box center [31, 105] width 21 height 18
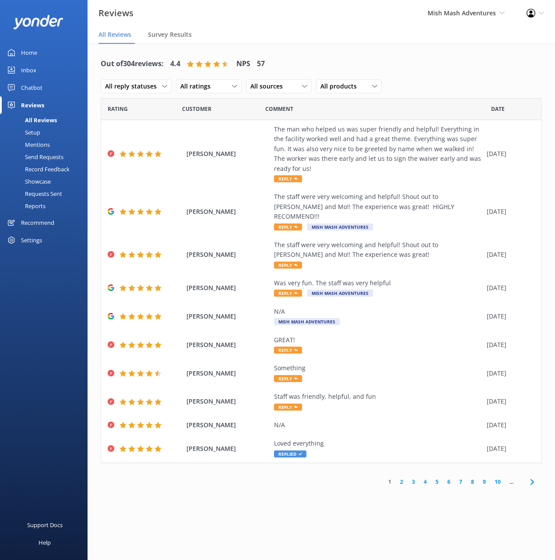
click at [325, 46] on div "Out of 304 reviews: 4.4 NPS 57 All reply statuses All reply statuses Needs a re…" at bounding box center [322, 272] width 468 height 456
click at [364, 46] on div "Out of 304 reviews: 4.4 NPS 57 All reply statuses All reply statuses Needs a re…" at bounding box center [322, 272] width 468 height 456
drag, startPoint x: 39, startPoint y: 55, endPoint x: 48, endPoint y: 54, distance: 8.9
click at [39, 55] on link "Home" at bounding box center [44, 53] width 88 height 18
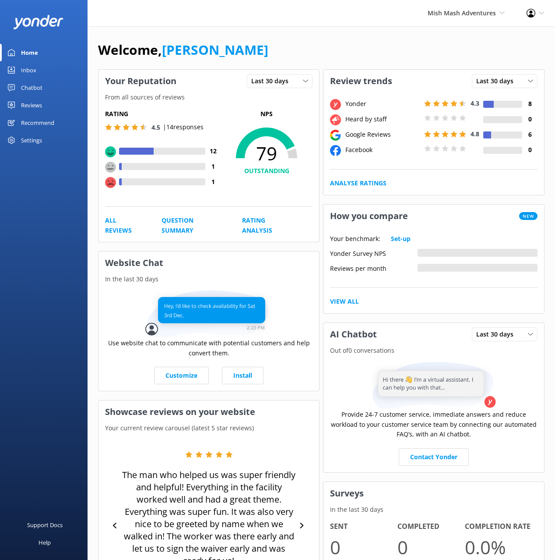
drag, startPoint x: 384, startPoint y: 42, endPoint x: 403, endPoint y: 47, distance: 19.8
click at [384, 42] on div "Welcome, Mikayla" at bounding box center [321, 54] width 447 height 30
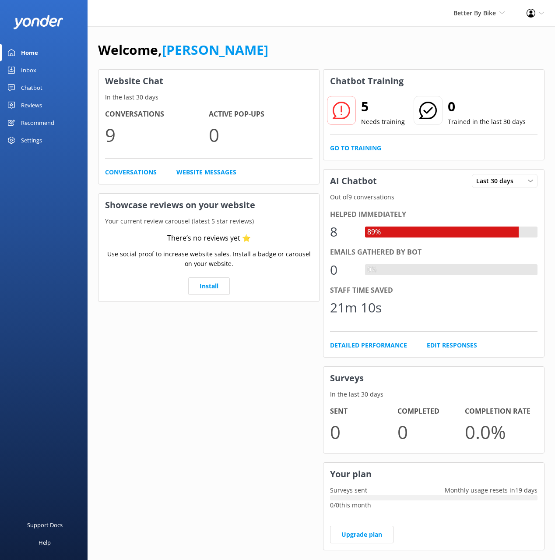
drag, startPoint x: 307, startPoint y: 39, endPoint x: 181, endPoint y: 76, distance: 131.5
click at [307, 39] on div "Welcome, [PERSON_NAME] Website Chat In the last 30 days Conversations 9 Active …" at bounding box center [322, 301] width 468 height 550
click at [14, 91] on link "Chatbot" at bounding box center [44, 88] width 88 height 18
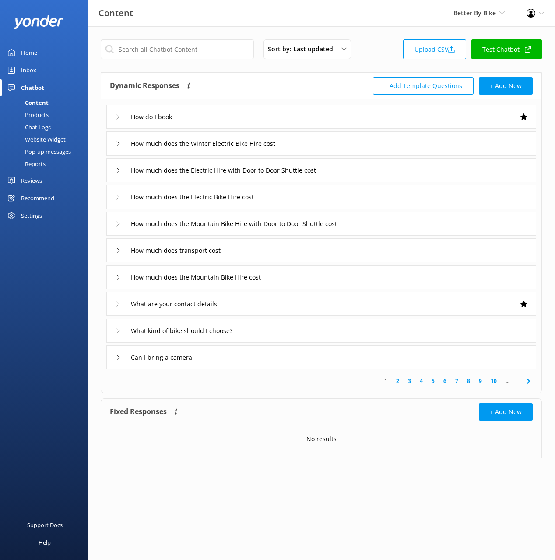
click at [237, 68] on div "Sort by: Last updated Title (A-Z) Last updated Upload CSV Test Chatbot Dynamic …" at bounding box center [322, 255] width 468 height 458
click at [244, 112] on div "How do I book" at bounding box center [321, 117] width 430 height 24
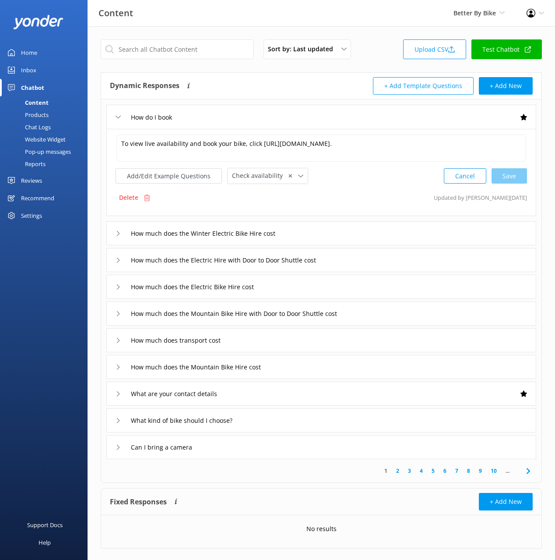
click at [243, 112] on div "How do I book" at bounding box center [321, 117] width 430 height 24
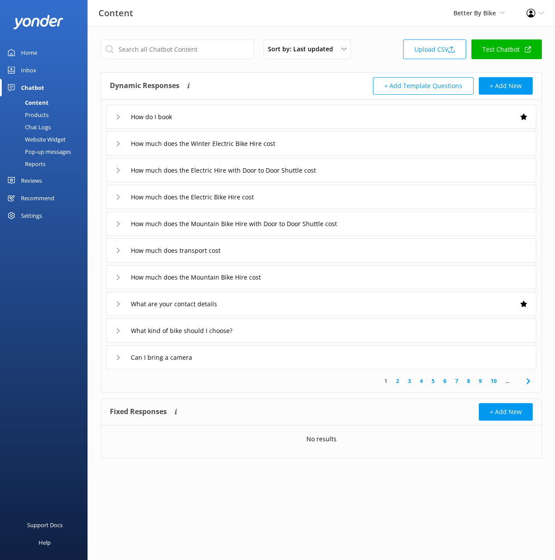
click at [43, 130] on div "Chat Logs" at bounding box center [28, 127] width 46 height 12
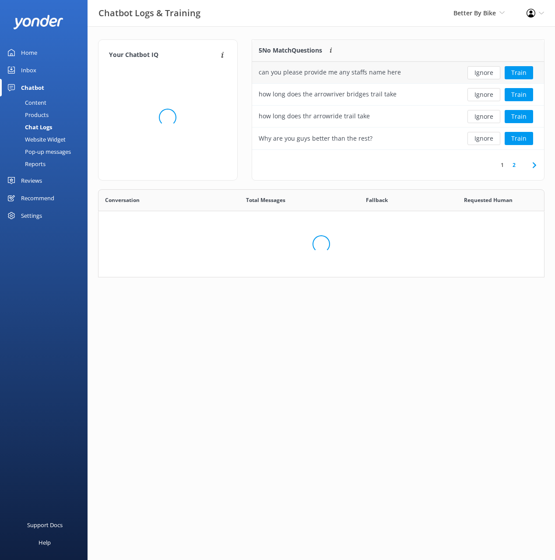
scroll to position [278, 447]
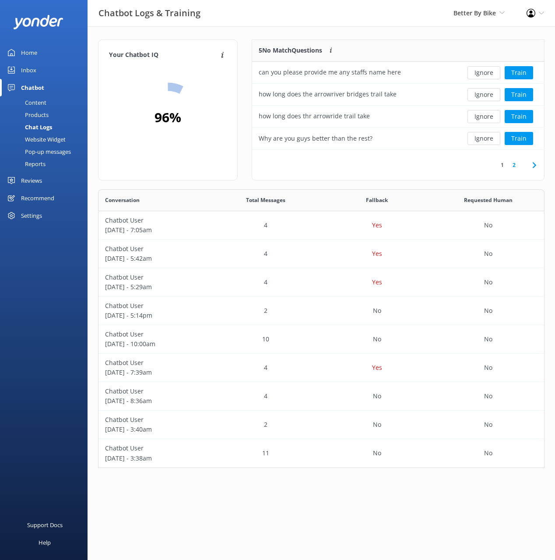
click at [358, 28] on div "Your Chatbot IQ Your Chatbot IQ is the percentage of trained FAQs against untra…" at bounding box center [322, 255] width 468 height 459
drag, startPoint x: 409, startPoint y: 32, endPoint x: 442, endPoint y: 48, distance: 35.8
click at [410, 33] on div "Your Chatbot IQ Your Chatbot IQ is the percentage of trained FAQs against untra…" at bounding box center [322, 255] width 468 height 459
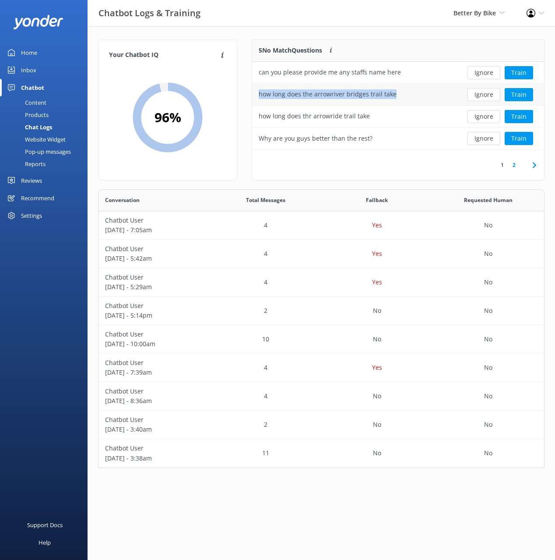
drag, startPoint x: 410, startPoint y: 95, endPoint x: 259, endPoint y: 97, distance: 151.5
click at [256, 95] on div "how long does the arrowriver bridges trail take" at bounding box center [354, 95] width 204 height 22
click at [248, 115] on div "5 No Match Questions Customers sometimes ask questions that don't fully match a…" at bounding box center [398, 114] width 307 height 150
click at [320, 162] on div "1 2" at bounding box center [398, 165] width 292 height 30
click at [522, 141] on button "Train" at bounding box center [519, 138] width 28 height 13
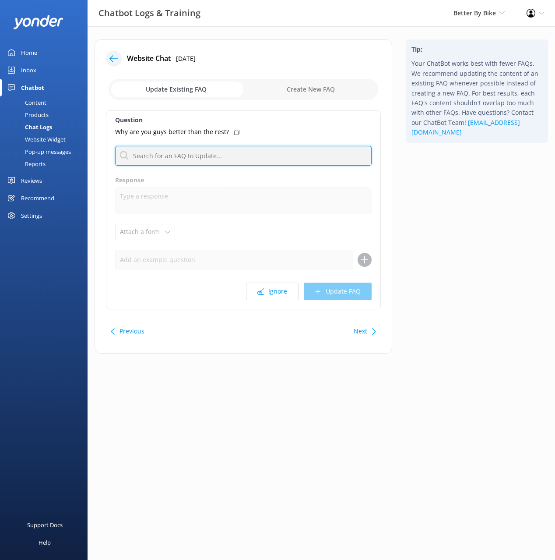
click at [275, 158] on input "text" at bounding box center [243, 156] width 257 height 20
type input "why sh"
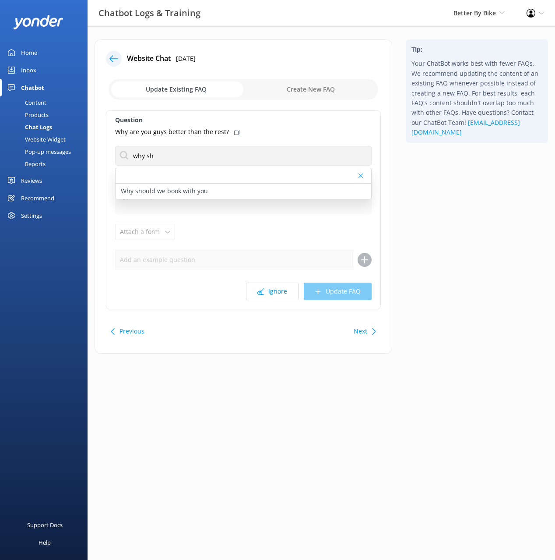
drag, startPoint x: 445, startPoint y: 213, endPoint x: 324, endPoint y: 210, distance: 120.5
click at [444, 213] on div "Tip: Your ChatBot works best with fewer FAQs. We recommend updating the content…" at bounding box center [477, 200] width 156 height 323
drag, startPoint x: 215, startPoint y: 190, endPoint x: 220, endPoint y: 158, distance: 32.3
click at [215, 190] on div "Why should we book with you" at bounding box center [244, 190] width 256 height 15
type textarea "We're not renting bikes, we create holiday memories and an awesome experience, …"
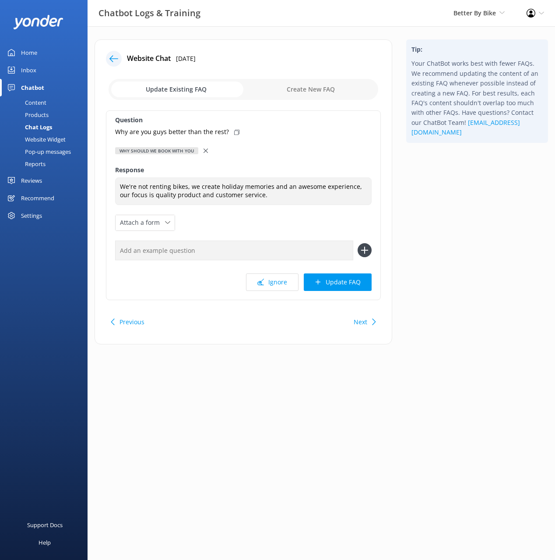
click at [234, 130] on icon at bounding box center [236, 132] width 5 height 5
drag, startPoint x: 312, startPoint y: 252, endPoint x: 321, endPoint y: 251, distance: 8.8
click at [312, 252] on input "text" at bounding box center [234, 250] width 238 height 20
paste input "Why are you guys better than the rest?"
type input "Why are you guys better than the rest?"
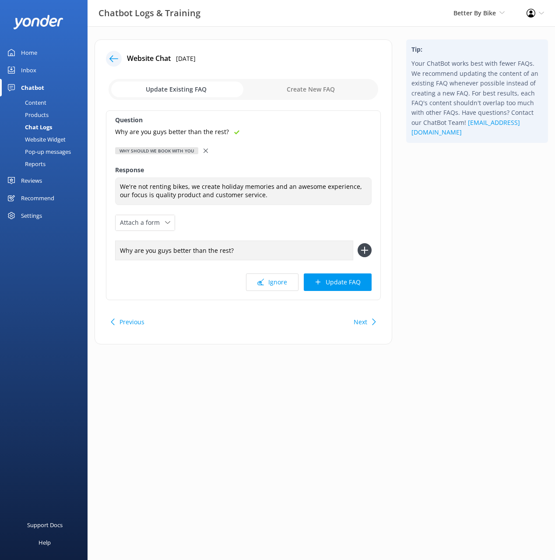
click at [369, 250] on icon at bounding box center [365, 250] width 14 height 14
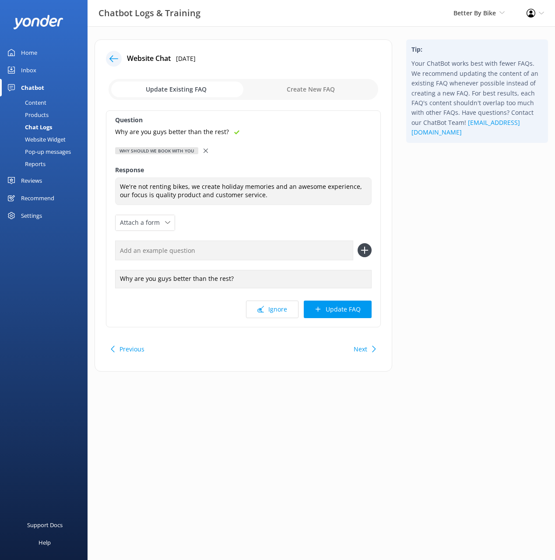
drag, startPoint x: 355, startPoint y: 307, endPoint x: 396, endPoint y: 284, distance: 46.8
click at [355, 306] on button "Update FAQ" at bounding box center [338, 309] width 68 height 18
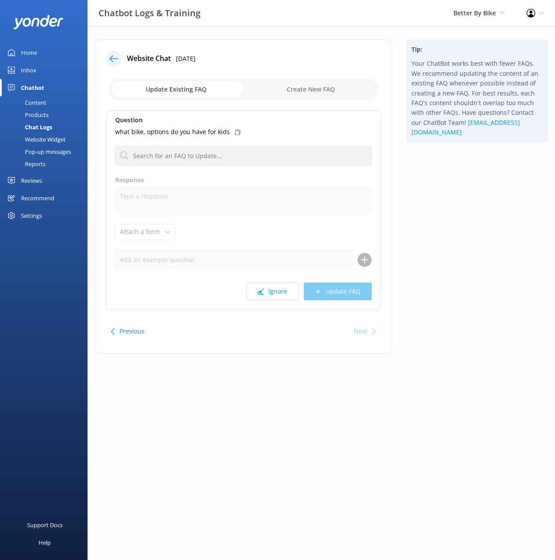
click at [446, 230] on div "Tip: Your ChatBot works best with fewer FAQs. We recommend updating the content…" at bounding box center [477, 200] width 156 height 323
click at [368, 328] on div "Next" at bounding box center [363, 331] width 27 height 18
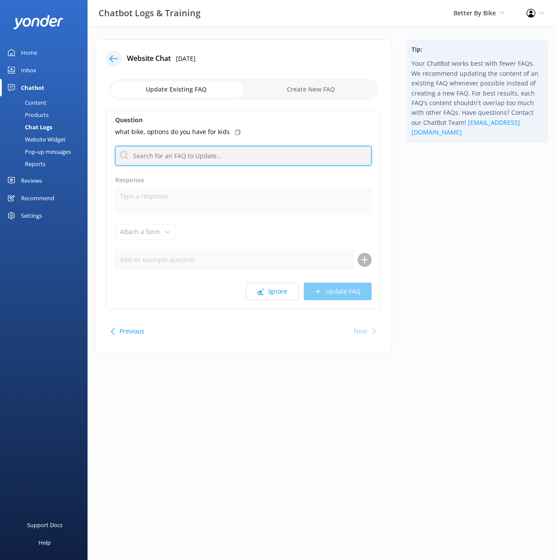
click at [189, 162] on input "text" at bounding box center [243, 156] width 257 height 20
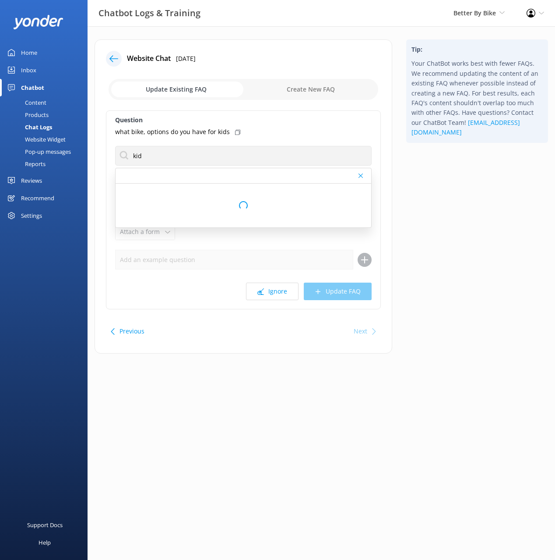
click at [482, 182] on div "Tip: Your ChatBot works best with fewer FAQs. We recommend updating the content…" at bounding box center [477, 200] width 156 height 323
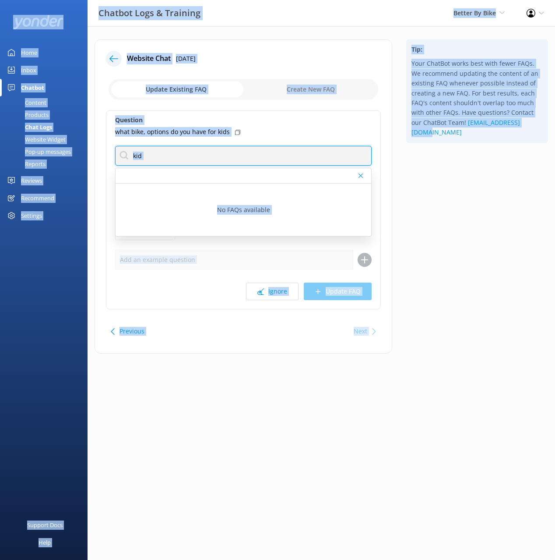
click at [221, 163] on input "kid" at bounding box center [243, 156] width 257 height 20
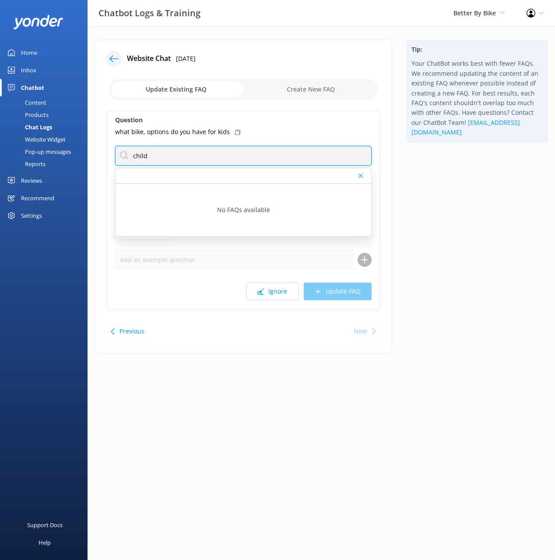
type input "child"
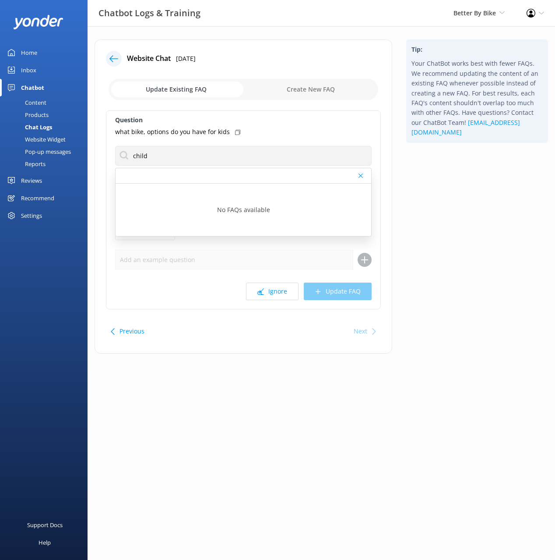
click at [442, 198] on div "Tip: Your ChatBot works best with fewer FAQs. We recommend updating the content…" at bounding box center [477, 200] width 156 height 323
click at [453, 186] on div "Tip: Your ChatBot works best with fewer FAQs. We recommend updating the content…" at bounding box center [477, 200] width 156 height 323
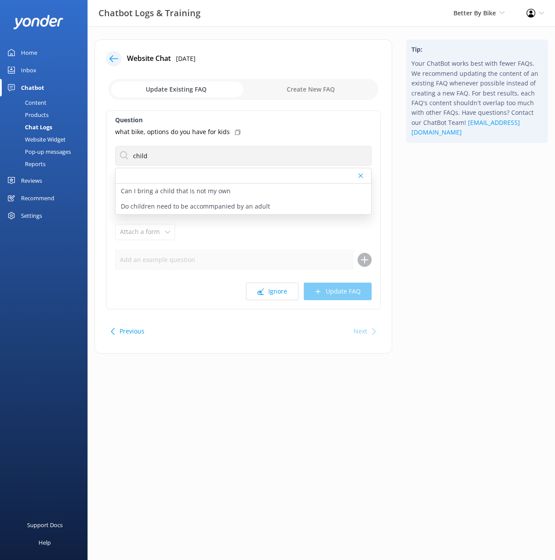
click at [443, 254] on div "Tip: Your ChatBot works best with fewer FAQs. We recommend updating the content…" at bounding box center [477, 200] width 156 height 323
drag, startPoint x: 54, startPoint y: 101, endPoint x: 82, endPoint y: 97, distance: 28.4
click at [54, 101] on link "Content" at bounding box center [46, 102] width 82 height 12
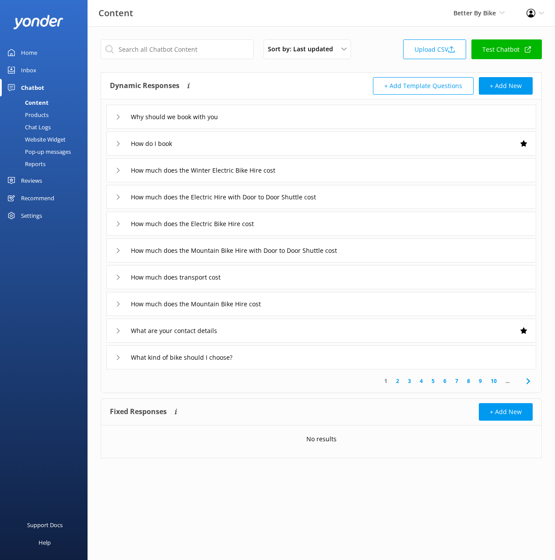
drag, startPoint x: 385, startPoint y: 37, endPoint x: 502, endPoint y: 112, distance: 139.4
click at [385, 38] on div "Sort by: Last updated Title (A-Z) Last updated Upload CSV Test Chatbot Dynamic …" at bounding box center [322, 255] width 468 height 458
click at [40, 114] on div "Products" at bounding box center [26, 115] width 43 height 12
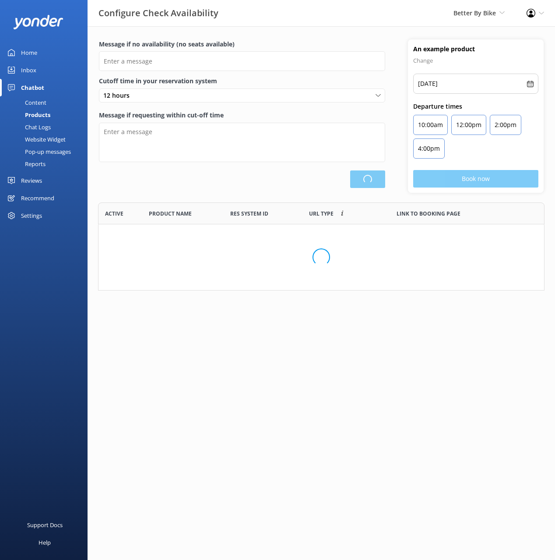
scroll to position [239, 447]
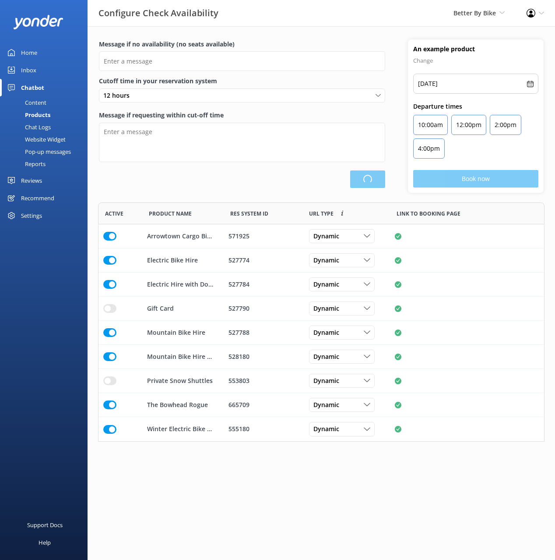
type input "There are no seats available, please check an alternative day"
type textarea "Our online booking system closes {hours} prior to departure. Please contact us …"
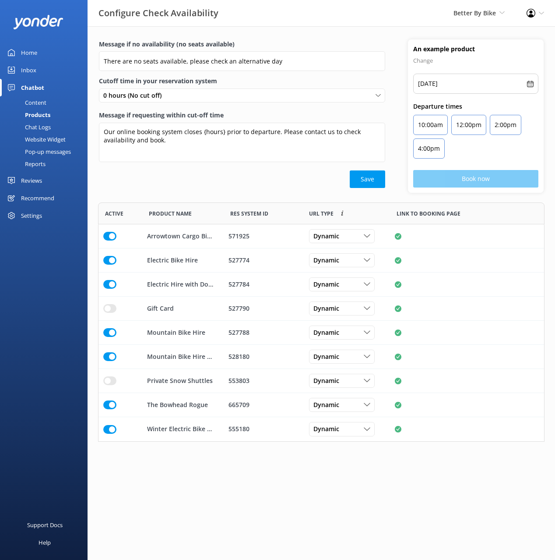
click at [42, 100] on div "Content" at bounding box center [25, 102] width 41 height 12
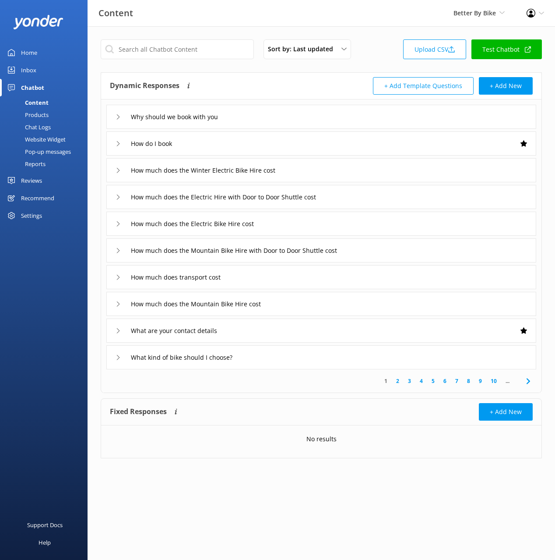
click at [40, 52] on link "Home" at bounding box center [44, 53] width 88 height 18
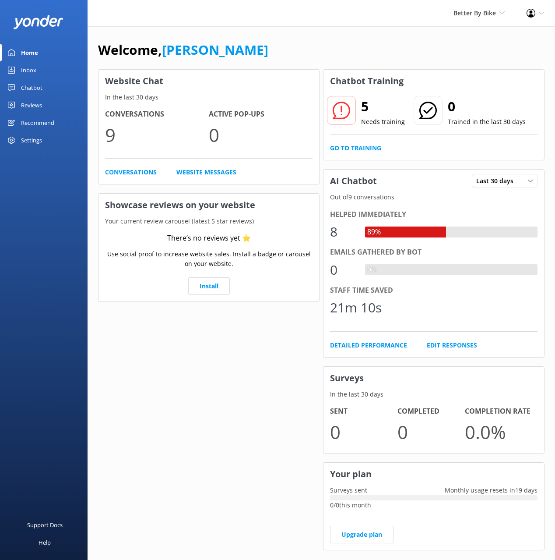
drag, startPoint x: 316, startPoint y: 49, endPoint x: 536, endPoint y: 121, distance: 232.1
click at [316, 50] on div "Welcome, Mikayla" at bounding box center [321, 54] width 447 height 30
drag, startPoint x: 410, startPoint y: 56, endPoint x: 453, endPoint y: 61, distance: 42.7
click at [411, 56] on div "Welcome, Mikayla" at bounding box center [321, 54] width 447 height 30
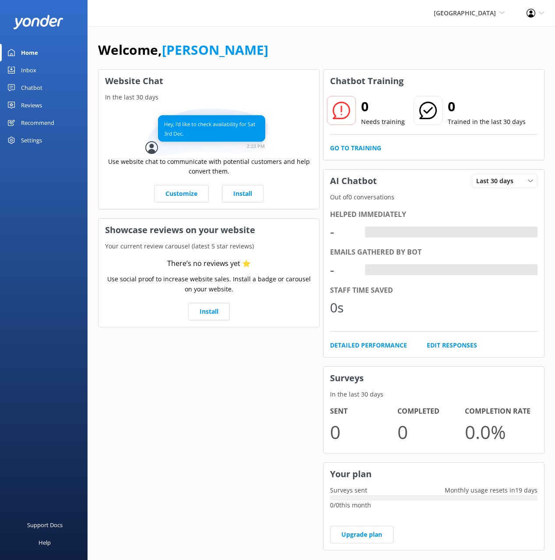
drag, startPoint x: 23, startPoint y: 88, endPoint x: 46, endPoint y: 82, distance: 23.6
click at [23, 88] on div "Chatbot" at bounding box center [31, 88] width 21 height 18
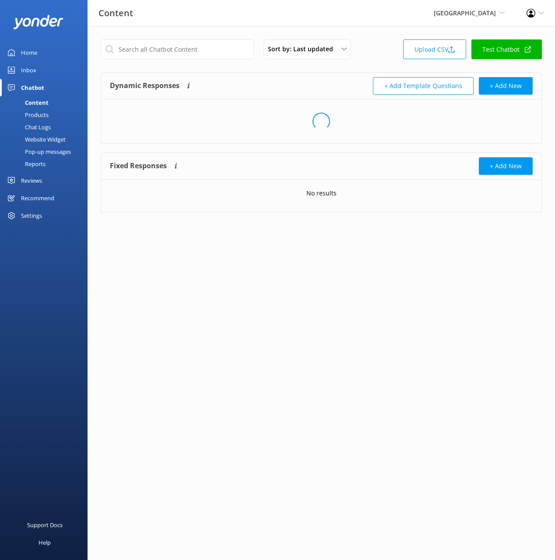
drag, startPoint x: 387, startPoint y: 44, endPoint x: 394, endPoint y: 44, distance: 7.0
click at [387, 44] on div "Sort by: Last updated Title (A-Z) Last updated Upload CSV Test Chatbot" at bounding box center [321, 51] width 441 height 25
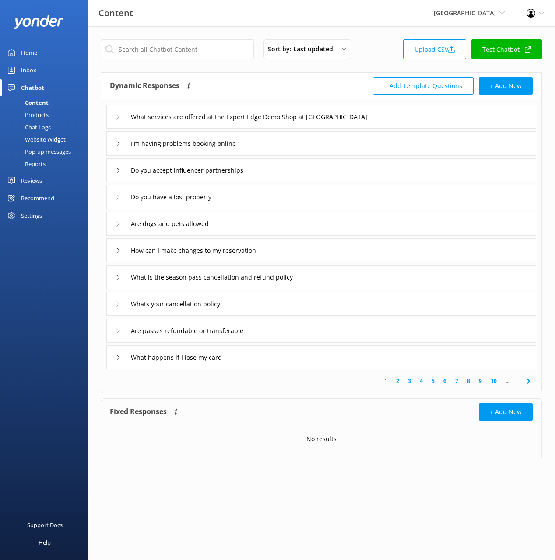
drag, startPoint x: 405, startPoint y: 31, endPoint x: 389, endPoint y: 28, distance: 16.4
click at [403, 30] on div "Sort by: Last updated Title (A-Z) Last updated Upload CSV Test Chatbot Dynamic …" at bounding box center [322, 255] width 468 height 458
click at [39, 128] on div "Chat Logs" at bounding box center [28, 127] width 46 height 12
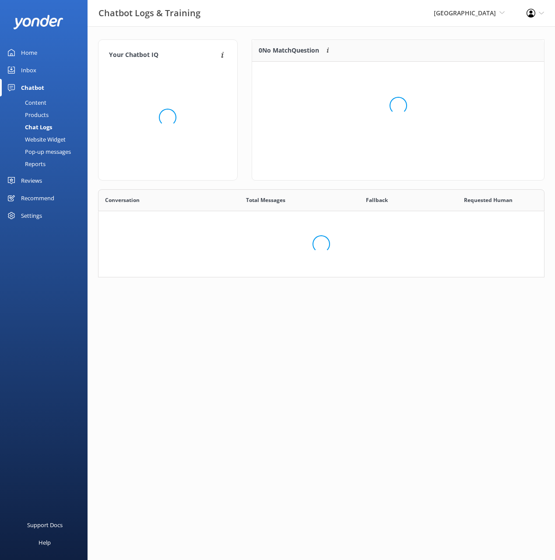
scroll to position [88, 447]
click at [54, 137] on div "Website Widget" at bounding box center [35, 139] width 60 height 12
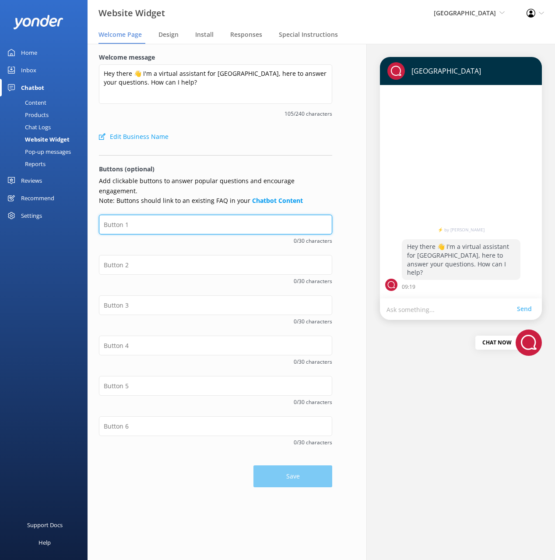
drag, startPoint x: 185, startPoint y: 215, endPoint x: 215, endPoint y: 235, distance: 36.3
click at [185, 215] on input "text" at bounding box center [215, 225] width 233 height 20
paste input "Season Passes"
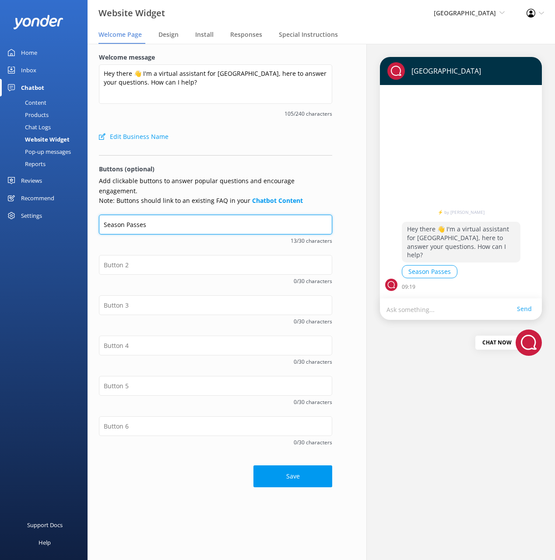
type input "Season Passes"
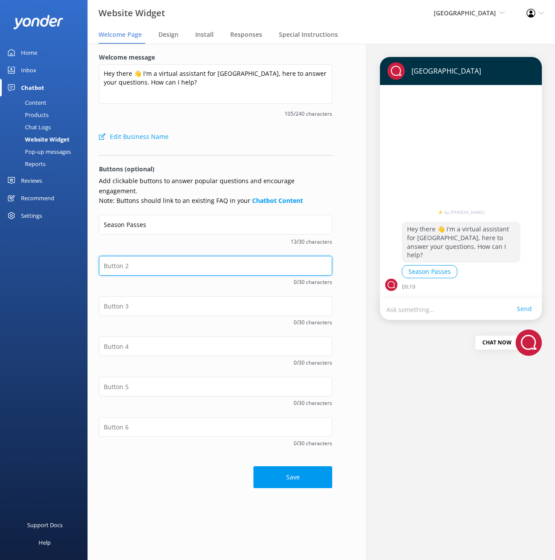
click at [253, 256] on input "text" at bounding box center [215, 266] width 233 height 20
paste input "Lift Tickets"
type input "Lift Tickets"
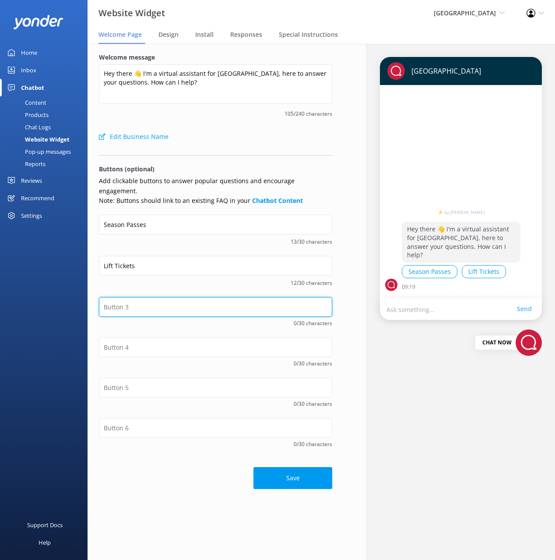
click at [226, 297] on input "text" at bounding box center [215, 307] width 233 height 20
paste input "Lodging Reservations"
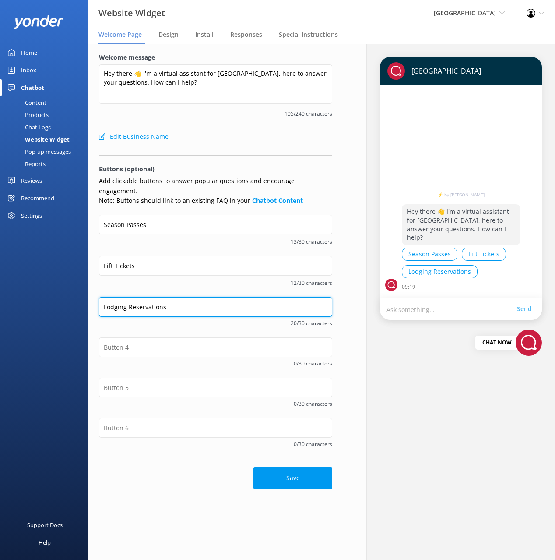
type input "Lodging Reservations"
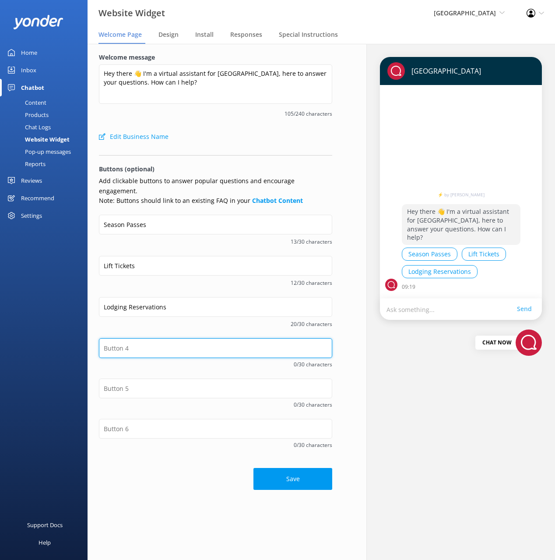
drag, startPoint x: 172, startPoint y: 335, endPoint x: 185, endPoint y: 338, distance: 13.1
click at [172, 338] on input "text" at bounding box center [215, 348] width 233 height 20
paste input "Passholder Portal"
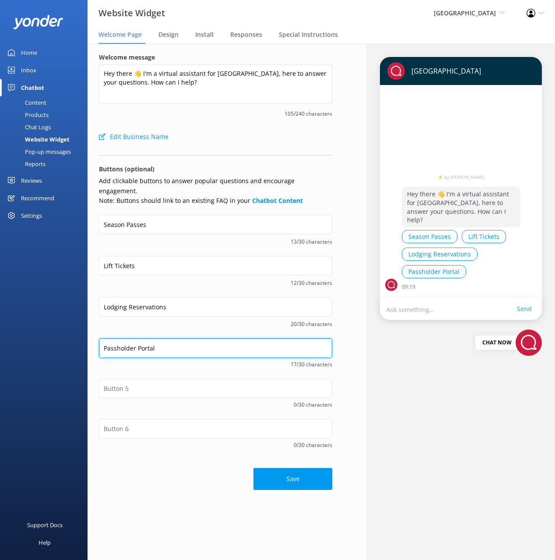
type input "Passholder Portal"
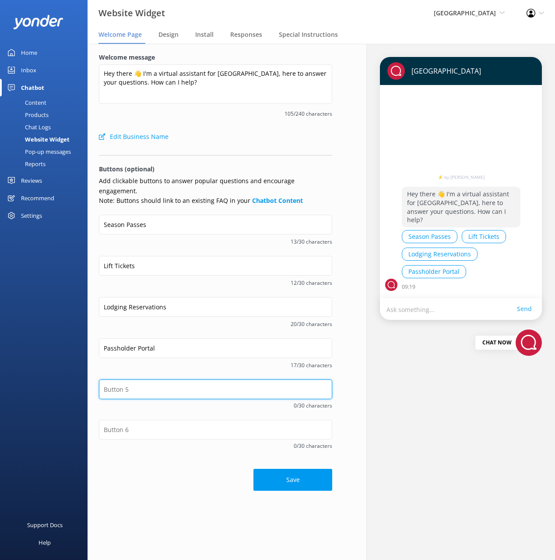
drag, startPoint x: 184, startPoint y: 377, endPoint x: 189, endPoint y: 378, distance: 5.0
click at [184, 379] on input "text" at bounding box center [215, 389] width 233 height 20
paste input "Weather Conditions"
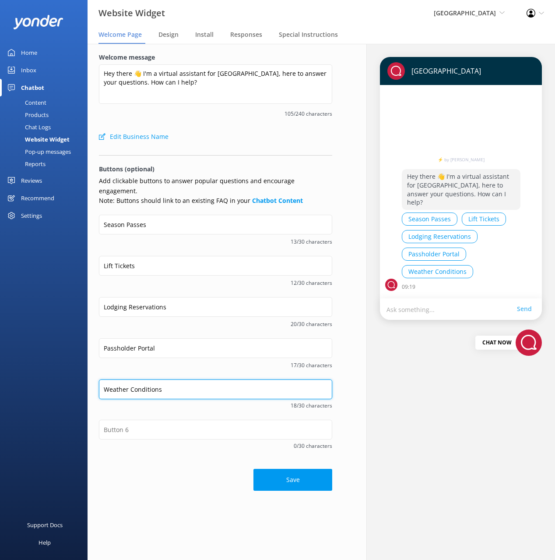
click at [143, 379] on input "Weather Conditions" at bounding box center [215, 389] width 233 height 20
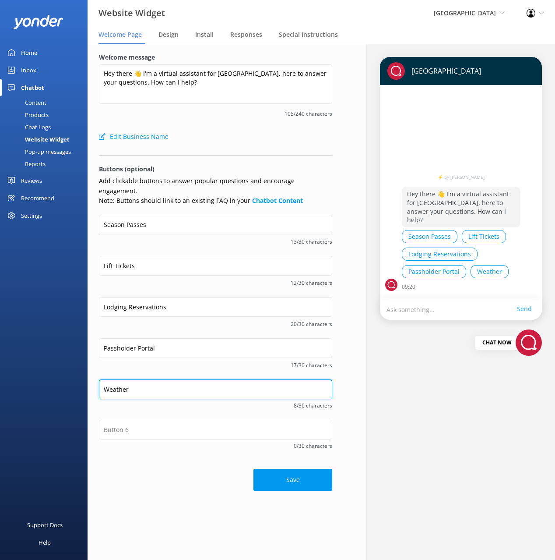
paste input "Conditions"
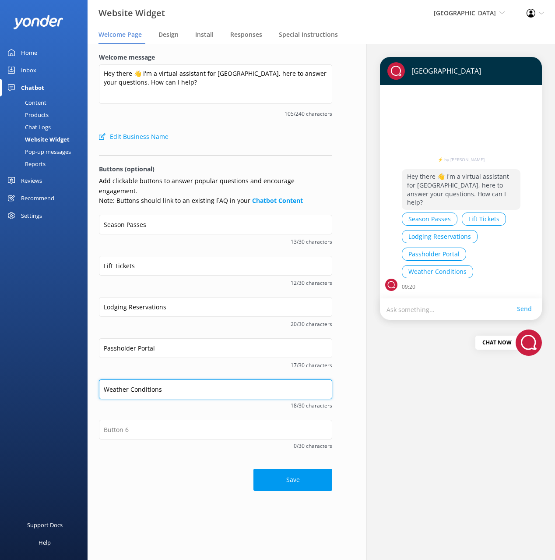
type input "Weather Conditions"
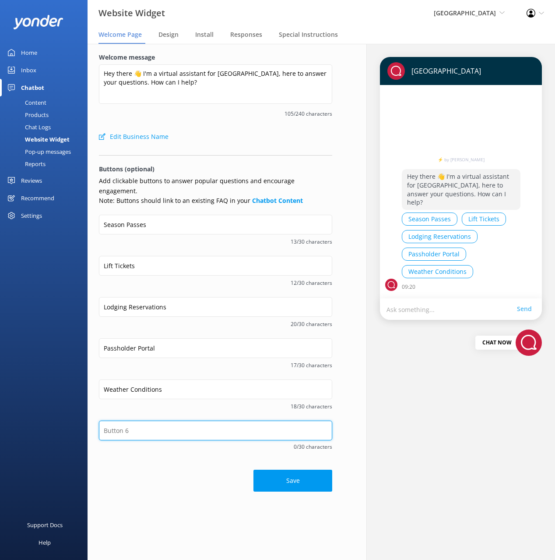
drag, startPoint x: 176, startPoint y: 419, endPoint x: 180, endPoint y: 423, distance: 5.6
click at [176, 420] on input "text" at bounding box center [215, 430] width 233 height 20
paste input "Contact Details"
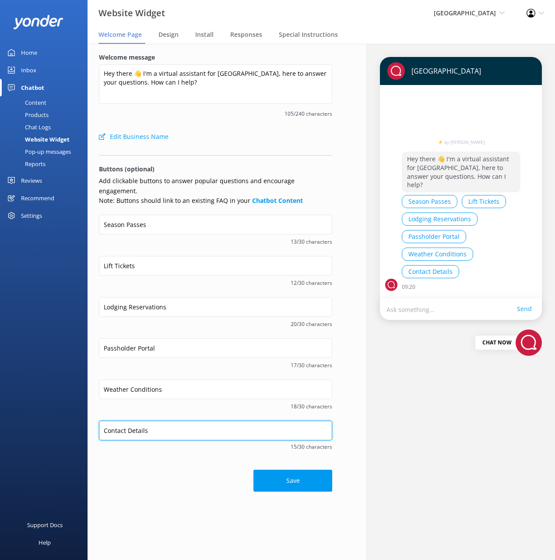
type input "Contact Details"
click at [201, 475] on div "Save" at bounding box center [215, 476] width 233 height 31
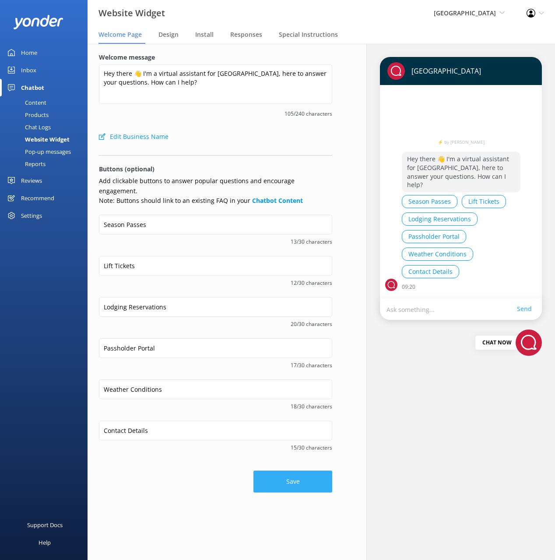
click at [305, 470] on button "Save" at bounding box center [293, 481] width 79 height 22
drag, startPoint x: 199, startPoint y: 122, endPoint x: 203, endPoint y: 127, distance: 6.2
click at [199, 122] on div "Welcome message Hey there 👋 I'm a virtual assistant for Purgatory Resort, here …" at bounding box center [215, 90] width 233 height 75
click at [32, 100] on div "Content" at bounding box center [25, 102] width 41 height 12
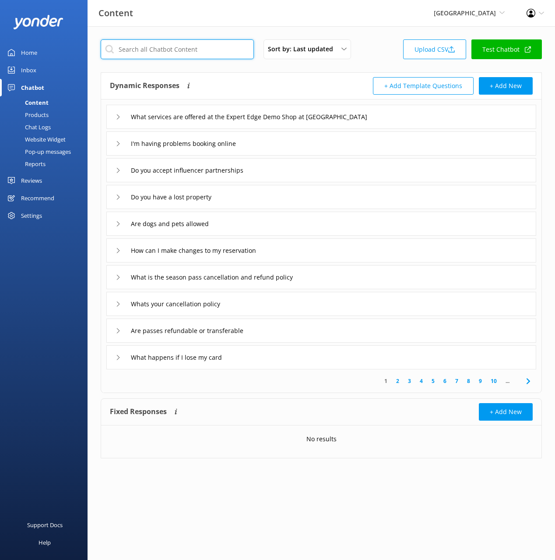
click at [189, 46] on input "text" at bounding box center [177, 49] width 153 height 20
paste input "Season Passes"
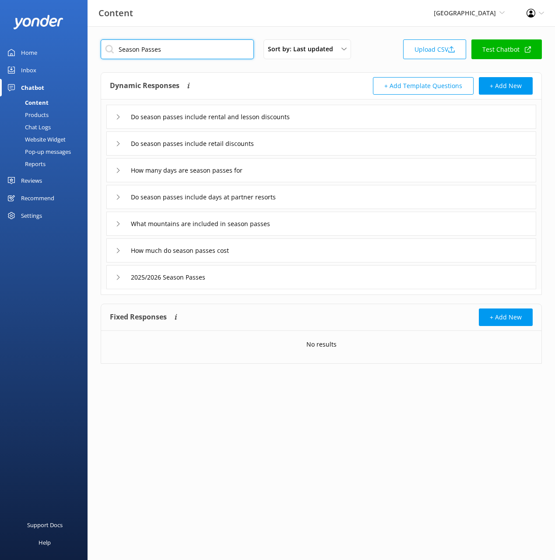
type input "Season Passes"
drag, startPoint x: 247, startPoint y: 71, endPoint x: 250, endPoint y: 85, distance: 14.3
click at [247, 71] on div "Season Passes Sort by: Last updated Title (A-Z) Last updated Upload CSV Test Ch…" at bounding box center [322, 207] width 468 height 363
click at [262, 279] on div "2025/2026 Season Passes" at bounding box center [321, 277] width 430 height 24
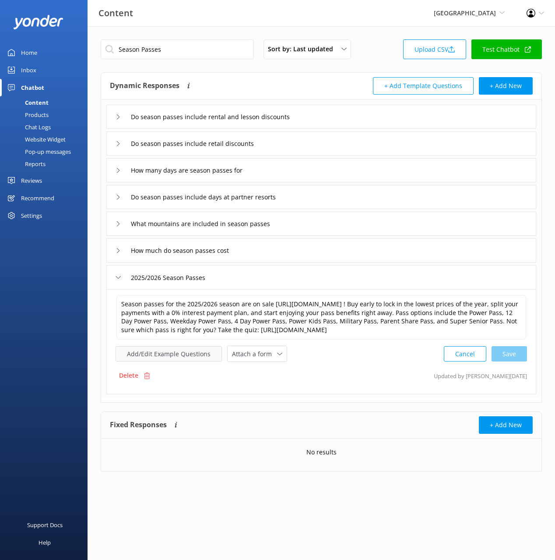
click at [181, 348] on button "Add/Edit Example Questions" at bounding box center [169, 353] width 106 height 15
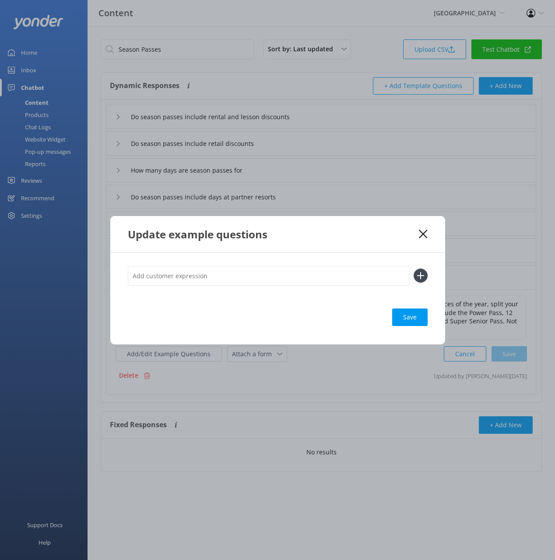
click at [373, 274] on input "text" at bounding box center [269, 276] width 282 height 20
paste input "Season Passes"
type input "Season Passes"
click at [420, 278] on use at bounding box center [420, 275] width 7 height 7
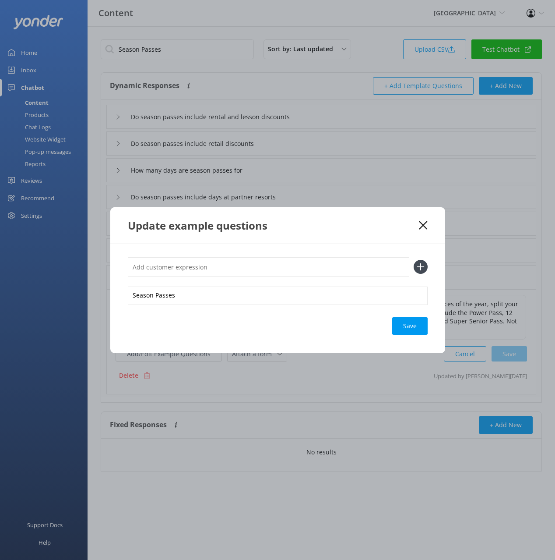
drag, startPoint x: 344, startPoint y: 264, endPoint x: 376, endPoint y: 267, distance: 32.1
click at [344, 264] on input "text" at bounding box center [269, 267] width 282 height 20
paste input "Season Passes"
type input "Season Passes"
click at [421, 268] on icon at bounding box center [421, 267] width 14 height 14
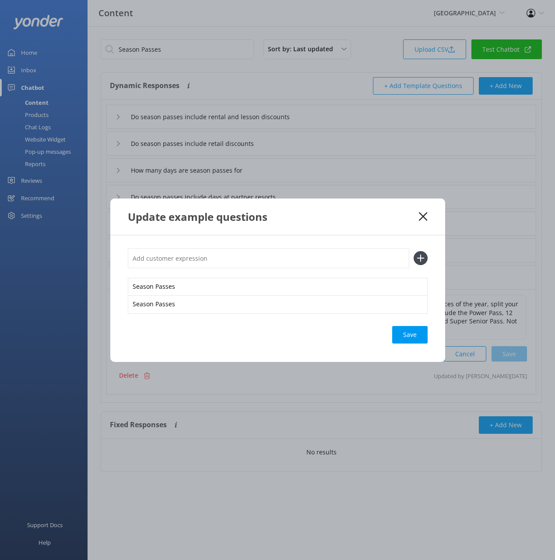
click at [414, 334] on div "Save" at bounding box center [409, 335] width 35 height 18
click at [424, 215] on use at bounding box center [423, 216] width 8 height 8
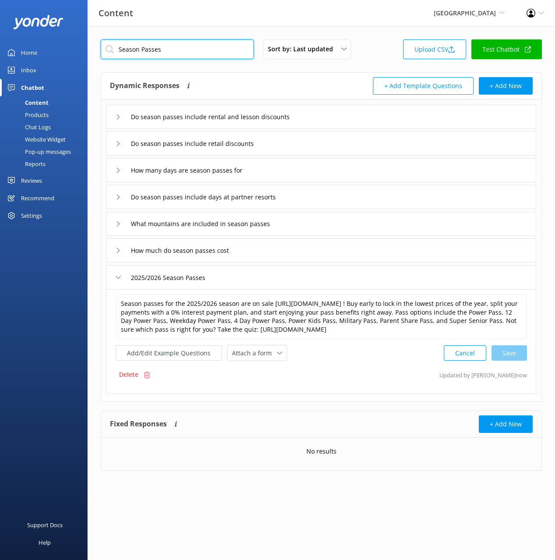
click at [169, 49] on input "Season Passes" at bounding box center [177, 49] width 153 height 20
paste input "Lift Ticket"
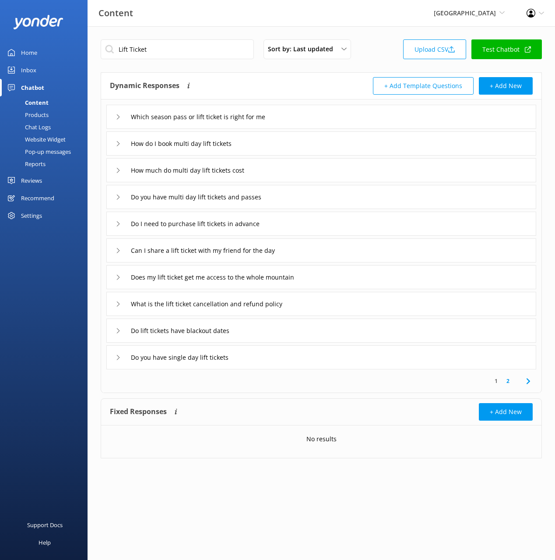
click at [248, 85] on div "Dynamic Responses The chatbot will generate a response based on the content inf…" at bounding box center [215, 86] width 211 height 18
click at [199, 53] on input "Lift Ticket" at bounding box center [177, 49] width 153 height 20
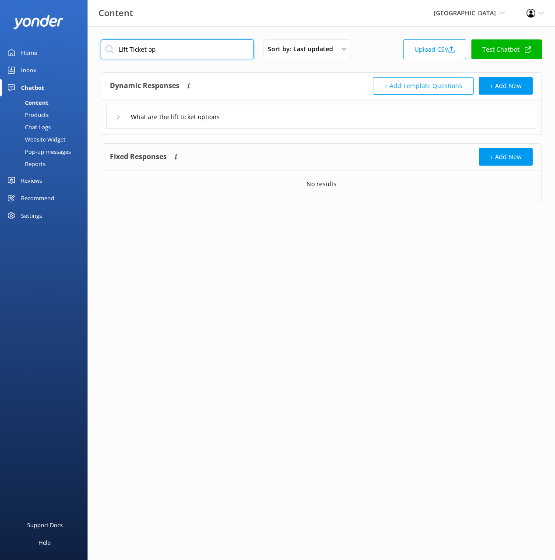
type input "Lift Ticket op"
click at [248, 81] on div "Dynamic Responses The chatbot will generate a response based on the content inf…" at bounding box center [215, 86] width 211 height 18
click at [256, 111] on div "What are the lift ticket options" at bounding box center [321, 117] width 430 height 24
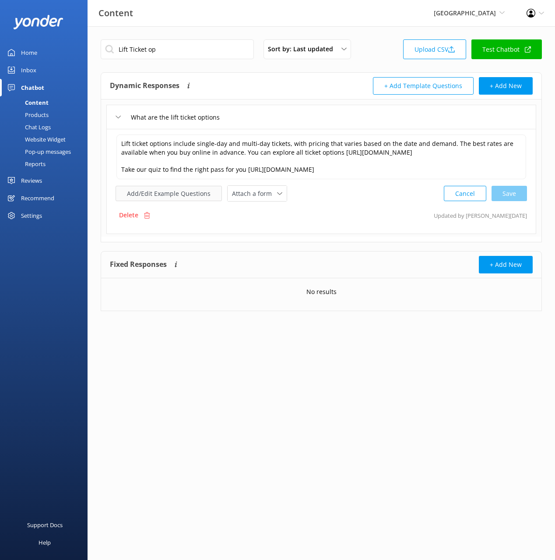
click at [176, 191] on button "Add/Edit Example Questions" at bounding box center [169, 193] width 106 height 15
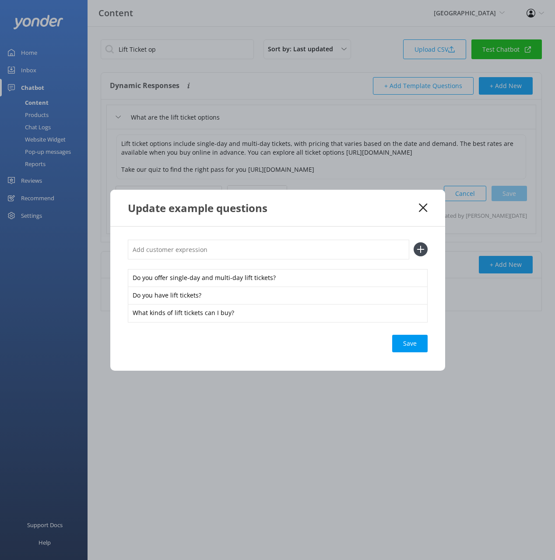
click at [328, 249] on input "text" at bounding box center [269, 250] width 282 height 20
paste input "Lift Tickets"
type input "Lift Tickets"
click at [424, 249] on icon at bounding box center [421, 249] width 14 height 14
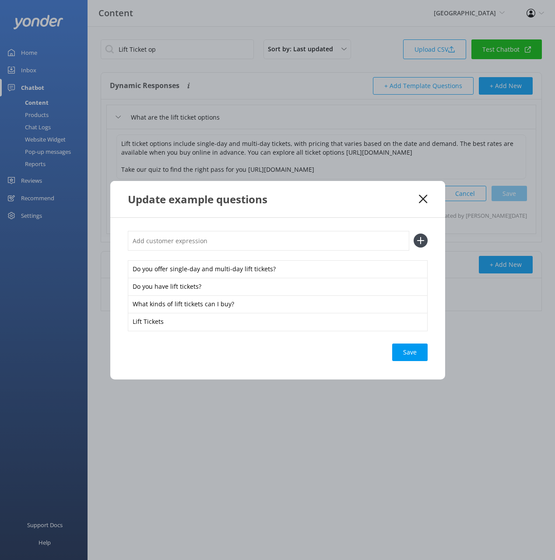
drag, startPoint x: 369, startPoint y: 245, endPoint x: 419, endPoint y: 241, distance: 50.9
click at [369, 245] on input "text" at bounding box center [269, 241] width 282 height 20
paste input "Lift Tickets"
type input "Lift Tickets"
click at [423, 239] on icon at bounding box center [421, 240] width 14 height 14
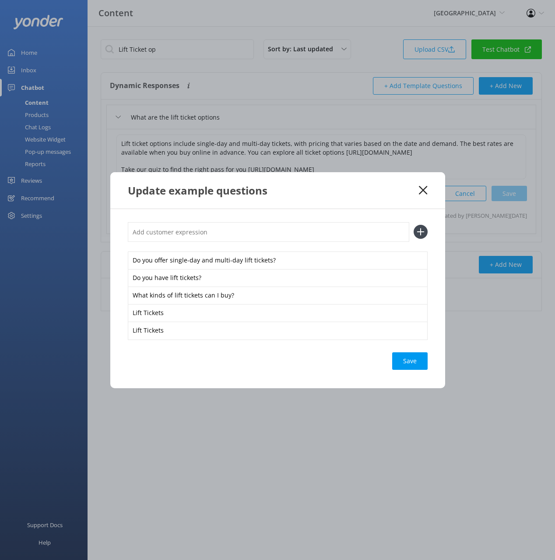
click at [415, 361] on div "Save" at bounding box center [409, 361] width 35 height 18
click at [426, 190] on icon at bounding box center [423, 190] width 8 height 9
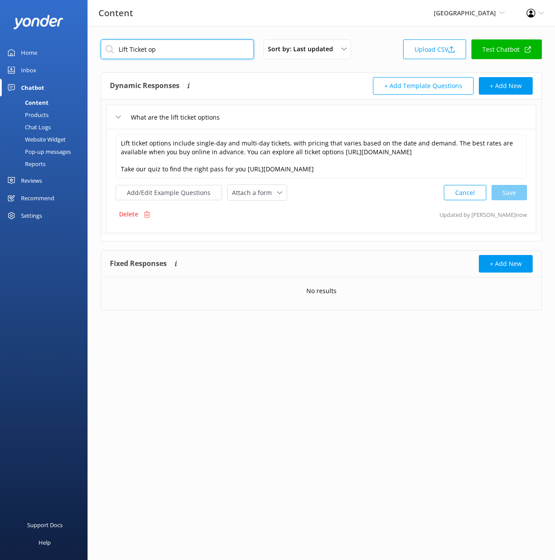
drag, startPoint x: 174, startPoint y: 51, endPoint x: 166, endPoint y: 47, distance: 8.2
click at [172, 49] on input "Lift Ticket op" at bounding box center [177, 49] width 153 height 20
click at [166, 48] on input "Lift Ticket op" at bounding box center [177, 49] width 153 height 20
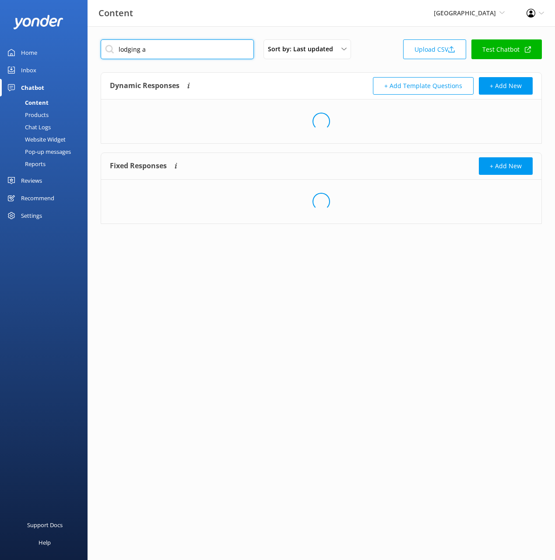
type input "lodging a"
click at [216, 88] on div "Dynamic Responses The chatbot will generate a response based on the content inf…" at bounding box center [215, 86] width 211 height 18
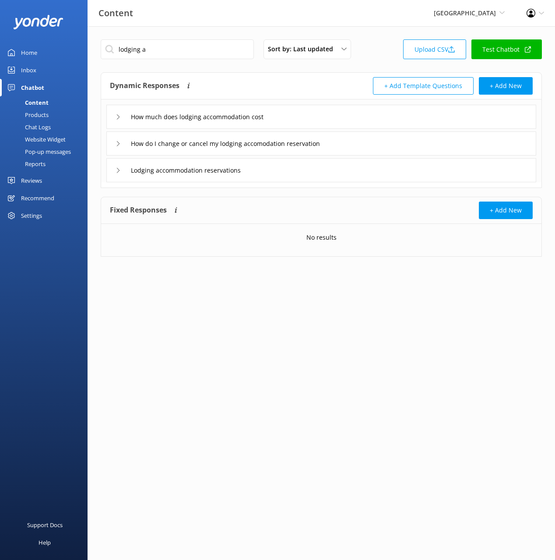
click at [320, 169] on div "Lodging accommodation reservations" at bounding box center [321, 170] width 430 height 24
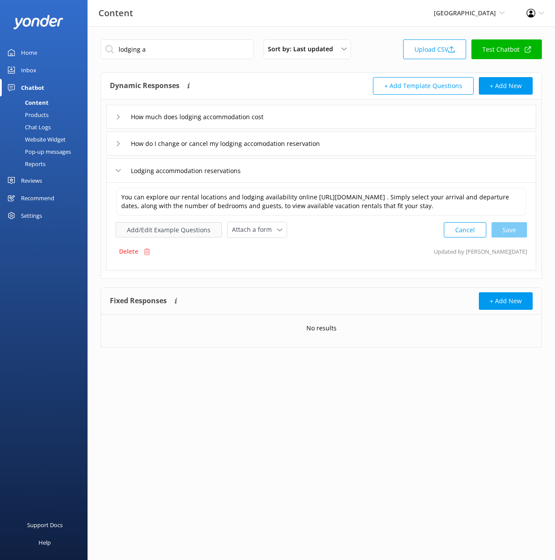
click at [190, 230] on button "Add/Edit Example Questions" at bounding box center [169, 229] width 106 height 15
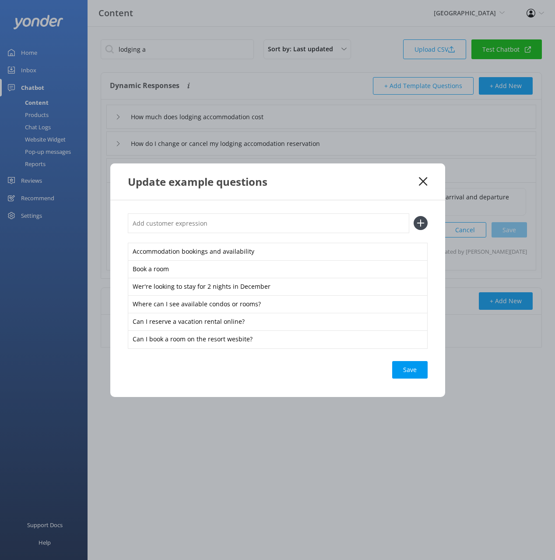
click at [342, 223] on input "text" at bounding box center [269, 223] width 282 height 20
paste input "Lodging Reservations"
type input "Lodging Reservations"
click at [423, 223] on use at bounding box center [420, 222] width 7 height 7
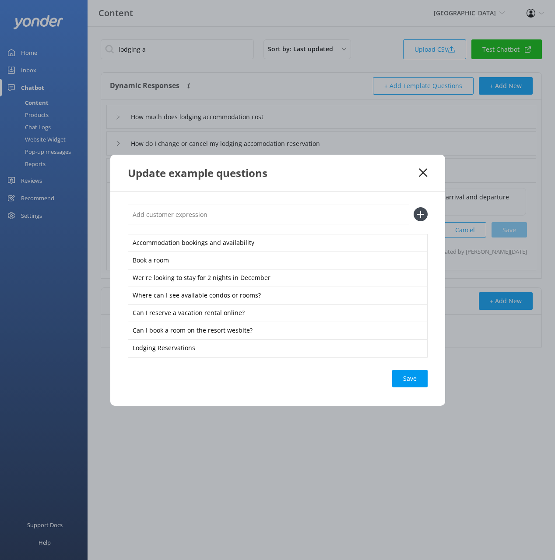
drag, startPoint x: 353, startPoint y: 222, endPoint x: 397, endPoint y: 212, distance: 44.5
click at [353, 222] on input "text" at bounding box center [269, 214] width 282 height 20
paste input "Lodging Reservations"
type input "Lodging Reservations"
drag, startPoint x: 419, startPoint y: 213, endPoint x: 418, endPoint y: 261, distance: 47.3
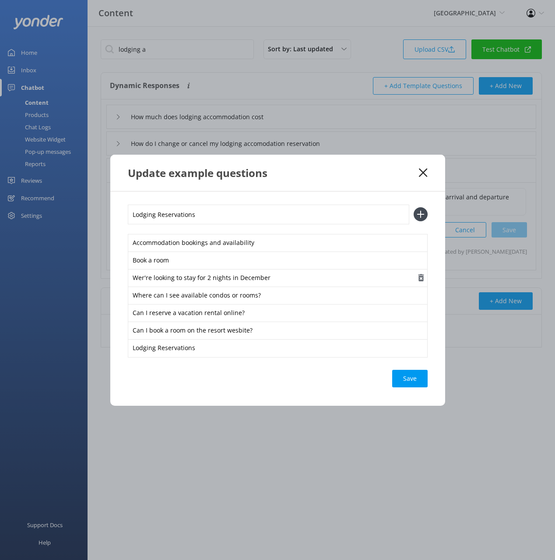
click at [419, 214] on icon at bounding box center [421, 214] width 14 height 14
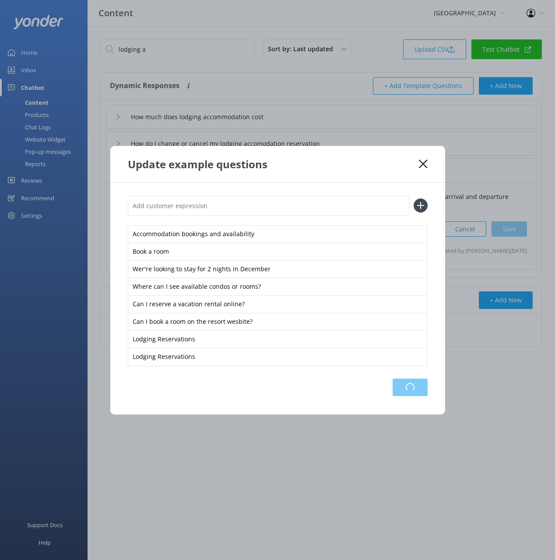
click at [416, 384] on div "Loading.." at bounding box center [410, 387] width 35 height 18
click at [424, 161] on icon at bounding box center [423, 163] width 8 height 9
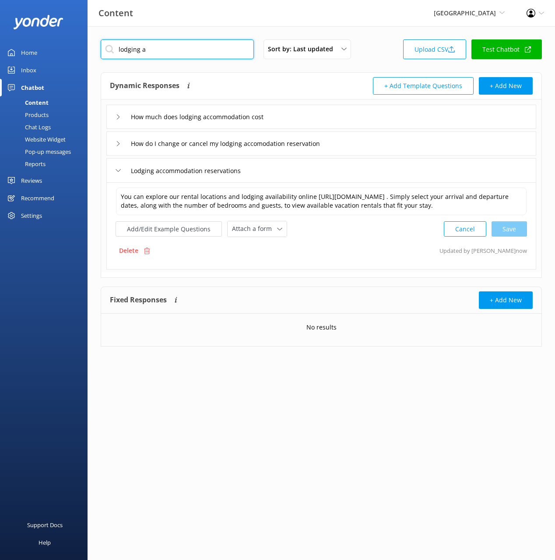
click at [195, 51] on input "lodging a" at bounding box center [177, 49] width 153 height 20
paste input "Passholder Portal"
type input "Passholder Portal"
drag, startPoint x: 395, startPoint y: 54, endPoint x: 327, endPoint y: 95, distance: 79.5
click at [395, 54] on div "Passholder Portal Sort by: Last updated Title (A-Z) Last updated Upload CSV Tes…" at bounding box center [321, 51] width 441 height 25
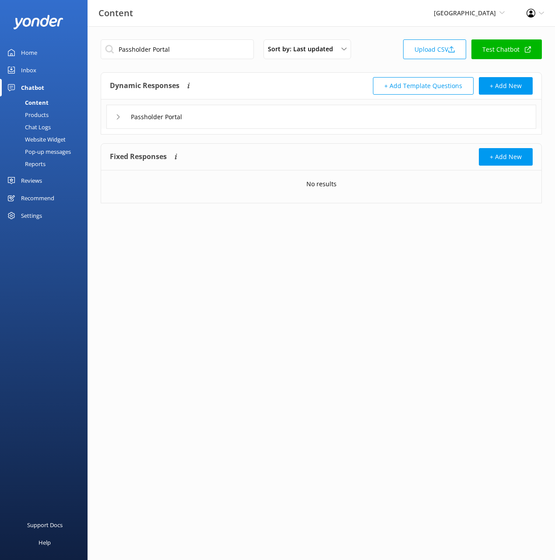
drag, startPoint x: 322, startPoint y: 115, endPoint x: 301, endPoint y: 126, distance: 23.5
click at [321, 116] on div "Passholder Portal" at bounding box center [321, 117] width 430 height 24
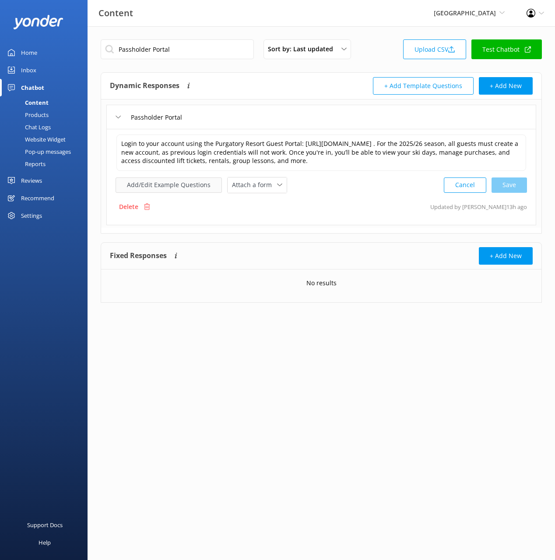
click at [190, 183] on button "Add/Edit Example Questions" at bounding box center [169, 184] width 106 height 15
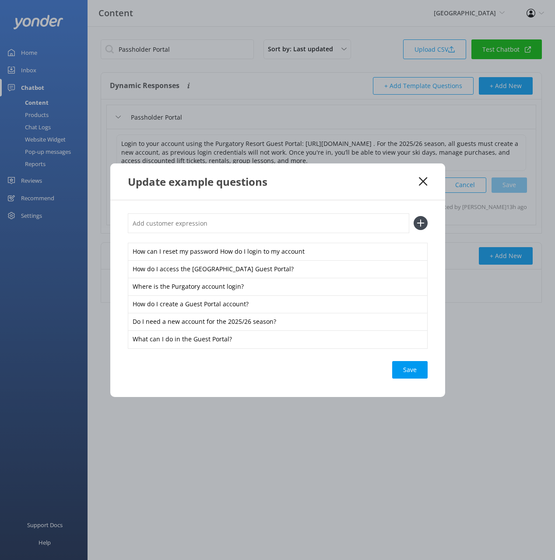
click at [254, 220] on input "text" at bounding box center [269, 223] width 282 height 20
paste input "Passholder Portal"
type input "Passholder Portal"
click at [422, 226] on icon at bounding box center [421, 223] width 14 height 14
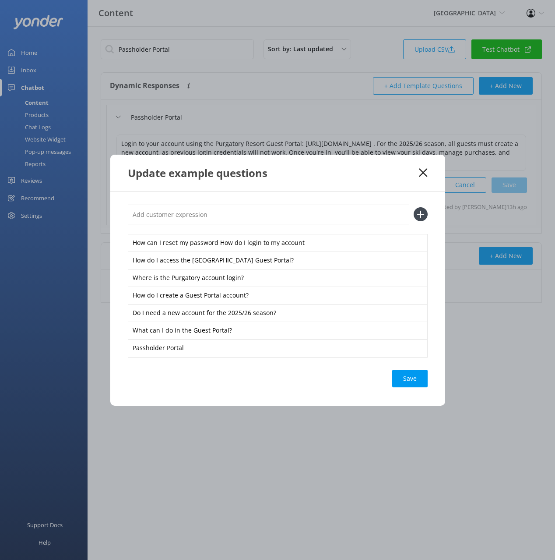
click at [370, 223] on input "text" at bounding box center [269, 214] width 282 height 20
paste input "Passholder Portal"
type input "Passholder Portal"
drag, startPoint x: 416, startPoint y: 212, endPoint x: 437, endPoint y: 381, distance: 170.3
click at [416, 212] on icon at bounding box center [421, 214] width 14 height 14
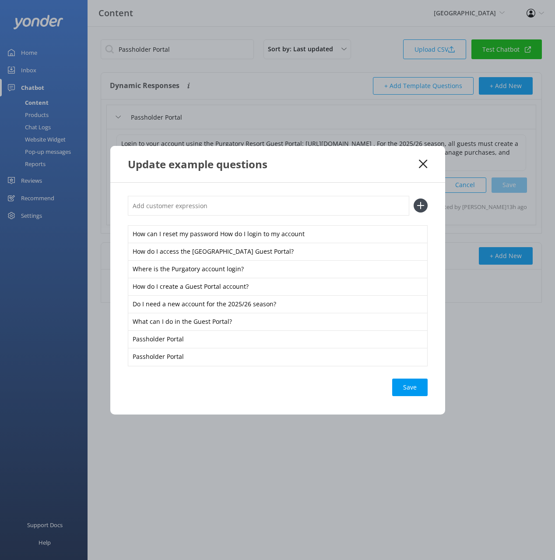
drag, startPoint x: 415, startPoint y: 385, endPoint x: 429, endPoint y: 385, distance: 14.0
click at [415, 385] on div "Save" at bounding box center [409, 387] width 35 height 18
click at [424, 162] on use at bounding box center [423, 163] width 8 height 8
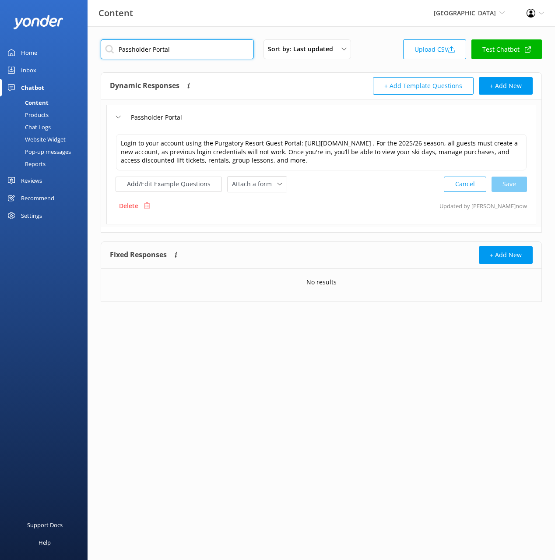
click at [196, 50] on input "Passholder Portal" at bounding box center [177, 49] width 153 height 20
paste input "Weather Conditions"
type input "Weather Conditions"
click at [253, 78] on div "Dynamic Responses The chatbot will generate a response based on the content inf…" at bounding box center [215, 86] width 211 height 18
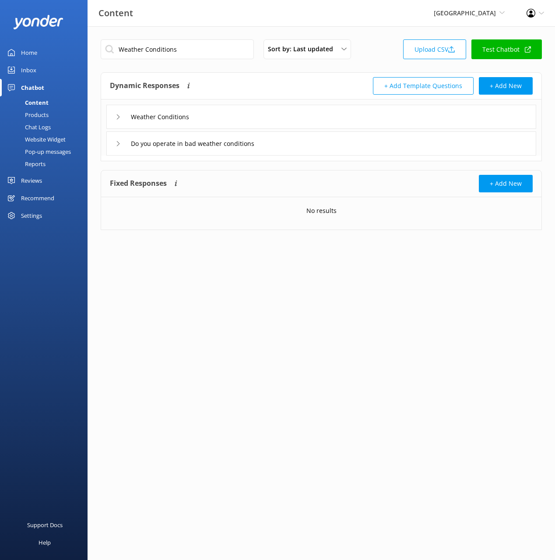
drag, startPoint x: 272, startPoint y: 110, endPoint x: 260, endPoint y: 125, distance: 19.3
click at [272, 110] on div "Weather Conditions" at bounding box center [321, 117] width 430 height 24
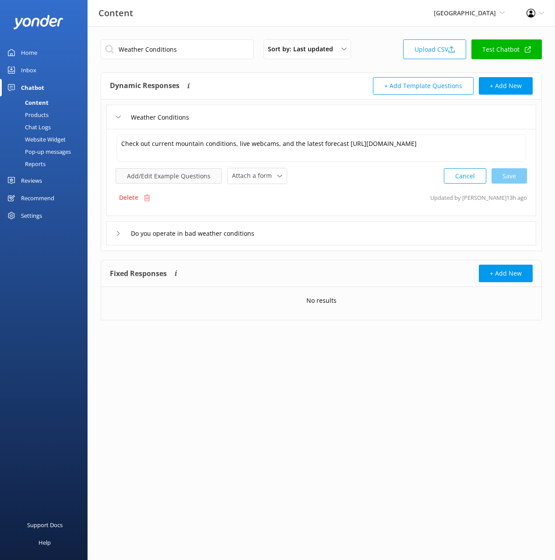
click at [187, 179] on button "Add/Edit Example Questions" at bounding box center [169, 175] width 106 height 15
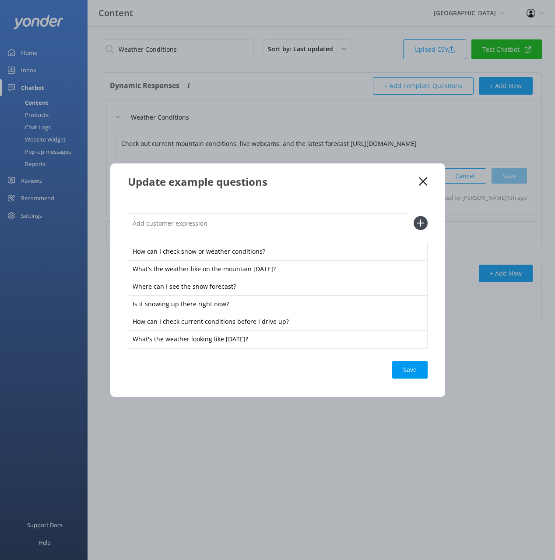
click at [381, 223] on input "text" at bounding box center [269, 223] width 282 height 20
click at [423, 222] on icon at bounding box center [421, 223] width 14 height 14
click at [319, 218] on input "text" at bounding box center [269, 223] width 282 height 20
paste input "Weather Conditions"
type input "Weather Conditions"
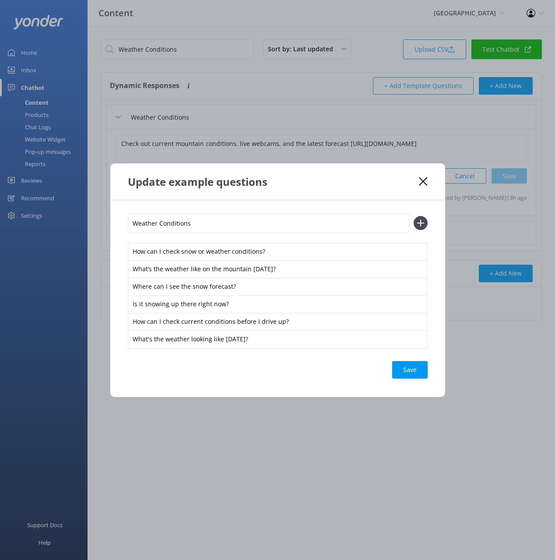
click at [422, 222] on icon at bounding box center [421, 223] width 14 height 14
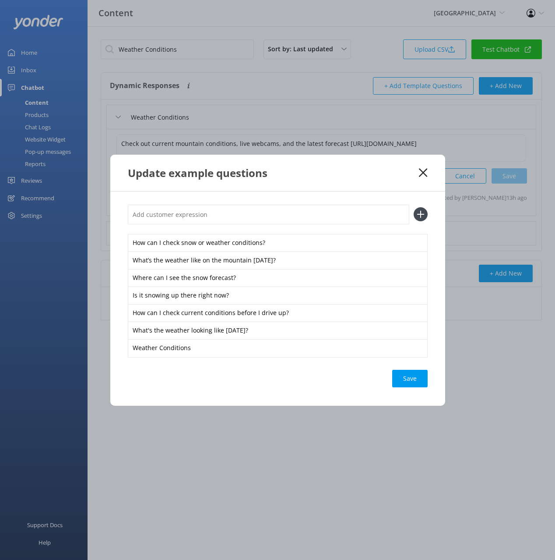
drag, startPoint x: 358, startPoint y: 218, endPoint x: 382, endPoint y: 219, distance: 24.1
click at [358, 218] on input "text" at bounding box center [269, 214] width 282 height 20
paste input "Weather Conditions"
type input "Weather Conditions"
drag, startPoint x: 414, startPoint y: 216, endPoint x: 416, endPoint y: 239, distance: 22.9
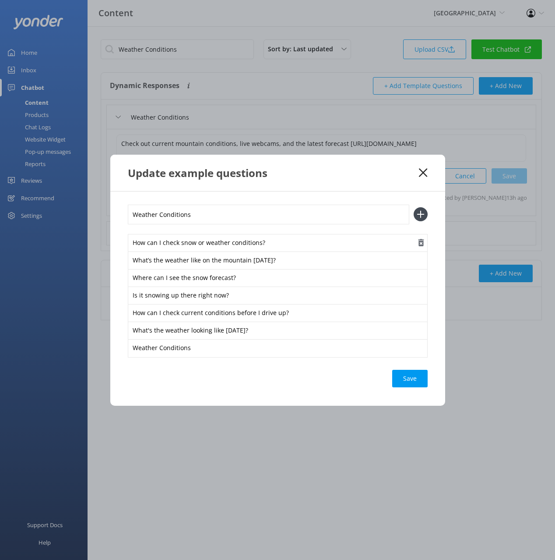
click at [416, 216] on icon at bounding box center [421, 214] width 14 height 14
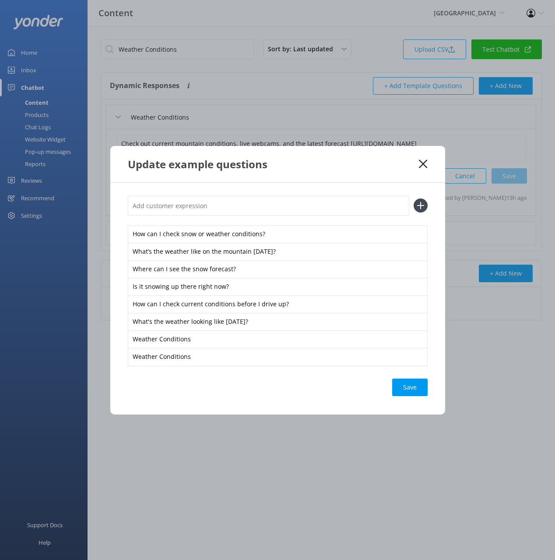
click at [418, 383] on div "Save" at bounding box center [409, 387] width 35 height 18
click at [425, 163] on icon at bounding box center [423, 163] width 8 height 9
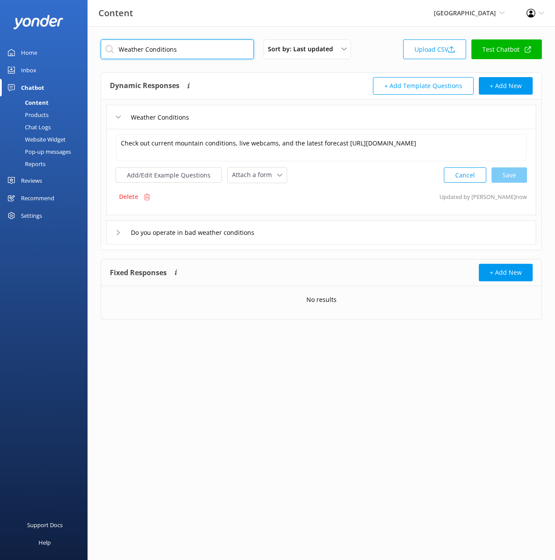
drag, startPoint x: 179, startPoint y: 42, endPoint x: 179, endPoint y: 50, distance: 8.3
click at [178, 42] on input "Weather Conditions" at bounding box center [177, 49] width 153 height 20
click at [179, 50] on input "Weather Conditions" at bounding box center [177, 49] width 153 height 20
paste input "6. Contact Detail"
click at [267, 78] on div "Dynamic Responses The chatbot will generate a response based on the content inf…" at bounding box center [215, 86] width 211 height 18
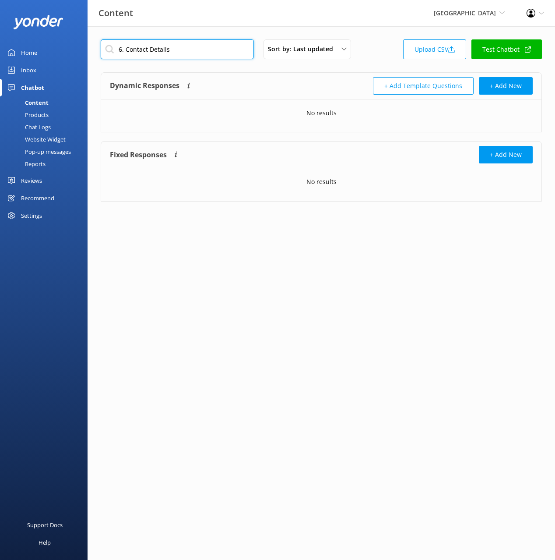
click at [181, 49] on input "6. Contact Details" at bounding box center [177, 49] width 153 height 20
drag, startPoint x: 126, startPoint y: 49, endPoint x: 122, endPoint y: 35, distance: 15.0
click at [122, 35] on div "6. Contact Details Sort by: Last updated Title (A-Z) Last updated Upload CSV Te…" at bounding box center [322, 126] width 468 height 201
type input "Contact Details"
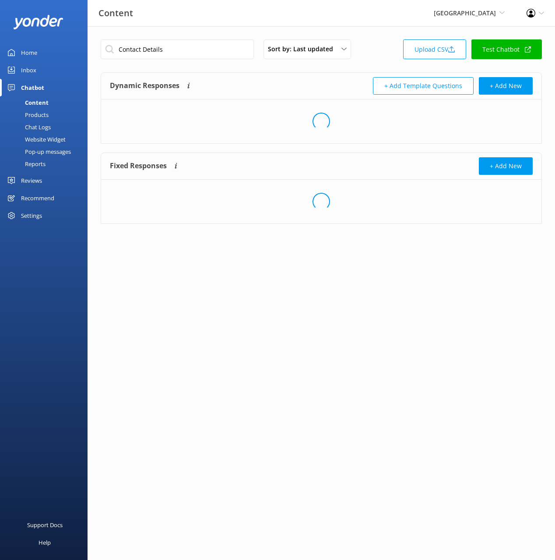
drag, startPoint x: 255, startPoint y: 76, endPoint x: 271, endPoint y: 103, distance: 31.6
click at [255, 76] on div "Dynamic Responses The chatbot will generate a response based on the content inf…" at bounding box center [321, 86] width 441 height 27
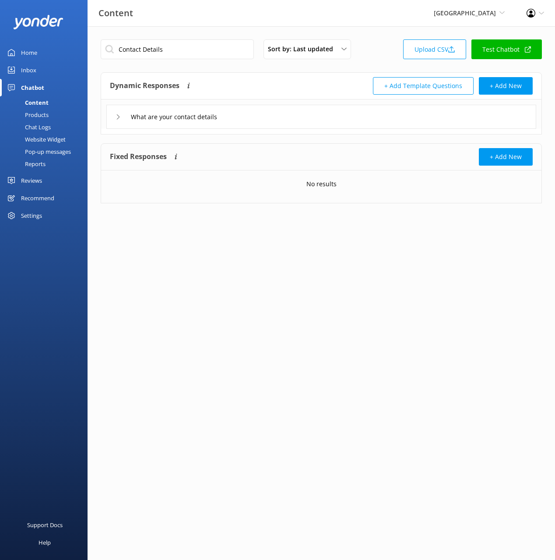
click at [289, 119] on div "What are your contact details" at bounding box center [321, 117] width 430 height 24
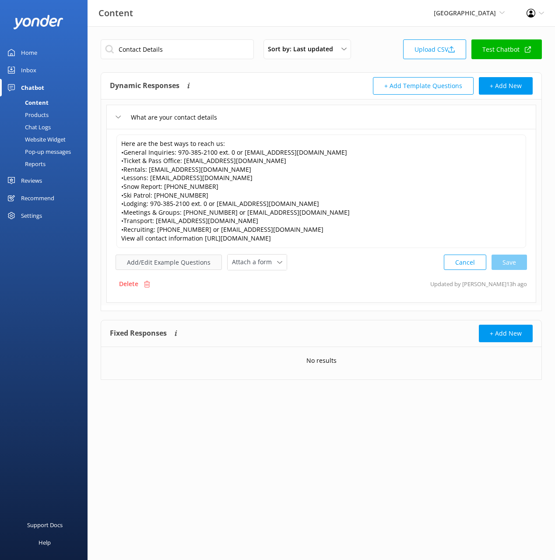
click at [198, 259] on button "Add/Edit Example Questions" at bounding box center [169, 261] width 106 height 15
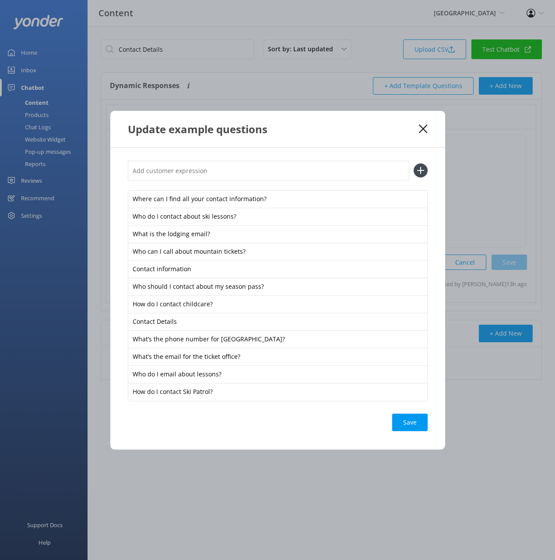
click at [334, 166] on input "text" at bounding box center [269, 171] width 282 height 20
paste input "Contact Details"
type input "Contact Details"
drag, startPoint x: 427, startPoint y: 174, endPoint x: 426, endPoint y: 179, distance: 4.6
click at [427, 174] on icon at bounding box center [421, 170] width 14 height 14
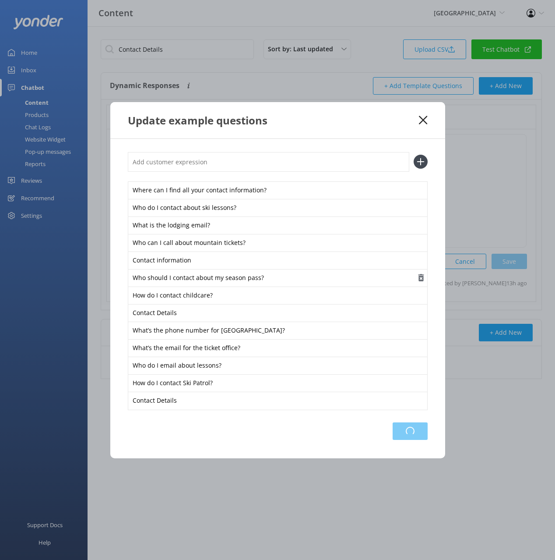
drag, startPoint x: 411, startPoint y: 434, endPoint x: 418, endPoint y: 270, distance: 163.9
click at [410, 432] on div "Loading.." at bounding box center [410, 431] width 35 height 18
click at [424, 118] on use at bounding box center [423, 120] width 8 height 8
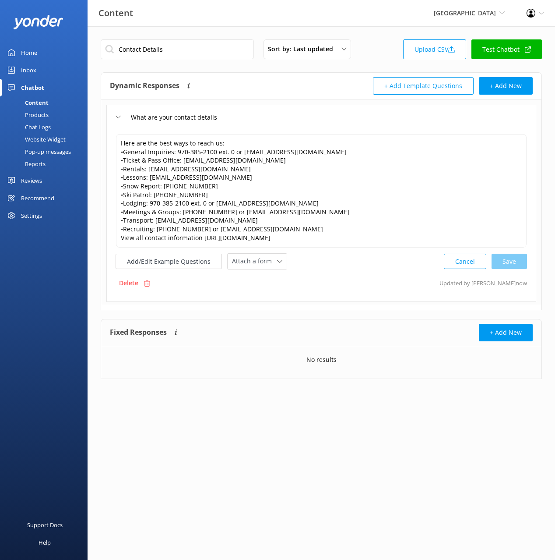
click at [309, 88] on div "Dynamic Responses The chatbot will generate a response based on the content inf…" at bounding box center [215, 86] width 211 height 18
drag, startPoint x: 307, startPoint y: 122, endPoint x: 263, endPoint y: 80, distance: 60.4
click at [306, 121] on div "What are your contact details" at bounding box center [321, 117] width 430 height 24
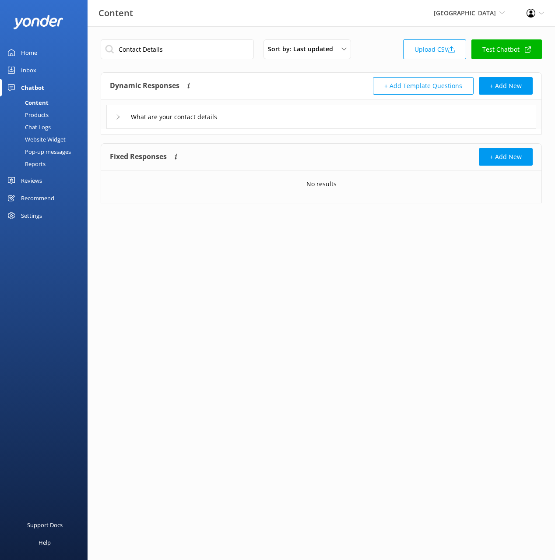
drag, startPoint x: 262, startPoint y: 77, endPoint x: 222, endPoint y: 63, distance: 42.5
click at [259, 76] on div "Dynamic Responses The chatbot will generate a response based on the content inf…" at bounding box center [321, 86] width 441 height 27
click at [183, 53] on input "Contact Details" at bounding box center [177, 49] width 153 height 20
click at [248, 76] on div "Dynamic Responses The chatbot will generate a response based on the content inf…" at bounding box center [321, 86] width 441 height 27
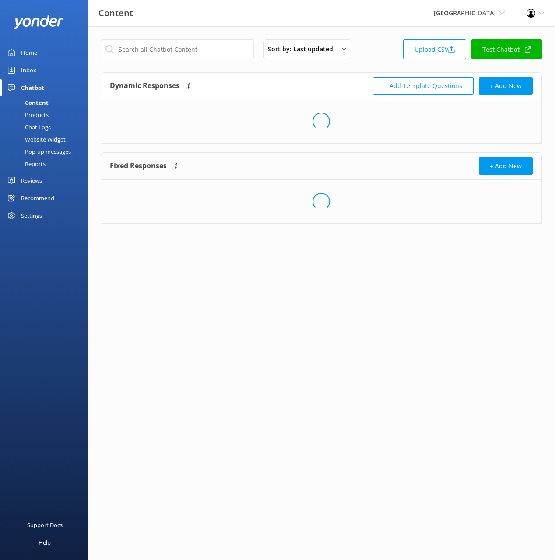
drag, startPoint x: 186, startPoint y: 33, endPoint x: 40, endPoint y: 186, distance: 211.2
click at [186, 33] on div "Sort by: Last updated Title (A-Z) Last updated Upload CSV Test Chatbot Dynamic …" at bounding box center [322, 138] width 468 height 224
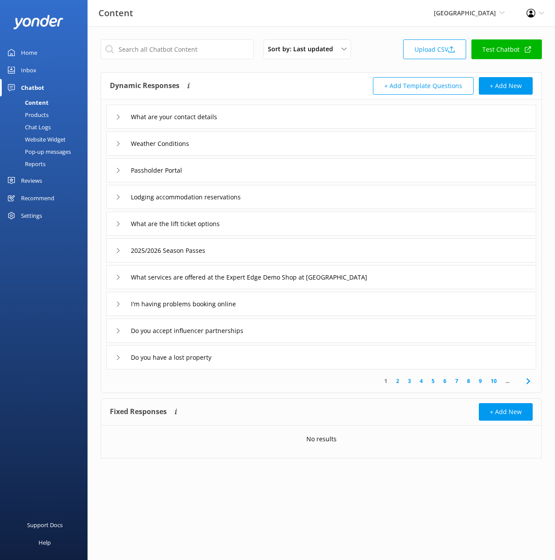
click at [201, 24] on div "Content Purgatory Resort Black Cat Cruises Banff Airporter International Antarc…" at bounding box center [277, 13] width 555 height 26
click at [380, 51] on div "Sort by: Last updated Title (A-Z) Last updated Upload CSV Test Chatbot" at bounding box center [321, 51] width 441 height 25
click at [375, 49] on div "Sort by: Last updated Title (A-Z) Last updated Upload CSV Test Chatbot" at bounding box center [321, 51] width 441 height 25
click at [281, 3] on div "Content Purgatory Resort Black Cat Cruises Banff Airporter International Antarc…" at bounding box center [277, 13] width 555 height 26
drag, startPoint x: 277, startPoint y: 6, endPoint x: 463, endPoint y: 18, distance: 186.5
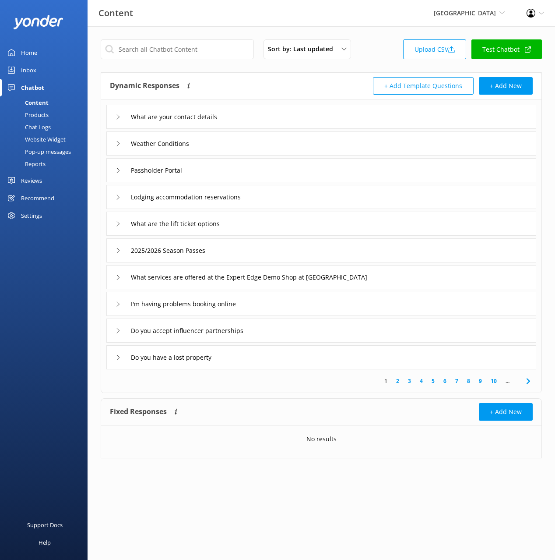
click at [277, 6] on div "Content Purgatory Resort Black Cat Cruises Banff Airporter International Antarc…" at bounding box center [277, 13] width 555 height 26
drag, startPoint x: 67, startPoint y: 229, endPoint x: 57, endPoint y: 214, distance: 18.2
click at [67, 228] on div "Home Inbox Chatbot Content Products Chat Logs Website Widget Pop-up messages Re…" at bounding box center [44, 140] width 88 height 280
click at [35, 178] on div "Reviews" at bounding box center [31, 181] width 21 height 18
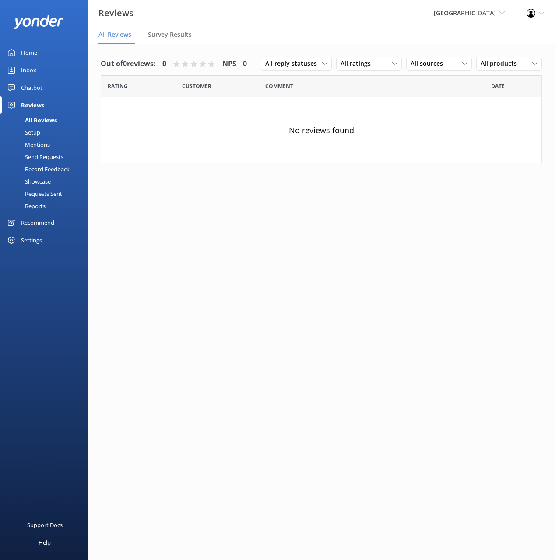
drag, startPoint x: 44, startPoint y: 224, endPoint x: 76, endPoint y: 208, distance: 35.8
click at [44, 223] on div "Recommend" at bounding box center [37, 223] width 33 height 18
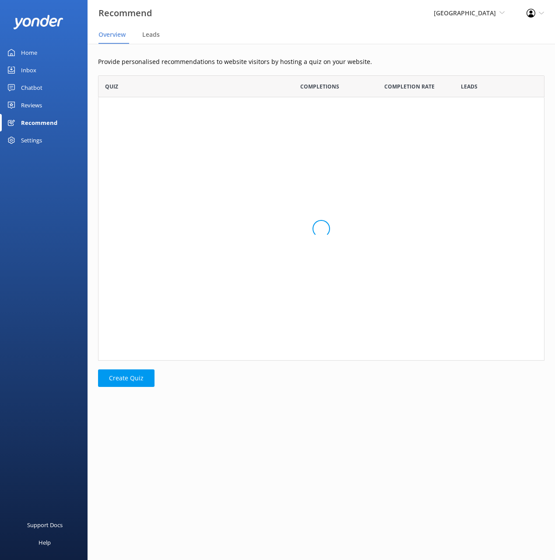
scroll to position [66, 447]
click at [264, 31] on nav "Overview Leads" at bounding box center [322, 35] width 468 height 18
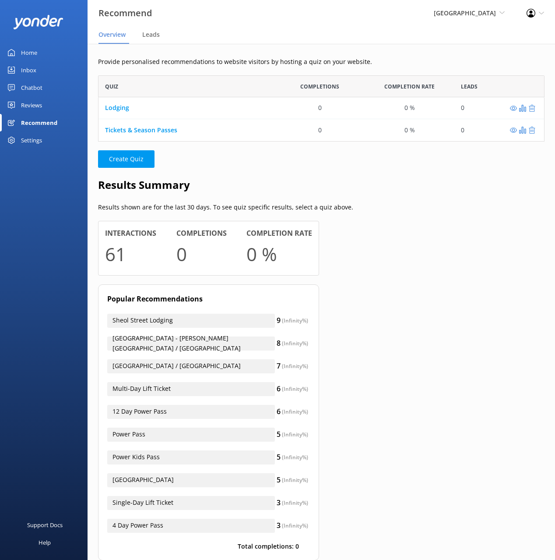
drag, startPoint x: 314, startPoint y: 36, endPoint x: 274, endPoint y: 137, distance: 108.1
click at [314, 37] on nav "Overview Leads" at bounding box center [322, 35] width 468 height 18
drag, startPoint x: 266, startPoint y: 162, endPoint x: 246, endPoint y: 156, distance: 21.1
click at [264, 162] on p "Create Quiz" at bounding box center [321, 159] width 447 height 18
click at [112, 109] on link "Lodging" at bounding box center [117, 108] width 24 height 8
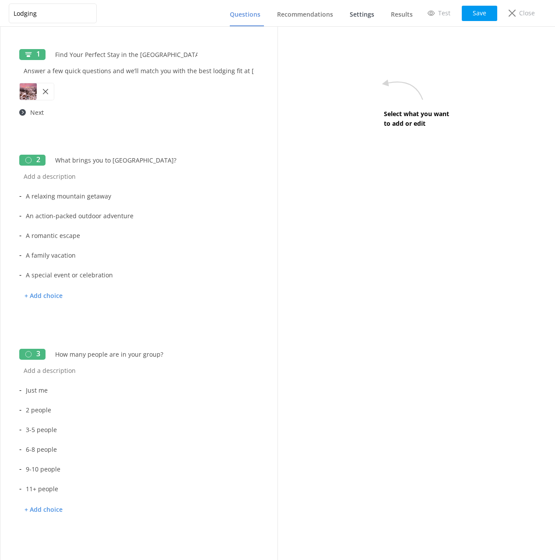
drag, startPoint x: 370, startPoint y: 16, endPoint x: 375, endPoint y: 16, distance: 5.7
click at [370, 16] on span "Settings" at bounding box center [362, 14] width 25 height 9
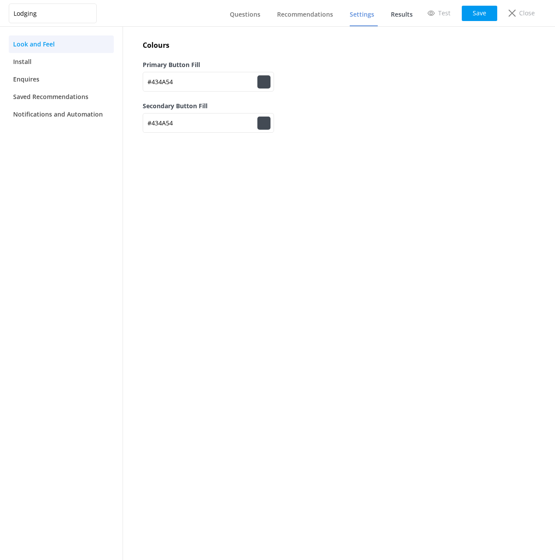
click at [405, 14] on span "Results" at bounding box center [402, 14] width 22 height 9
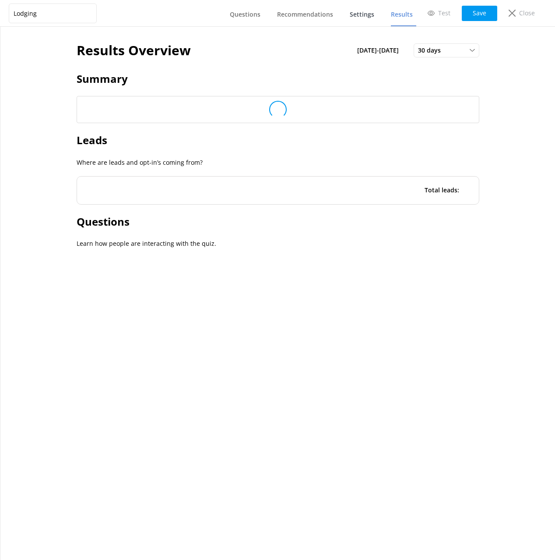
click at [372, 15] on span "Settings" at bounding box center [362, 14] width 25 height 9
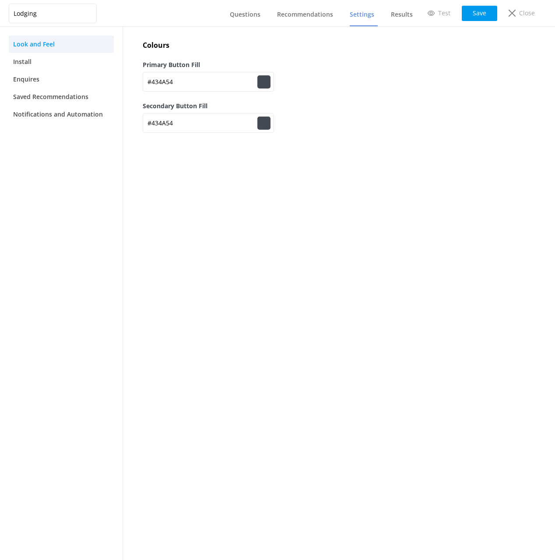
drag, startPoint x: 42, startPoint y: 145, endPoint x: 35, endPoint y: 91, distance: 55.2
click at [42, 144] on nav "Look and Feel Install Enquires Saved Recommendations Notifications and Automati…" at bounding box center [61, 293] width 123 height 533
click at [26, 58] on span "Install" at bounding box center [22, 62] width 18 height 10
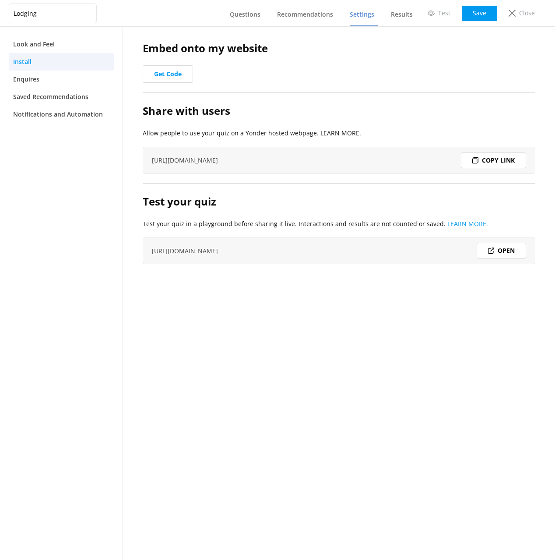
click at [109, 211] on nav "Look and Feel Install Enquires Saved Recommendations Notifications and Automati…" at bounding box center [61, 293] width 123 height 533
click at [460, 197] on h2 "Test your quiz" at bounding box center [339, 201] width 393 height 17
click at [511, 250] on link "Open" at bounding box center [501, 251] width 49 height 16
click at [532, 12] on p "Close" at bounding box center [527, 13] width 16 height 10
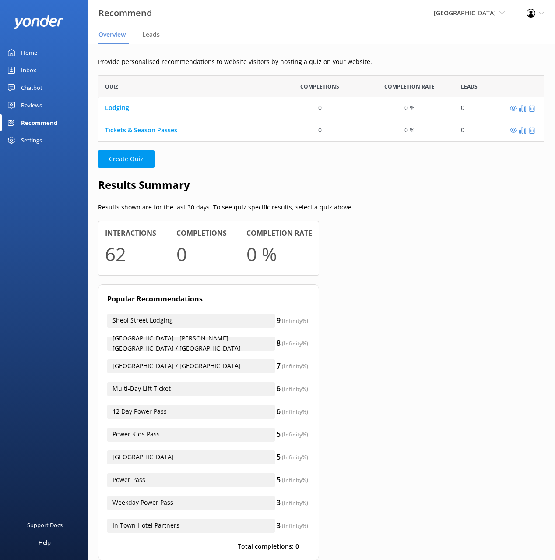
scroll to position [66, 447]
click at [42, 126] on div "Recommend" at bounding box center [39, 123] width 36 height 18
drag, startPoint x: 287, startPoint y: 163, endPoint x: 268, endPoint y: 159, distance: 19.8
click at [282, 162] on p "Create Quiz" at bounding box center [321, 159] width 447 height 18
click at [145, 133] on link "Tickets & Season Passes" at bounding box center [141, 130] width 72 height 8
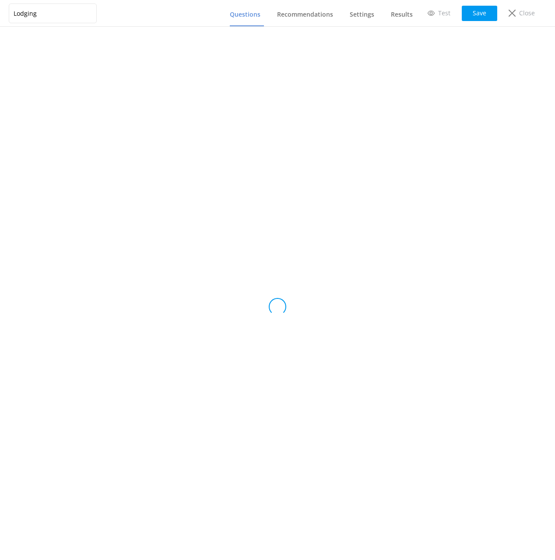
type input "Tickets & Season Passes"
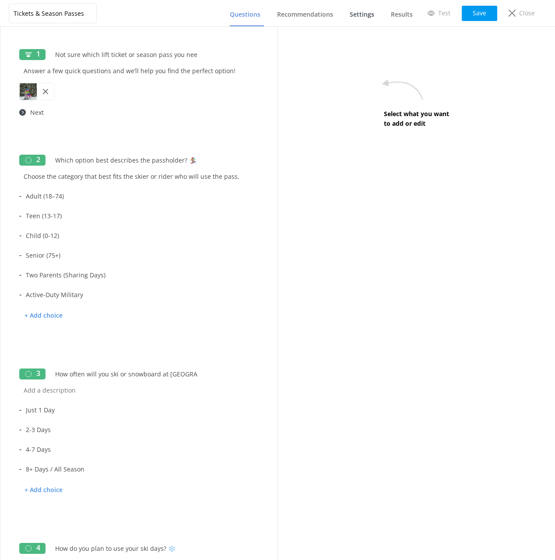
drag, startPoint x: 364, startPoint y: 15, endPoint x: 360, endPoint y: 22, distance: 8.0
click at [364, 15] on span "Settings" at bounding box center [362, 14] width 25 height 9
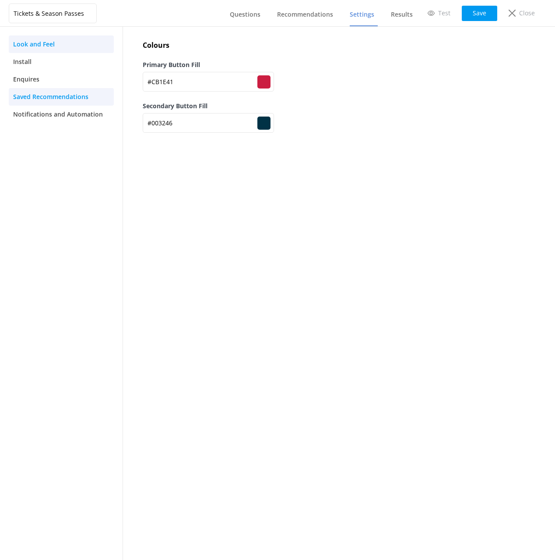
drag, startPoint x: 72, startPoint y: 161, endPoint x: 53, endPoint y: 95, distance: 67.9
click at [72, 159] on nav "Look and Feel Install Enquires Saved Recommendations Notifications and Automati…" at bounding box center [61, 293] width 123 height 533
drag, startPoint x: 53, startPoint y: 63, endPoint x: 68, endPoint y: 97, distance: 36.8
click at [53, 63] on link "Install" at bounding box center [61, 62] width 105 height 18
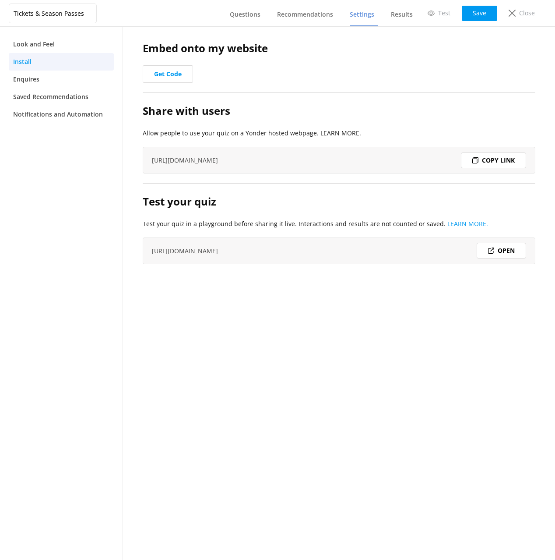
drag, startPoint x: 78, startPoint y: 219, endPoint x: 264, endPoint y: 212, distance: 186.2
click at [84, 219] on nav "Look and Feel Install Enquires Saved Recommendations Notifications and Automati…" at bounding box center [61, 293] width 123 height 533
click at [502, 251] on link "Open" at bounding box center [501, 251] width 49 height 16
click at [529, 14] on p "Close" at bounding box center [527, 13] width 16 height 10
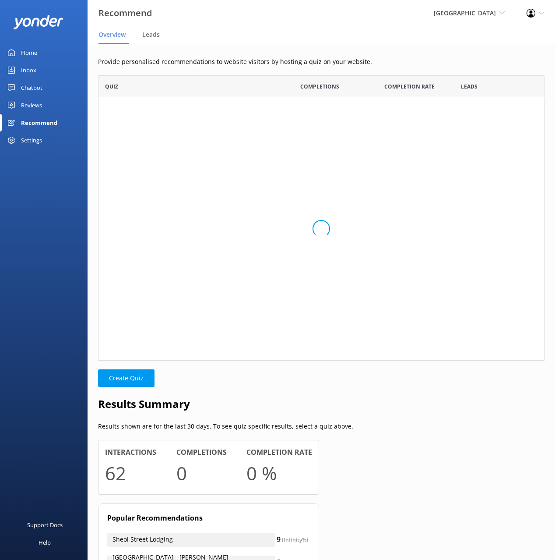
scroll to position [0, 0]
drag, startPoint x: 457, startPoint y: 42, endPoint x: 381, endPoint y: 9, distance: 83.7
click at [457, 42] on nav "Overview Leads" at bounding box center [322, 35] width 468 height 18
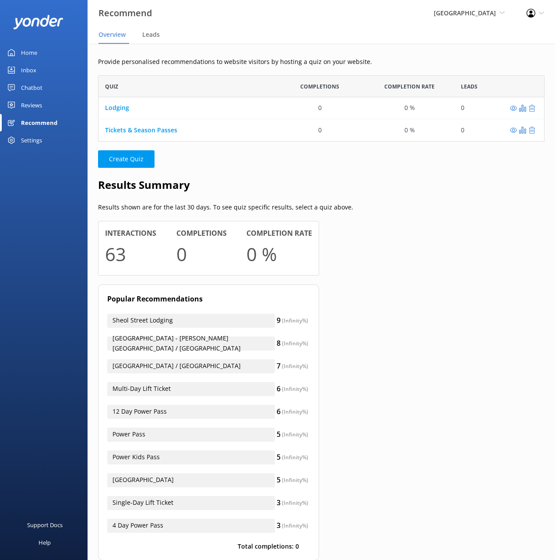
scroll to position [66, 447]
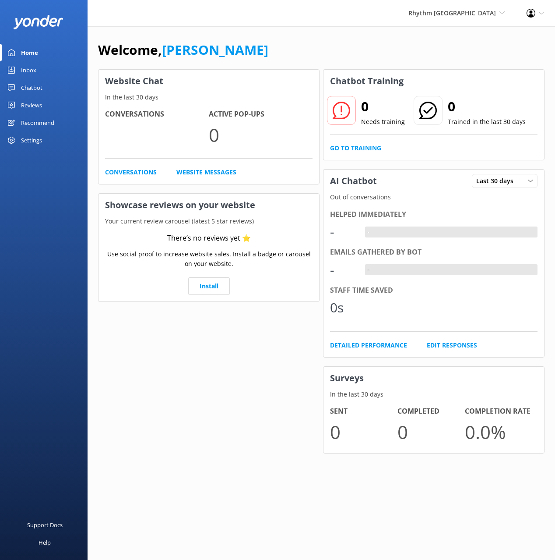
click at [416, 20] on div "Rhythm Japan Black Cat Cruises [GEOGRAPHIC_DATA] [GEOGRAPHIC_DATA] [GEOGRAPHIC_…" at bounding box center [277, 13] width 555 height 26
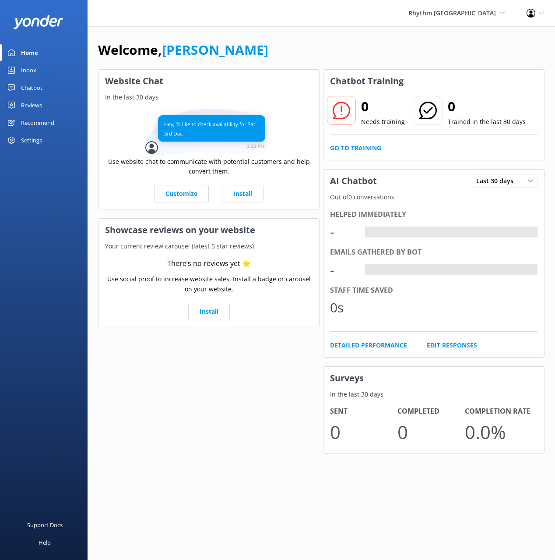
click at [428, 53] on div "Welcome, [PERSON_NAME]" at bounding box center [321, 54] width 447 height 30
click at [473, 14] on span "Rhythm [GEOGRAPHIC_DATA]" at bounding box center [453, 13] width 88 height 8
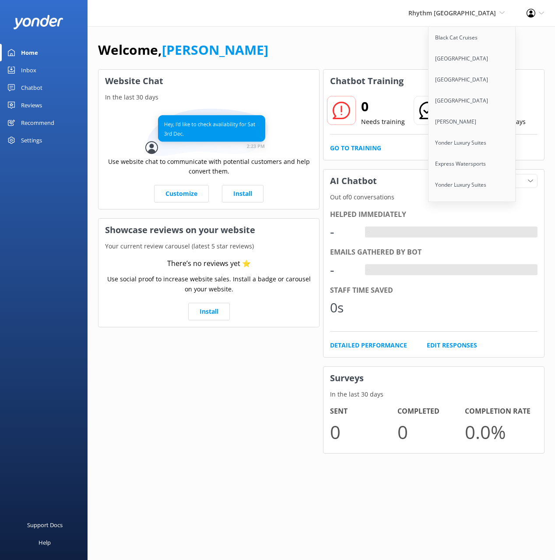
scroll to position [5577, 0]
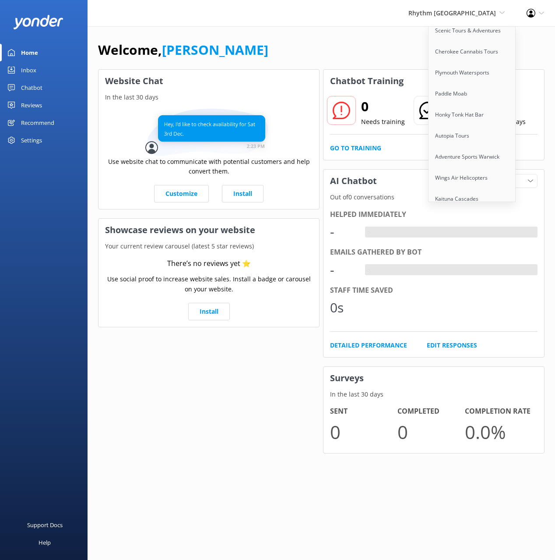
click at [445, 272] on link "[GEOGRAPHIC_DATA]" at bounding box center [473, 282] width 88 height 21
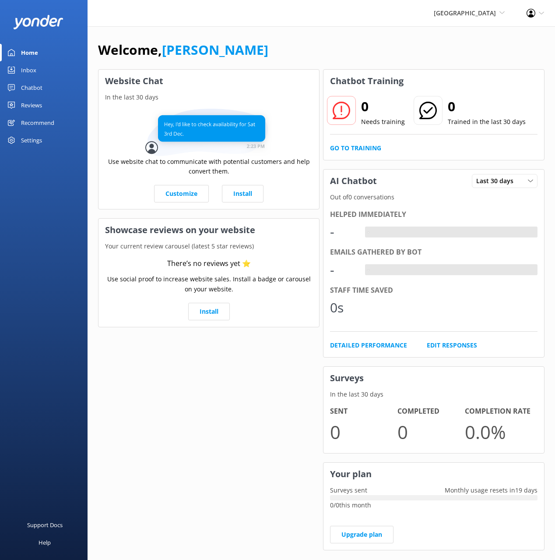
click at [309, 49] on div "Welcome, [PERSON_NAME]" at bounding box center [321, 54] width 447 height 30
click at [28, 88] on div "Chatbot" at bounding box center [31, 88] width 21 height 18
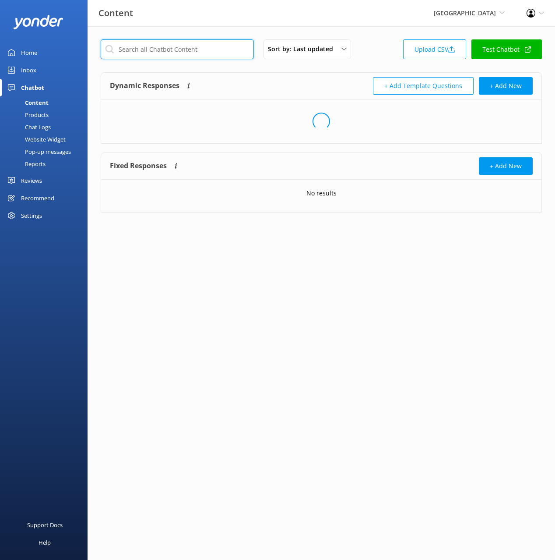
click at [203, 46] on input "text" at bounding box center [177, 49] width 153 height 20
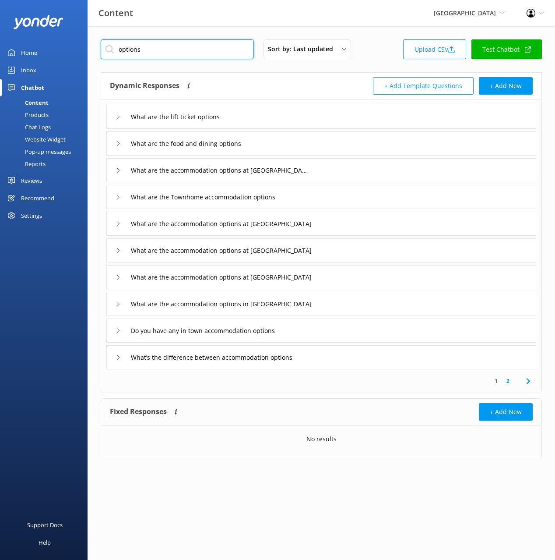
type input "options"
drag, startPoint x: 260, startPoint y: 95, endPoint x: 258, endPoint y: 89, distance: 6.9
click at [260, 95] on div "Dynamic Responses The chatbot will generate a response based on the content inf…" at bounding box center [321, 86] width 441 height 27
click at [243, 64] on div "options Sort by: Last updated Title (A-Z) Last updated Upload CSV Test Chatbot …" at bounding box center [322, 255] width 468 height 458
click at [532, 380] on icon at bounding box center [528, 381] width 11 height 11
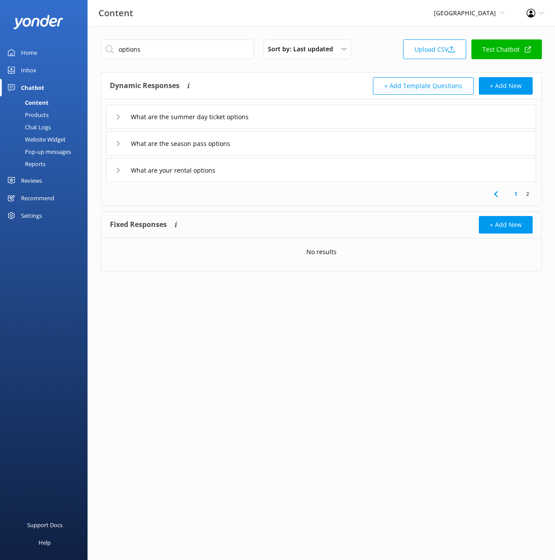
click at [497, 194] on icon at bounding box center [496, 194] width 11 height 11
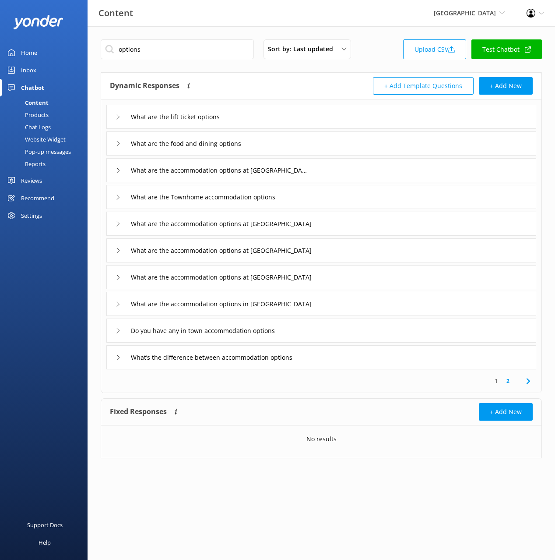
click at [246, 74] on div "Dynamic Responses The chatbot will generate a response based on the content inf…" at bounding box center [321, 86] width 441 height 27
click at [332, 355] on div "What’s the difference between accommodation options" at bounding box center [321, 357] width 430 height 24
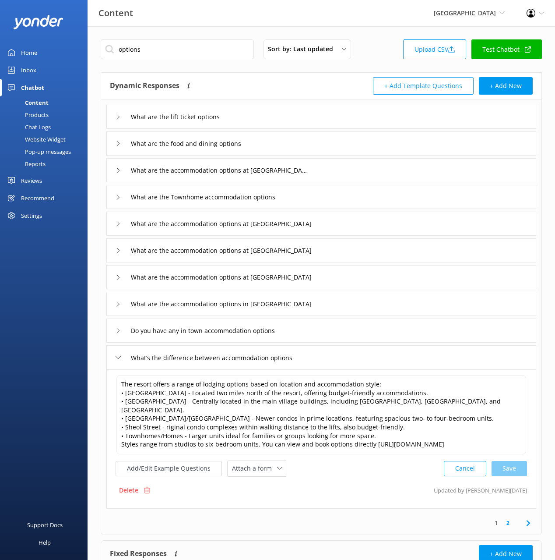
scroll to position [58, 0]
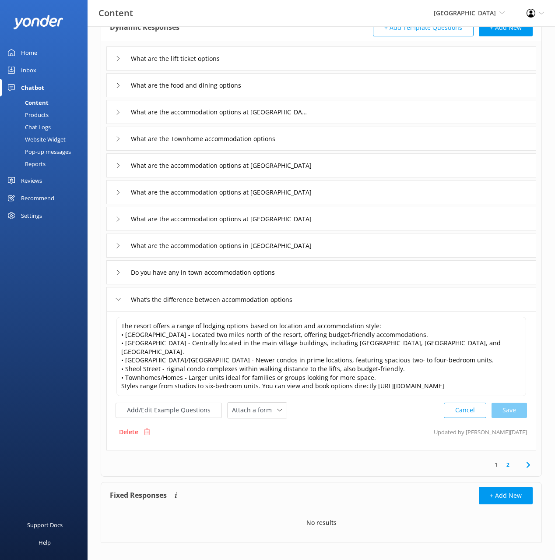
drag, startPoint x: 354, startPoint y: 413, endPoint x: 332, endPoint y: 422, distance: 23.2
click at [353, 413] on div "The resort offers a range of lodging options based on location and accommodatio…" at bounding box center [321, 380] width 430 height 139
click at [305, 435] on div "The resort offers a range of lodging options based on location and accommodatio…" at bounding box center [321, 380] width 430 height 139
click at [165, 402] on button "Add/Edit Example Questions" at bounding box center [169, 409] width 106 height 15
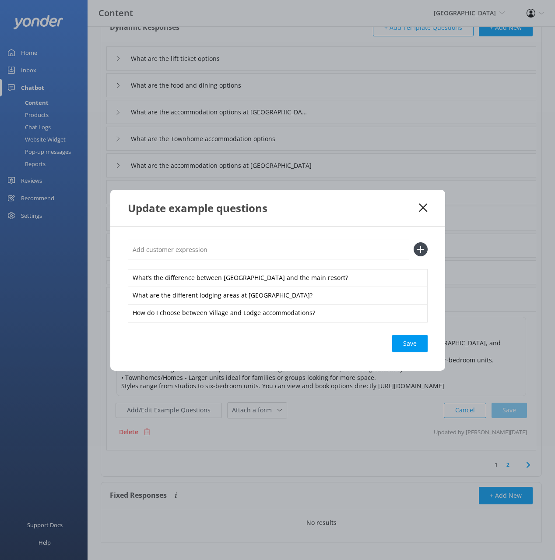
click at [240, 254] on input "text" at bounding box center [269, 250] width 282 height 20
type input "do you have chalets"
click at [414, 242] on button at bounding box center [421, 249] width 14 height 14
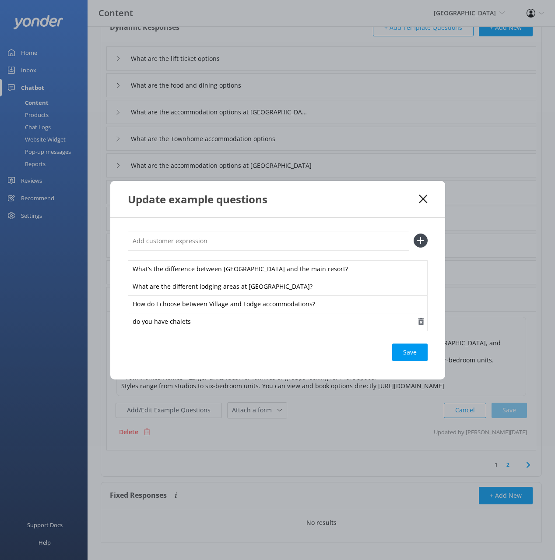
drag, startPoint x: 408, startPoint y: 355, endPoint x: 402, endPoint y: 327, distance: 28.9
click at [408, 355] on div "Save" at bounding box center [409, 352] width 35 height 18
click at [363, 206] on div "Update example questions" at bounding box center [277, 199] width 335 height 36
click at [426, 196] on use at bounding box center [423, 198] width 8 height 8
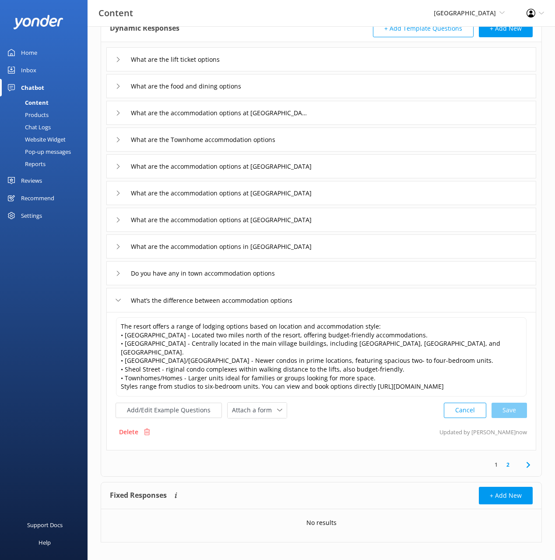
click at [341, 409] on div "The resort offers a range of lodging options based on location and accommodatio…" at bounding box center [321, 381] width 430 height 138
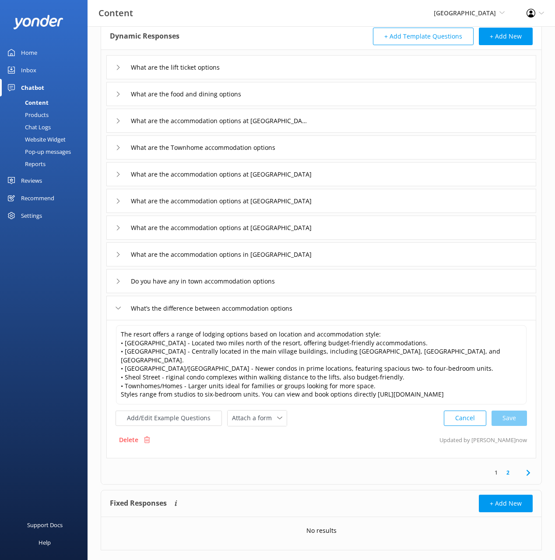
scroll to position [0, 0]
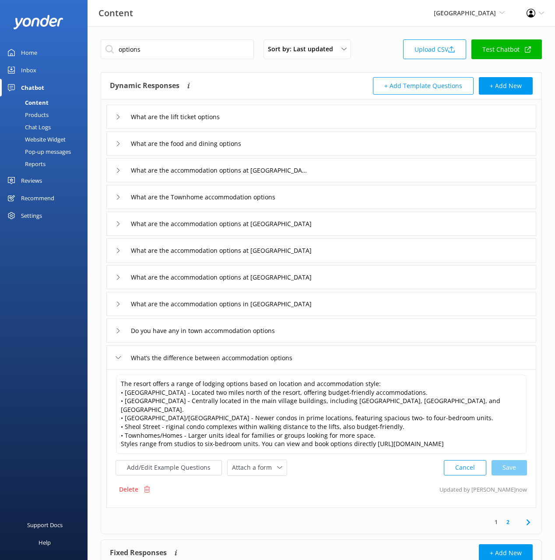
click at [389, 56] on div "options Sort by: Last updated Title (A-Z) Last updated Upload CSV Test Chatbot" at bounding box center [321, 51] width 441 height 25
drag, startPoint x: 228, startPoint y: 26, endPoint x: 222, endPoint y: 23, distance: 7.2
click at [228, 25] on div "Content Purgatory Resort Black Cat Cruises Banff Airporter International Antarc…" at bounding box center [277, 13] width 555 height 26
drag, startPoint x: 37, startPoint y: 76, endPoint x: 43, endPoint y: 74, distance: 6.8
click at [37, 75] on link "Inbox" at bounding box center [44, 70] width 88 height 18
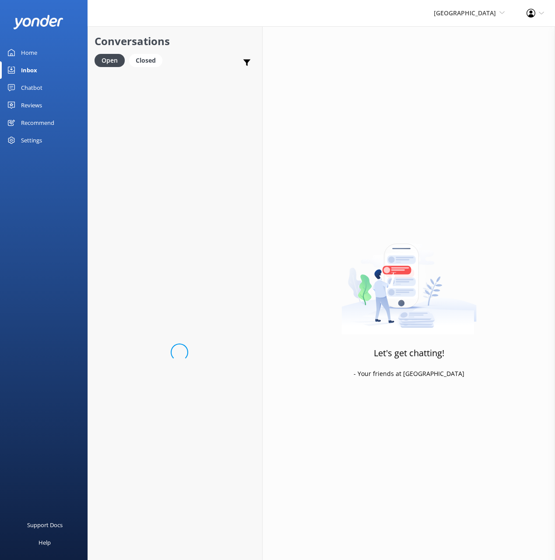
click at [227, 28] on div "Conversations Open Closed Important Converted Assigned to me Unassigned" at bounding box center [175, 49] width 174 height 46
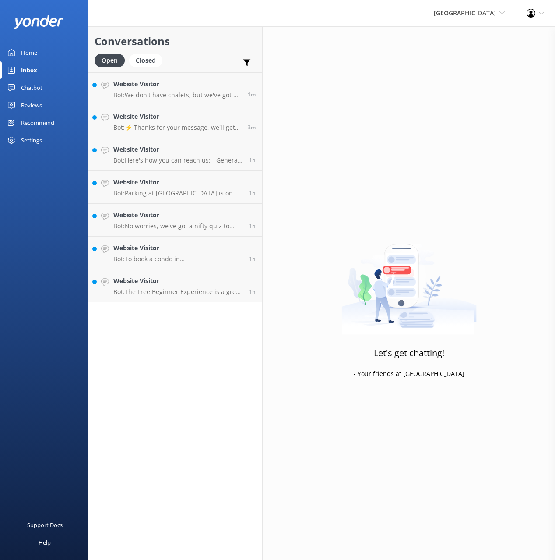
click at [182, 37] on h2 "Conversations" at bounding box center [175, 41] width 161 height 17
click at [187, 93] on p "Bot: We don't have chalets, but we've got a sweet lineup of lodging options! Fr…" at bounding box center [177, 95] width 128 height 8
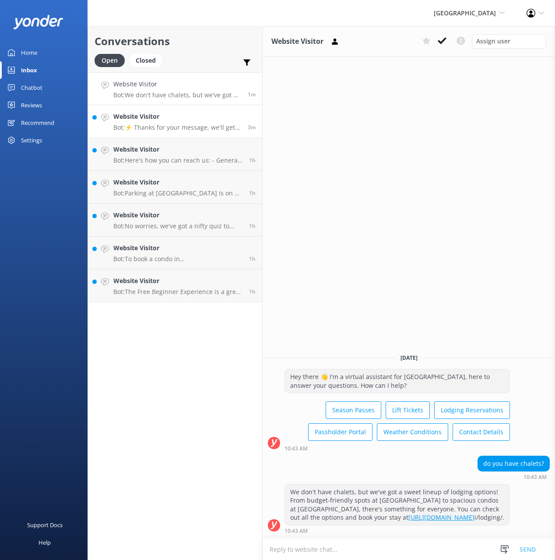
click at [182, 112] on h4 "Website Visitor" at bounding box center [177, 117] width 128 height 10
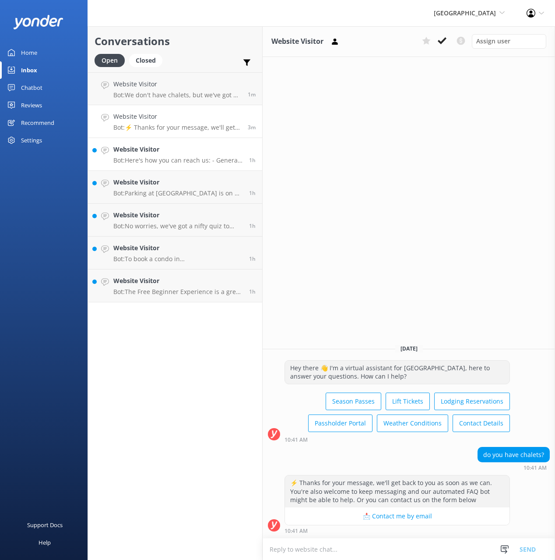
click at [166, 159] on p "Bot: Here's how you can reach us: - General Inquiries: 970-385-2100 ext. 0 or i…" at bounding box center [177, 160] width 129 height 8
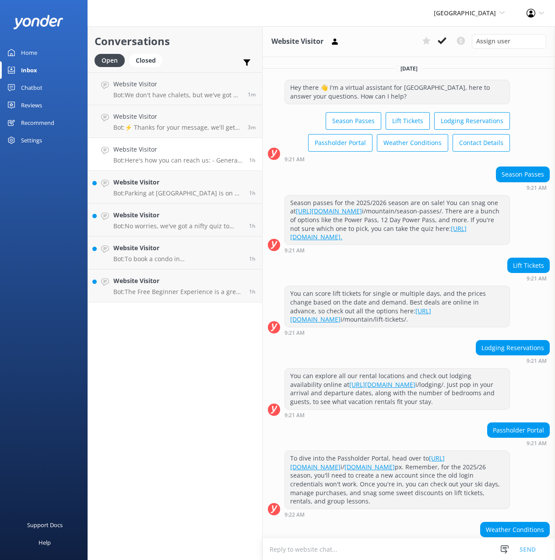
drag, startPoint x: 197, startPoint y: 49, endPoint x: 161, endPoint y: 55, distance: 36.4
click at [194, 49] on h2 "Conversations" at bounding box center [175, 41] width 161 height 17
drag, startPoint x: 25, startPoint y: 53, endPoint x: 78, endPoint y: 54, distance: 53.9
click at [25, 53] on div "Home" at bounding box center [29, 53] width 16 height 18
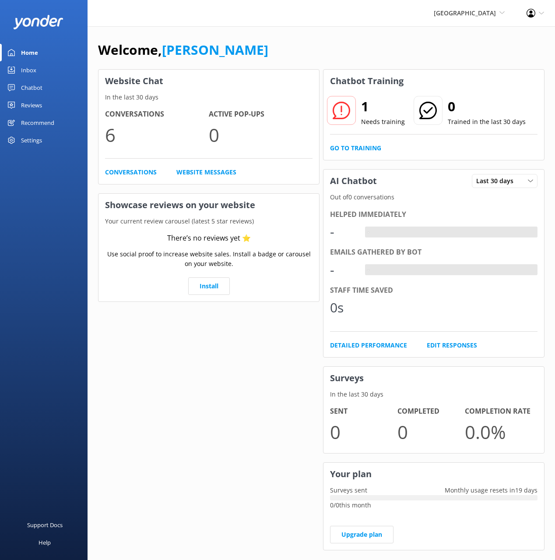
drag, startPoint x: 367, startPoint y: 54, endPoint x: 305, endPoint y: 163, distance: 125.5
click at [366, 54] on div "Welcome, [PERSON_NAME]" at bounding box center [321, 54] width 447 height 30
click at [360, 142] on div "1 Needs training 0 Trained in the last 30 days Go to Training" at bounding box center [434, 125] width 221 height 67
click at [363, 151] on link "Go to Training" at bounding box center [355, 148] width 51 height 10
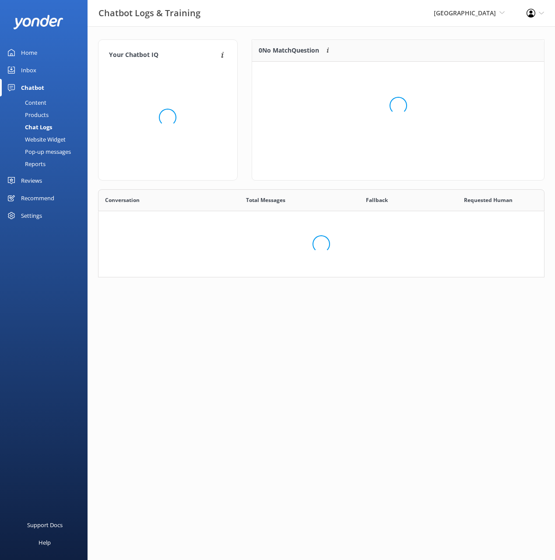
scroll to position [250, 447]
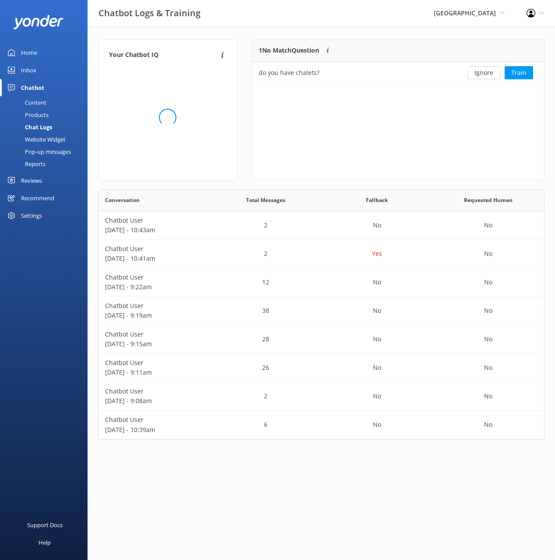
drag, startPoint x: 377, startPoint y: 42, endPoint x: 464, endPoint y: 63, distance: 90.3
click at [377, 42] on div "1 No Match Question Customers sometimes ask questions that don't fully match an…" at bounding box center [354, 51] width 204 height 22
drag, startPoint x: 479, startPoint y: 71, endPoint x: 266, endPoint y: 77, distance: 213.3
click at [479, 71] on button "Ignore" at bounding box center [484, 72] width 33 height 13
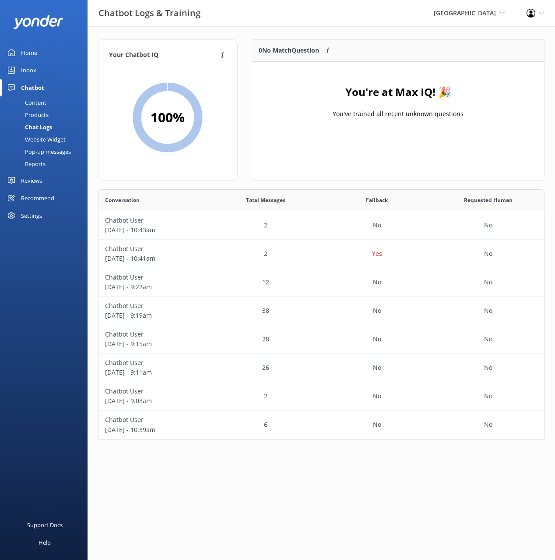
drag, startPoint x: 34, startPoint y: 54, endPoint x: 77, endPoint y: 46, distance: 43.7
click at [34, 54] on div "Home" at bounding box center [29, 53] width 16 height 18
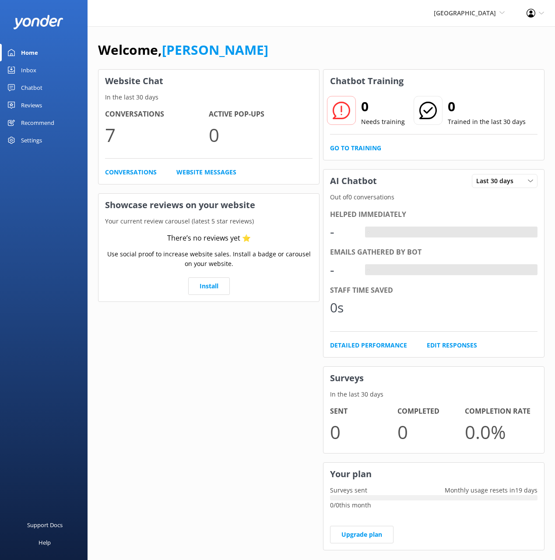
click at [313, 32] on div "Welcome, Mikayla Website Chat In the last 30 days Conversations 7 Active Pop-up…" at bounding box center [322, 301] width 468 height 550
click at [40, 68] on link "Inbox" at bounding box center [44, 70] width 88 height 18
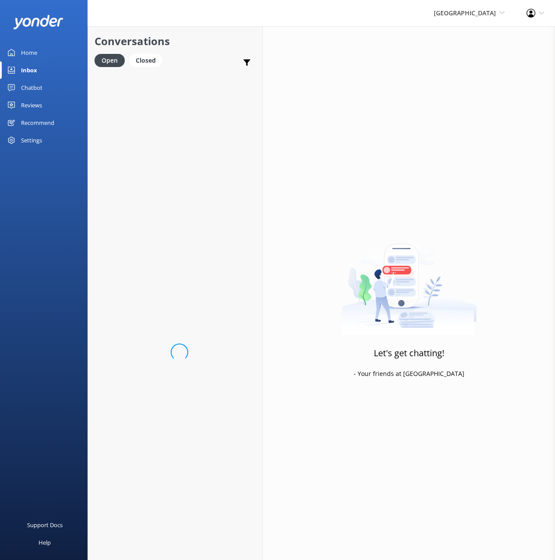
drag, startPoint x: 226, startPoint y: 44, endPoint x: 207, endPoint y: 71, distance: 32.7
click at [225, 44] on h2 "Conversations" at bounding box center [175, 41] width 161 height 17
click at [196, 89] on div "Loading.." at bounding box center [175, 352] width 174 height 560
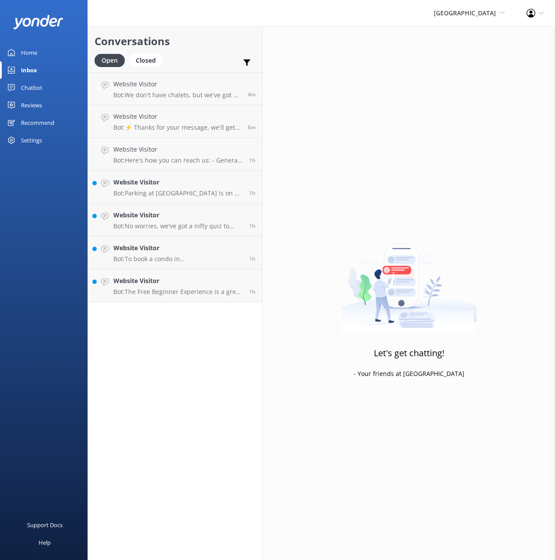
click at [199, 47] on h2 "Conversations" at bounding box center [175, 41] width 161 height 17
click at [205, 76] on link "Website Visitor Bot: We don't have chalets, but we've got a sweet lineup of lod…" at bounding box center [175, 88] width 174 height 33
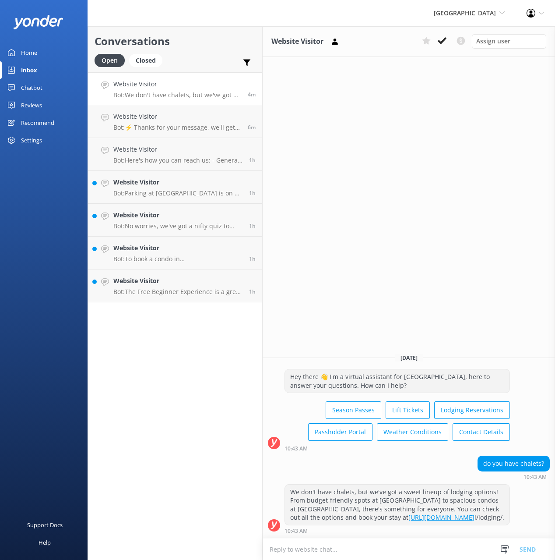
drag, startPoint x: 202, startPoint y: 51, endPoint x: 60, endPoint y: 72, distance: 143.5
click at [198, 51] on div "Conversations Open Closed Important Converted Assigned to me Unassigned" at bounding box center [175, 49] width 174 height 46
drag, startPoint x: 40, startPoint y: 49, endPoint x: 286, endPoint y: 21, distance: 247.8
click at [41, 49] on link "Home" at bounding box center [44, 53] width 88 height 18
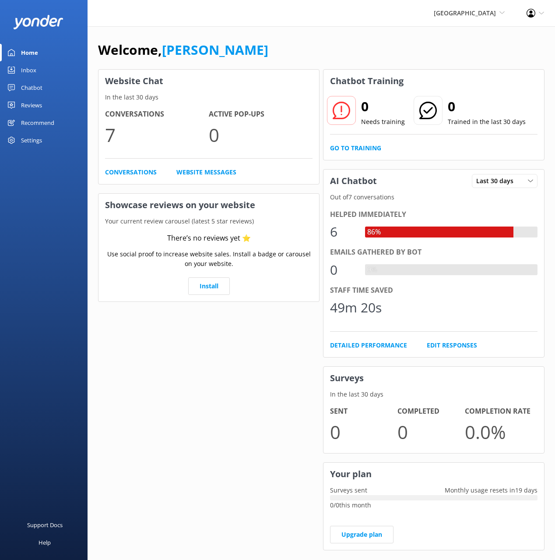
click at [249, 30] on div "Welcome, [PERSON_NAME] Website Chat In the last 30 days Conversations 7 Active …" at bounding box center [322, 301] width 468 height 550
click at [29, 67] on div "Inbox" at bounding box center [28, 70] width 15 height 18
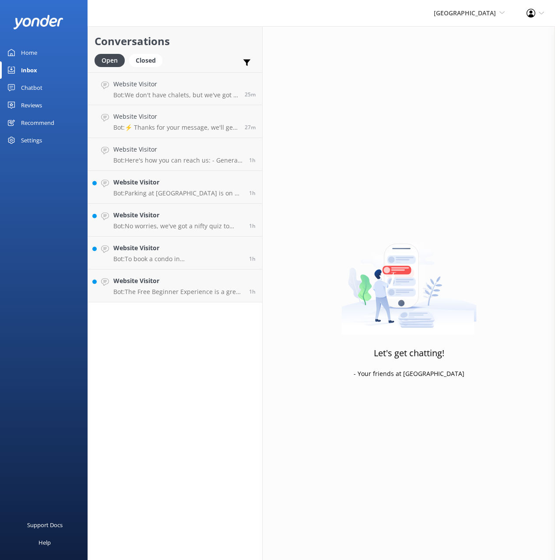
drag, startPoint x: 213, startPoint y: 40, endPoint x: 207, endPoint y: 48, distance: 10.3
click at [213, 40] on h2 "Conversations" at bounding box center [175, 41] width 161 height 17
click at [179, 89] on div "Website Visitor Bot: We don't have chalets, but we've got a sweet lineup of lod…" at bounding box center [175, 88] width 125 height 19
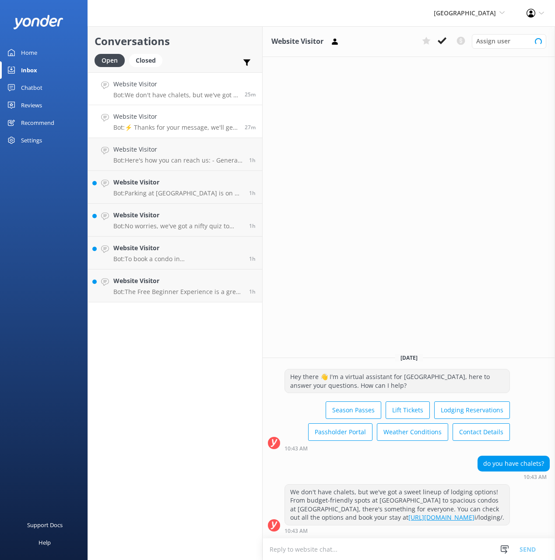
drag, startPoint x: 180, startPoint y: 126, endPoint x: 121, endPoint y: 93, distance: 67.8
click at [180, 126] on p "Bot: ⚡ Thanks for your message, we'll get back to you as soon as we can. You're…" at bounding box center [175, 127] width 125 height 8
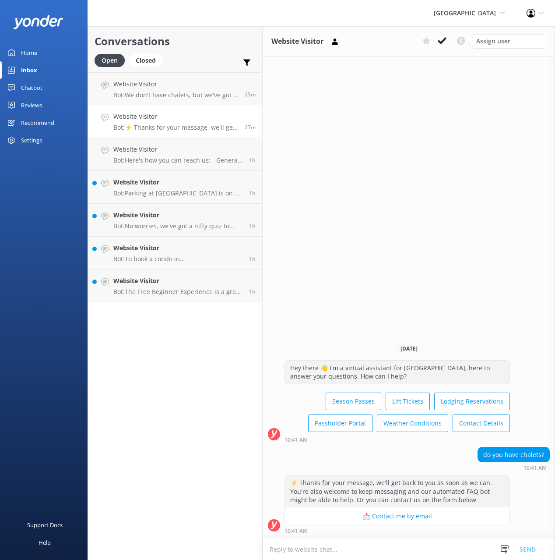
click at [45, 52] on link "Home" at bounding box center [44, 53] width 88 height 18
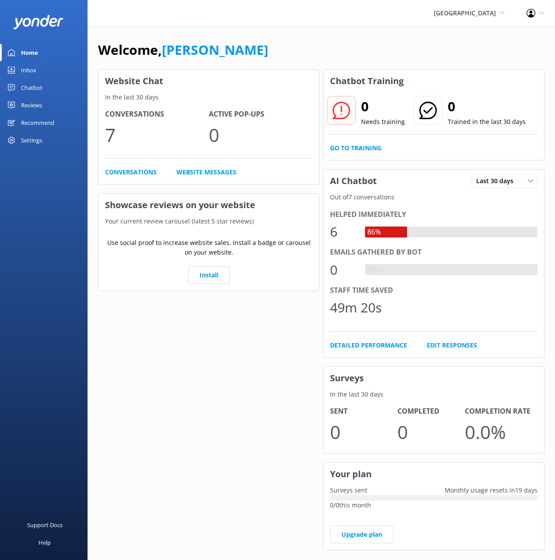
click at [361, 42] on div "Welcome, [PERSON_NAME]" at bounding box center [321, 54] width 447 height 30
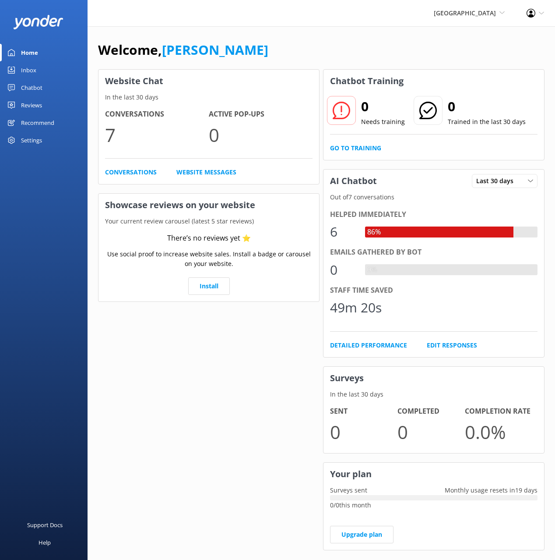
click at [23, 70] on div "Inbox" at bounding box center [28, 70] width 15 height 18
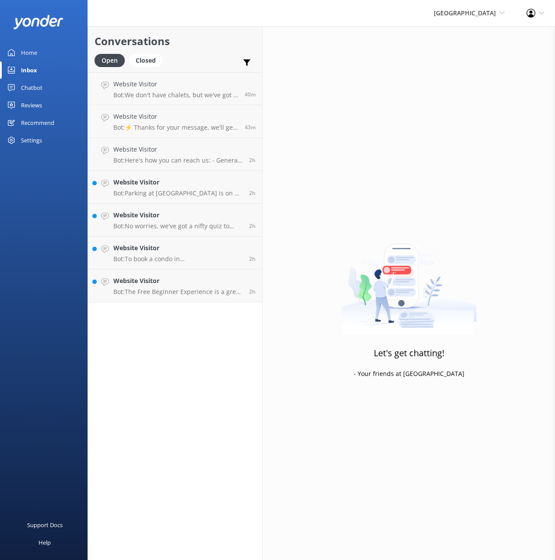
click at [35, 50] on div "Home" at bounding box center [29, 53] width 16 height 18
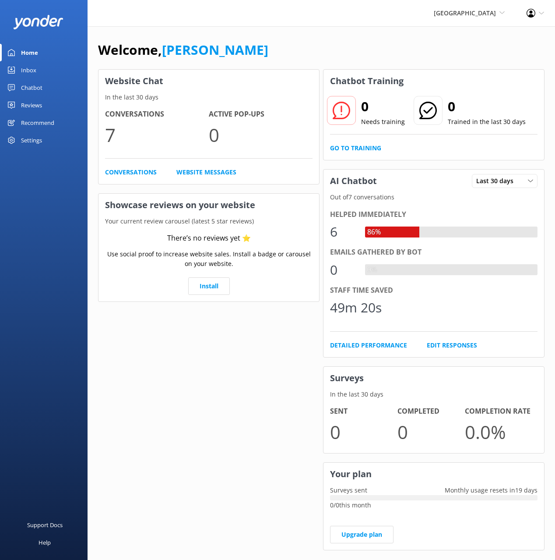
drag, startPoint x: 335, startPoint y: 47, endPoint x: 313, endPoint y: 46, distance: 22.4
click at [335, 47] on div "Welcome, [PERSON_NAME]" at bounding box center [321, 54] width 447 height 30
click at [303, 45] on div "Welcome, [PERSON_NAME]" at bounding box center [321, 54] width 447 height 30
drag, startPoint x: 368, startPoint y: 35, endPoint x: 274, endPoint y: 10, distance: 97.0
click at [362, 34] on div "Welcome, [PERSON_NAME] Website Chat In the last 30 days Conversations 7 Active …" at bounding box center [322, 301] width 468 height 550
